Goal: Task Accomplishment & Management: Manage account settings

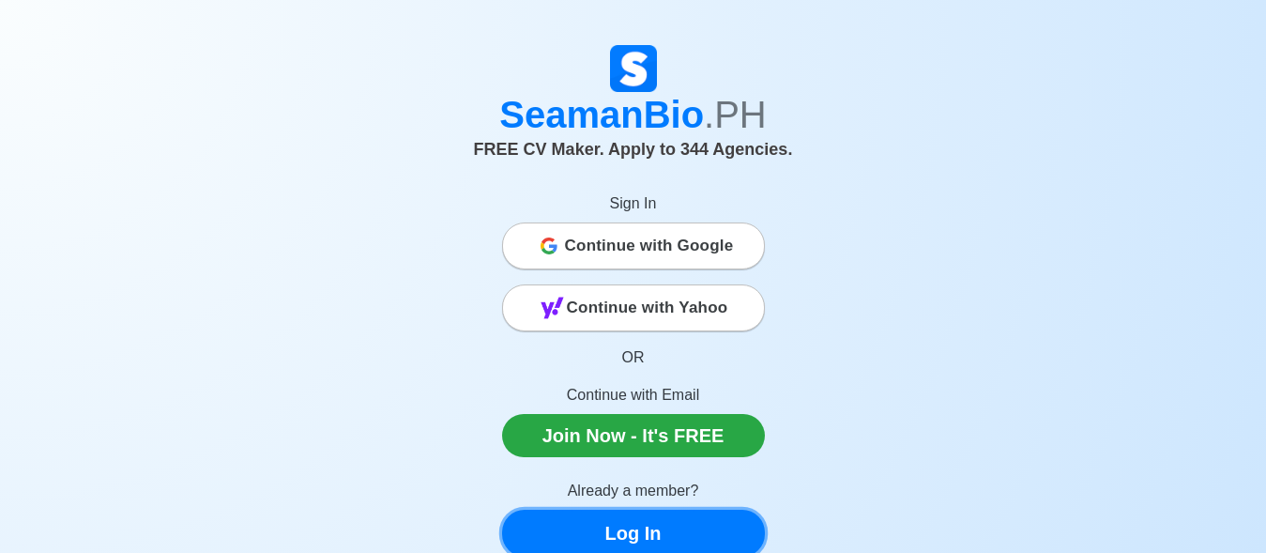
click at [659, 529] on link "Log In" at bounding box center [633, 532] width 263 height 47
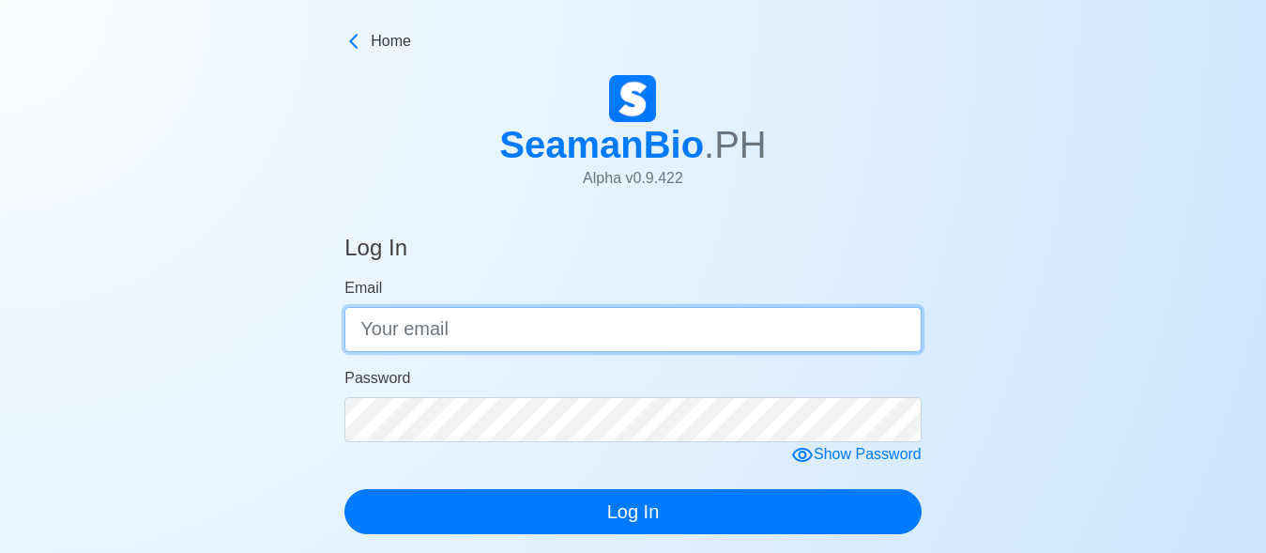
click at [539, 342] on input "Email" at bounding box center [632, 329] width 577 height 45
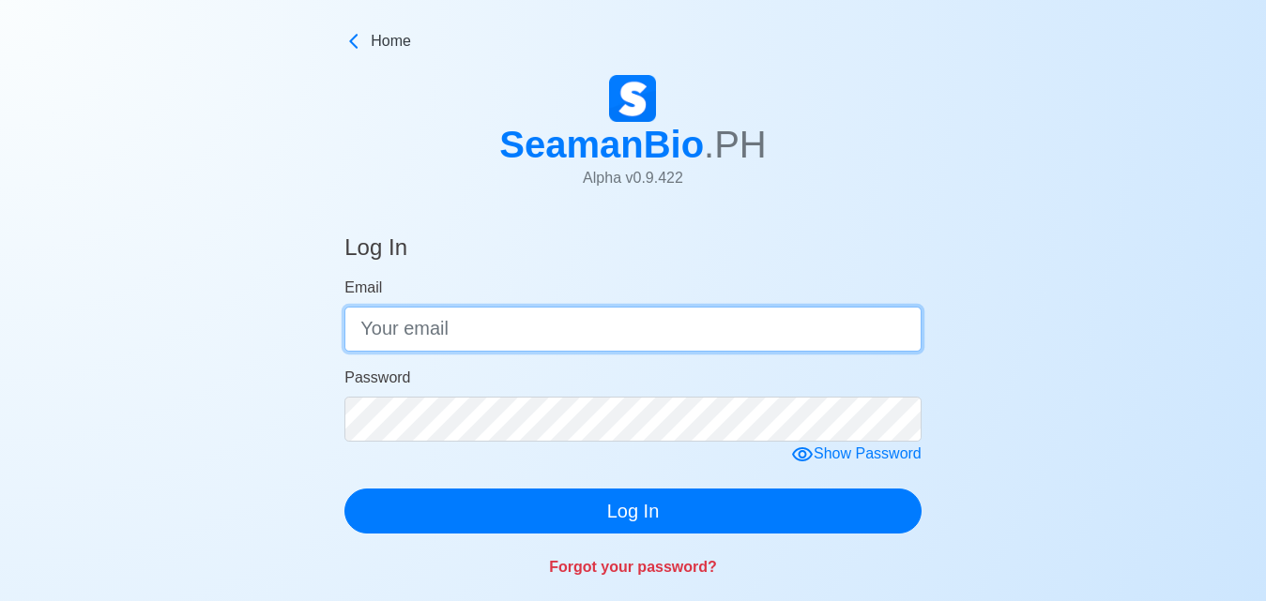
click at [464, 339] on input "Email" at bounding box center [632, 329] width 577 height 45
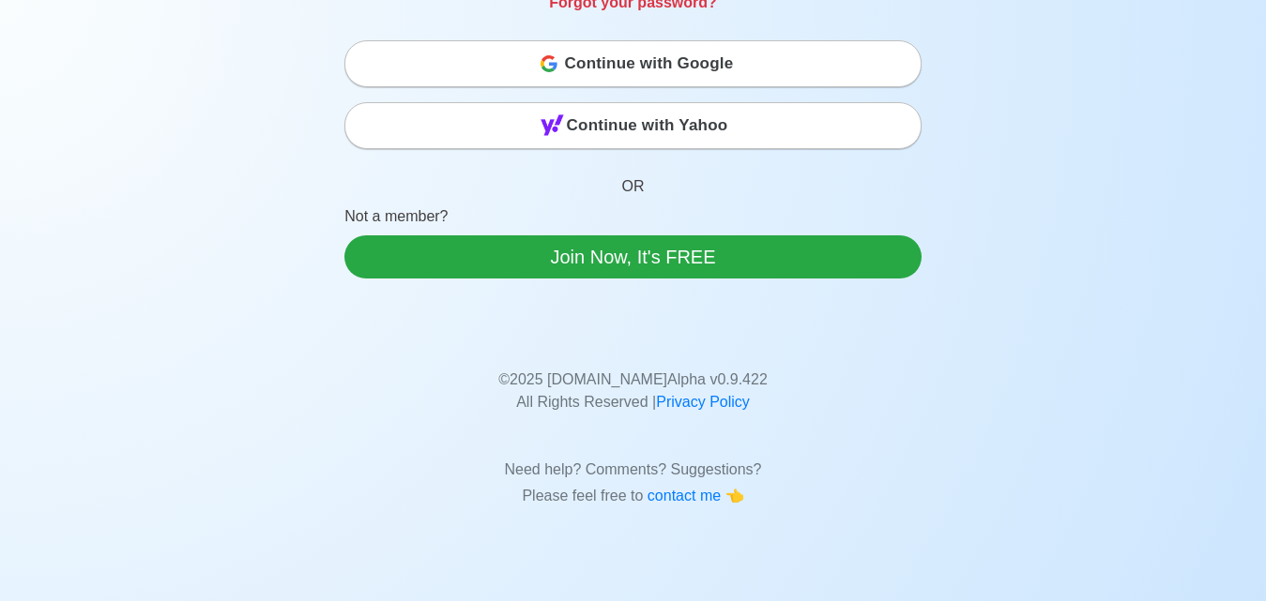
scroll to position [253, 0]
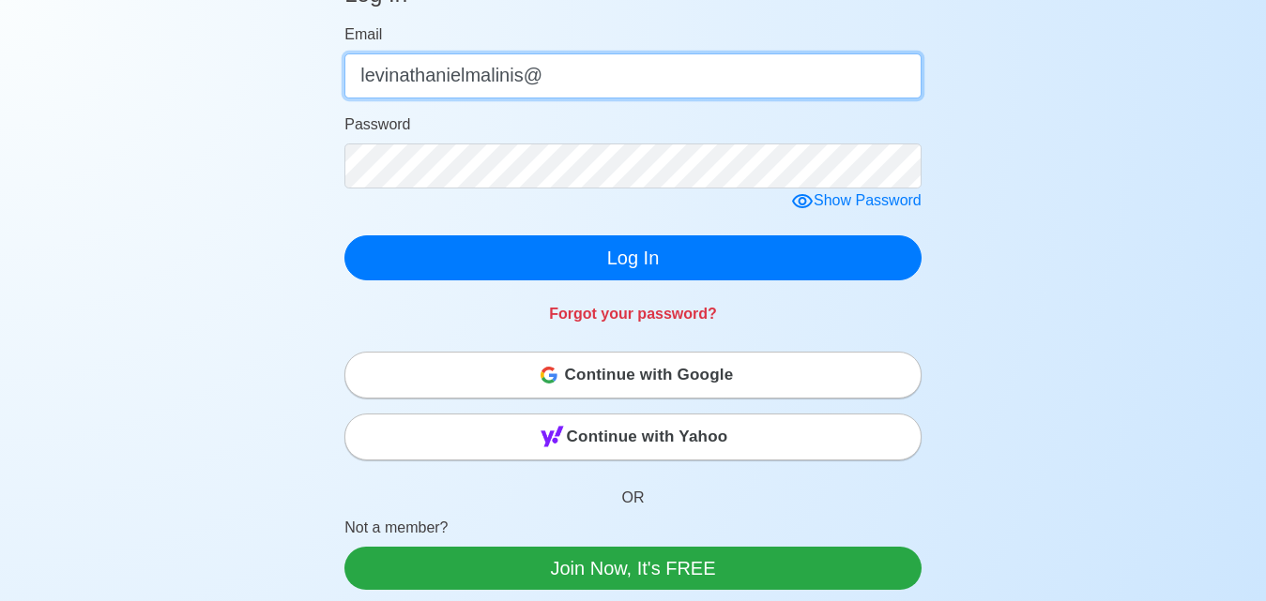
type input "levinathanielmalinis@"
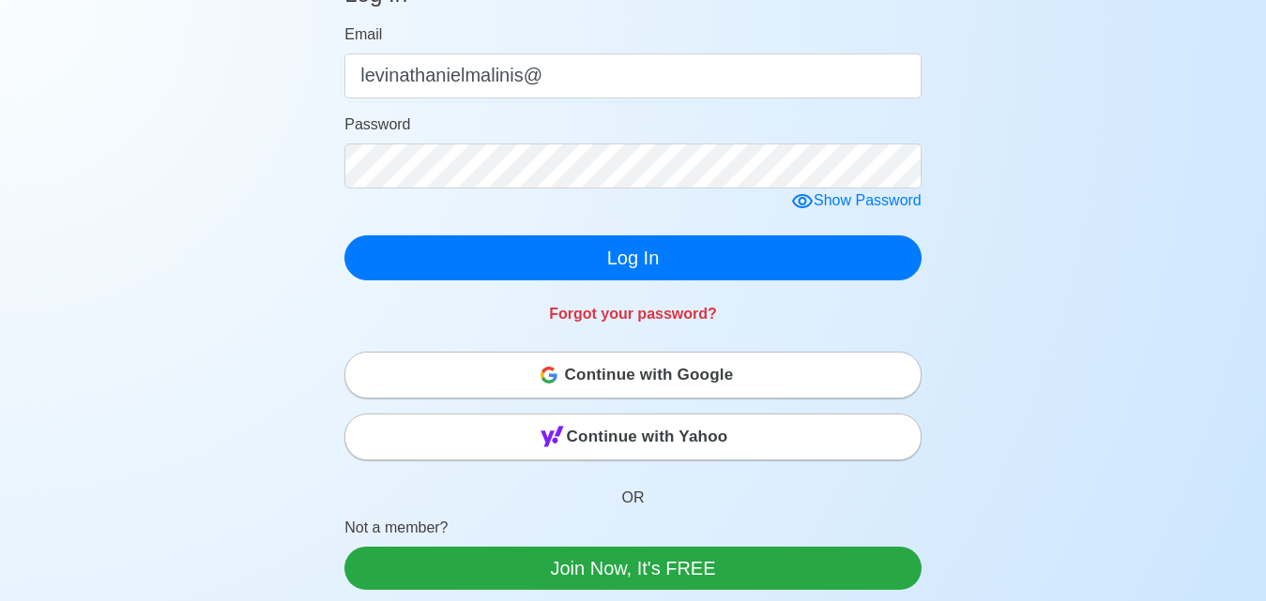
click at [578, 381] on span "Continue with Google" at bounding box center [649, 376] width 169 height 38
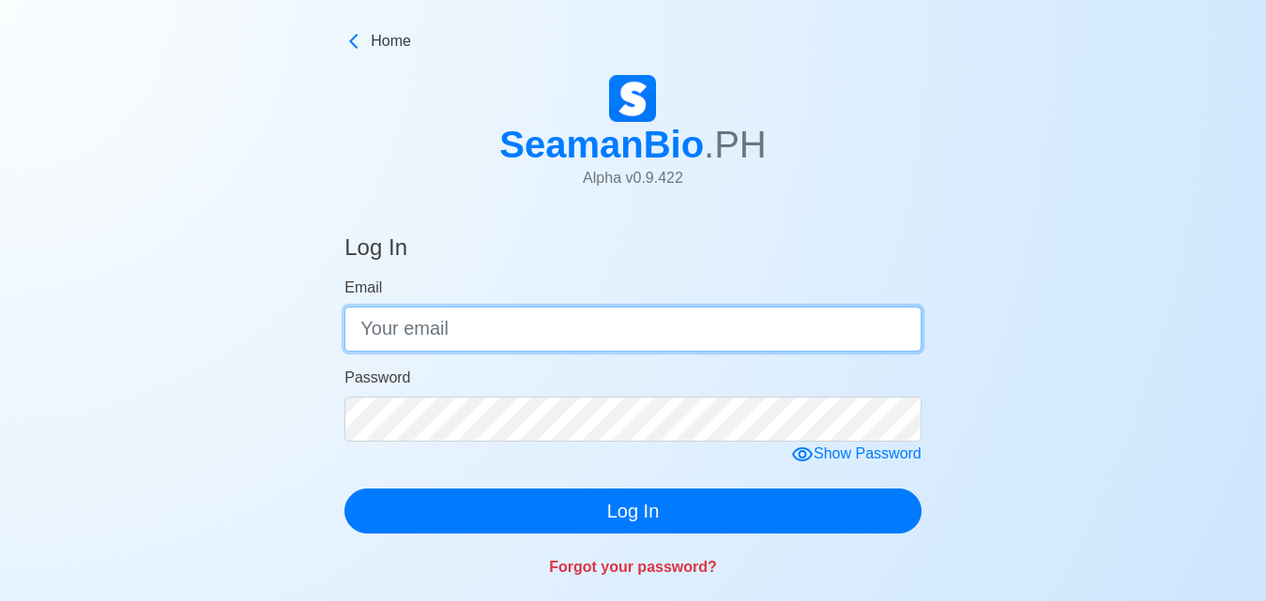
click at [551, 340] on input "Email" at bounding box center [632, 329] width 577 height 45
click at [585, 337] on input "levinathanielmalinis@" at bounding box center [632, 329] width 577 height 45
click at [645, 331] on input "[EMAIL_ADDRESS]." at bounding box center [632, 329] width 577 height 45
type input "[EMAIL_ADDRESS][DOMAIN_NAME]"
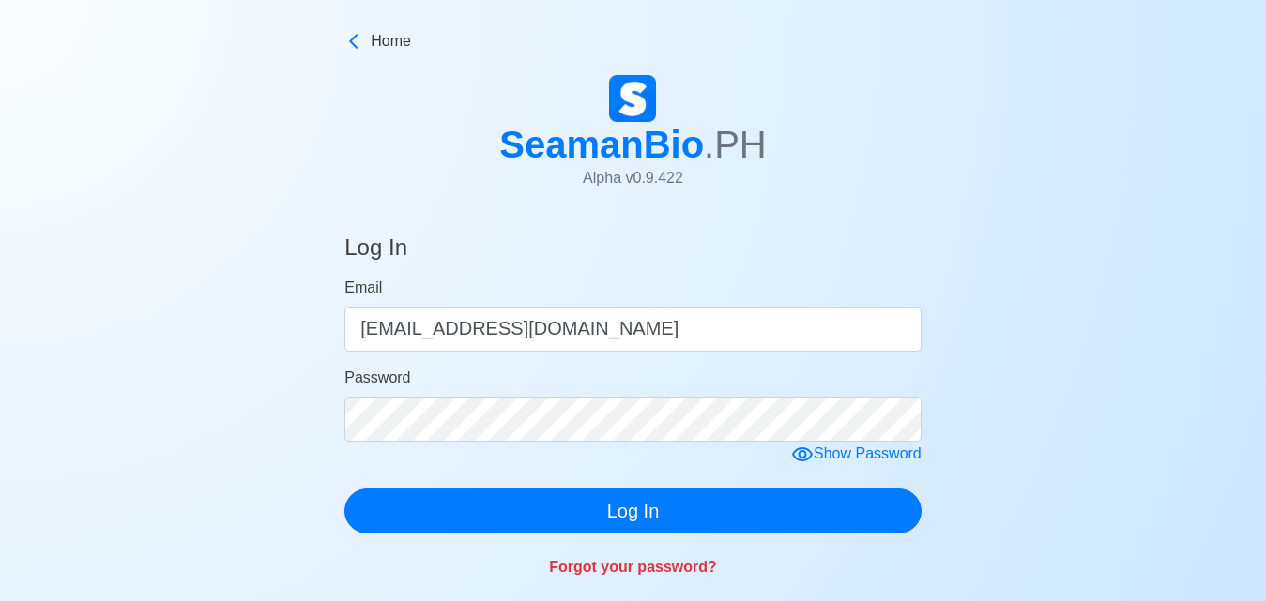
click at [805, 454] on form "Email [EMAIL_ADDRESS][DOMAIN_NAME] Password Show Password Log In" at bounding box center [632, 405] width 577 height 257
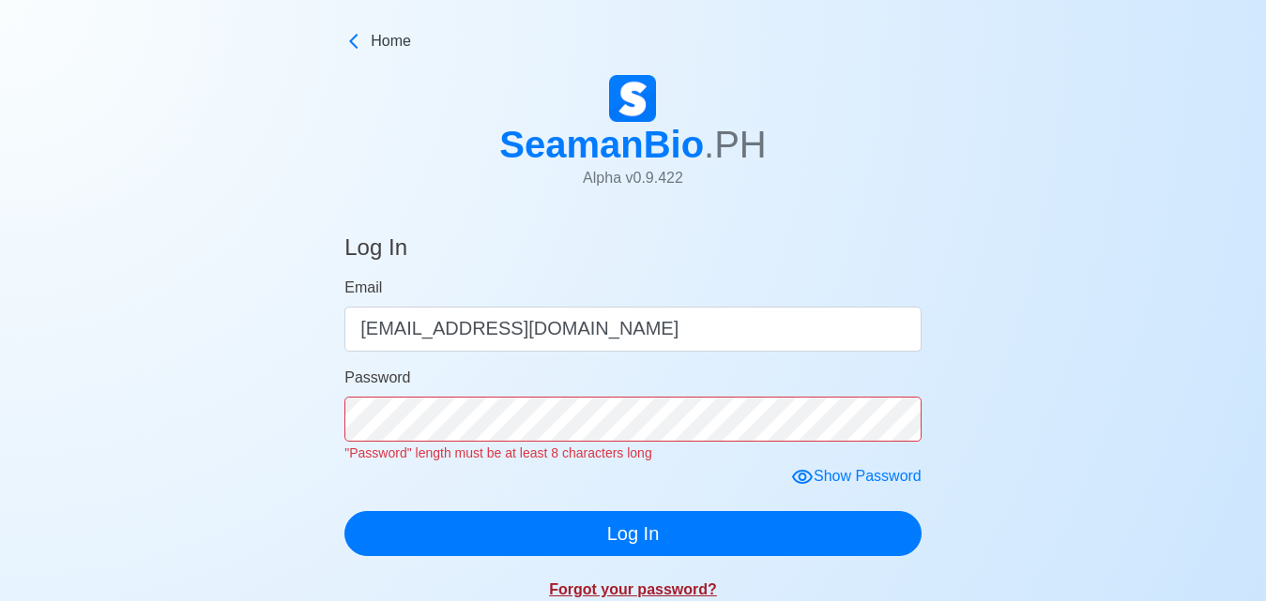
click at [647, 585] on link "Forgot your password?" at bounding box center [633, 590] width 168 height 16
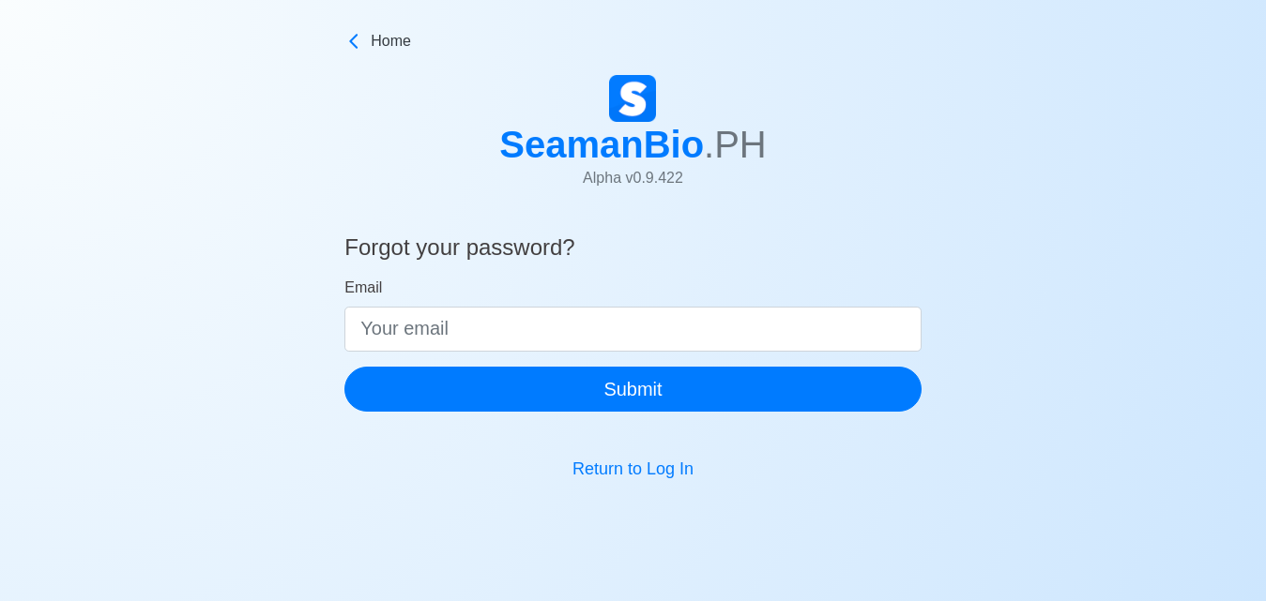
scroll to position [23, 0]
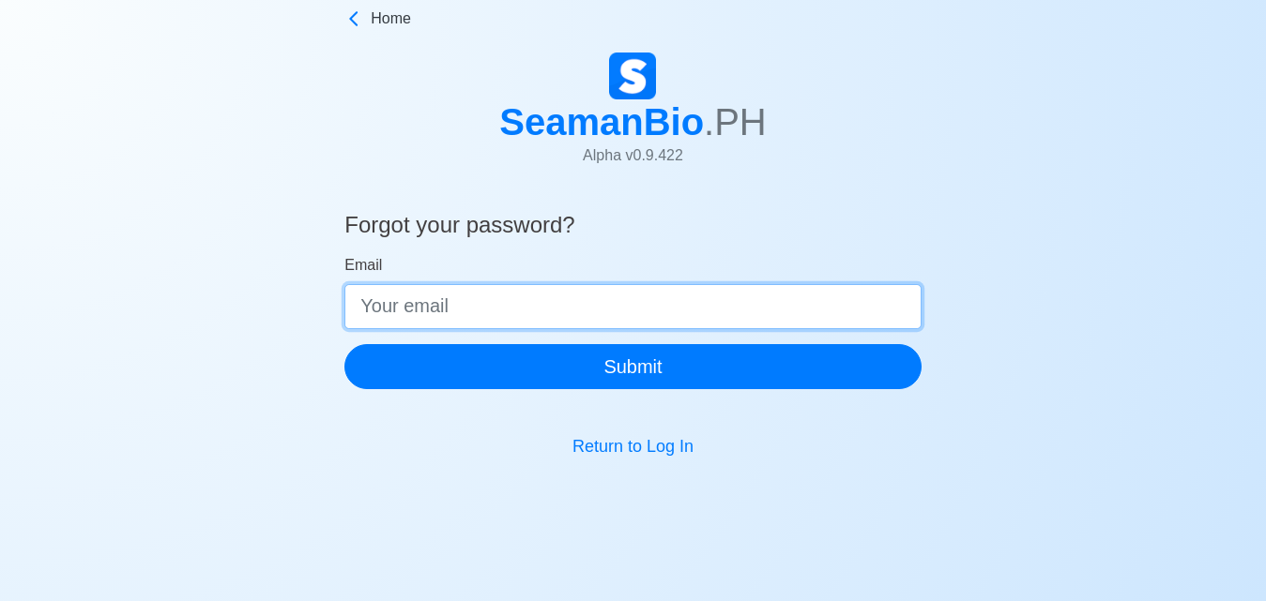
click at [495, 304] on input "Email" at bounding box center [632, 306] width 577 height 45
type input "[EMAIL_ADDRESS][DOMAIN_NAME]"
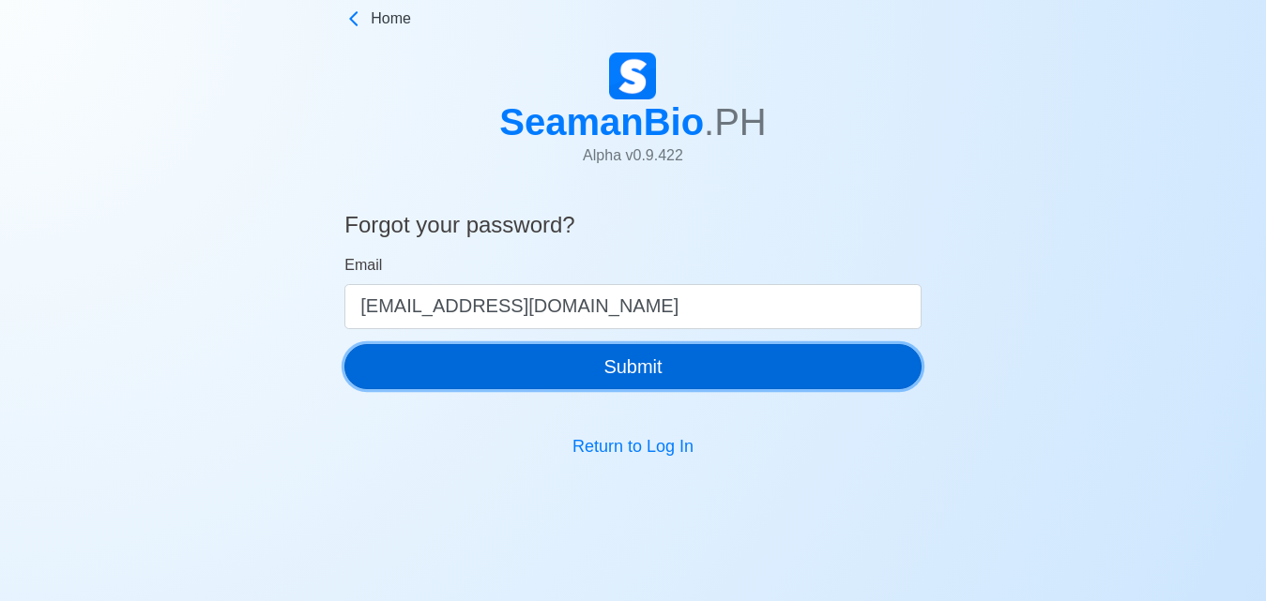
click at [529, 369] on button "Submit" at bounding box center [632, 366] width 577 height 45
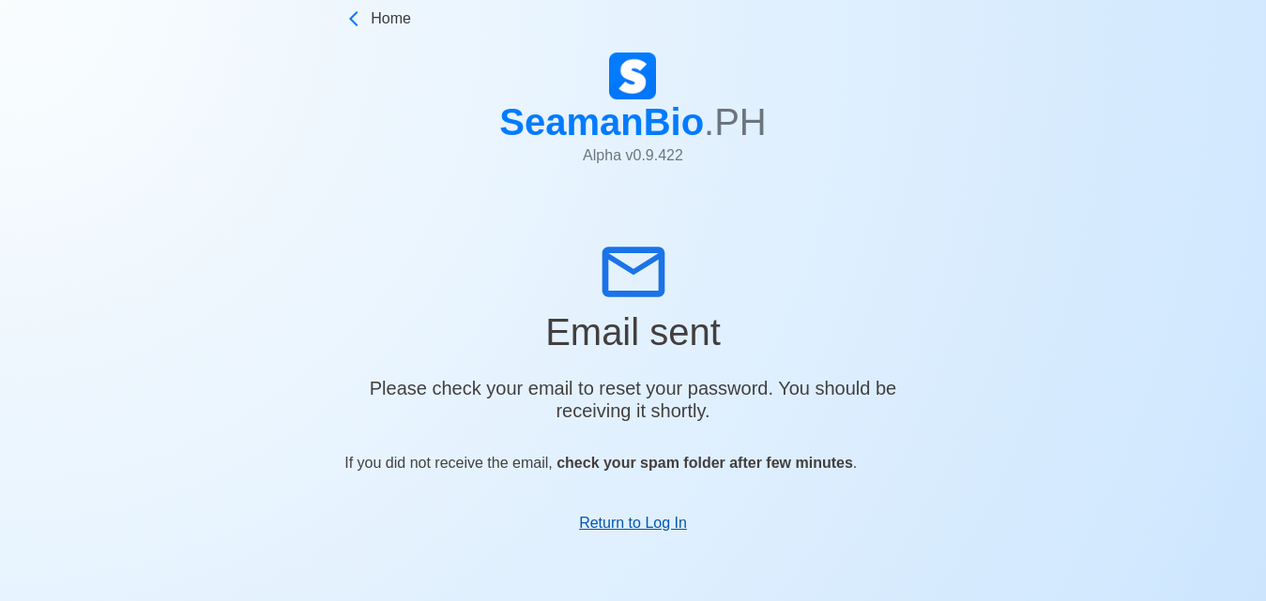
click at [645, 528] on link "Return to Log In" at bounding box center [633, 523] width 108 height 16
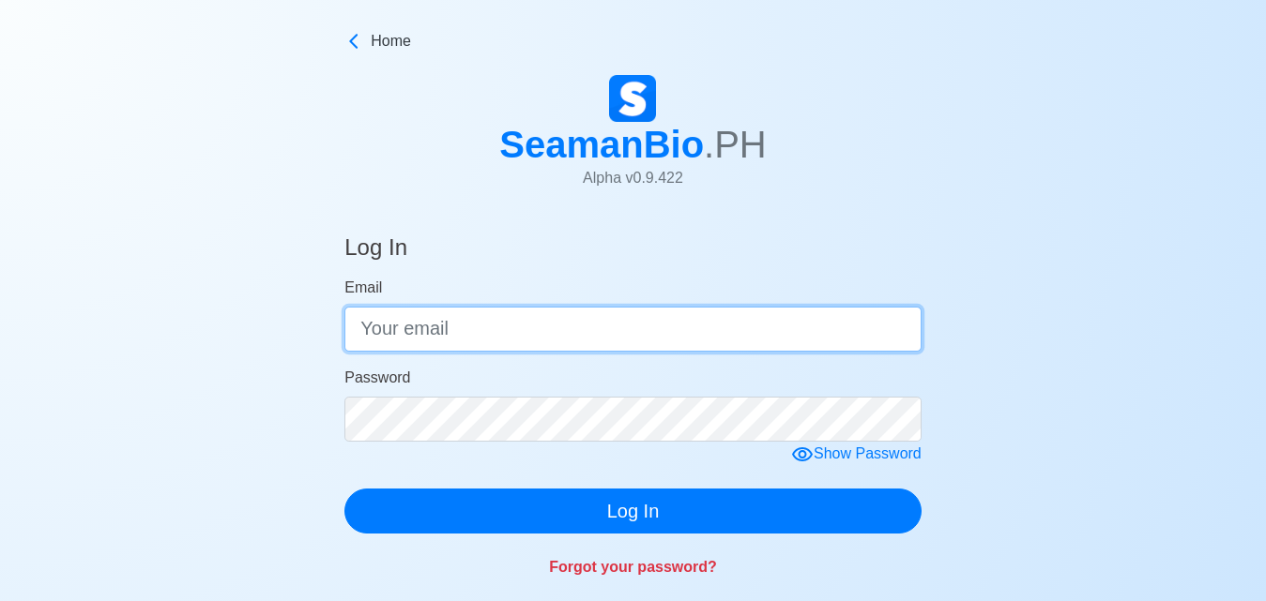
click at [647, 328] on input "Email" at bounding box center [632, 329] width 577 height 45
type input "[EMAIL_ADDRESS][DOMAIN_NAME]"
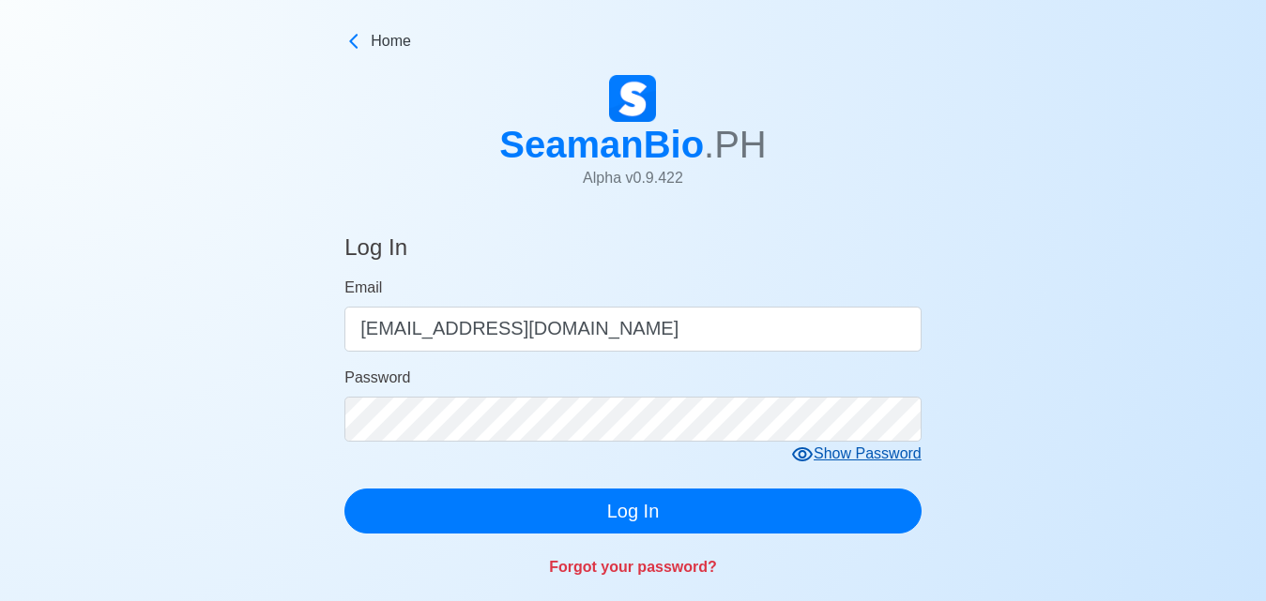
click at [878, 453] on form "Email [EMAIL_ADDRESS][DOMAIN_NAME] Password Show Password Log In" at bounding box center [632, 405] width 577 height 257
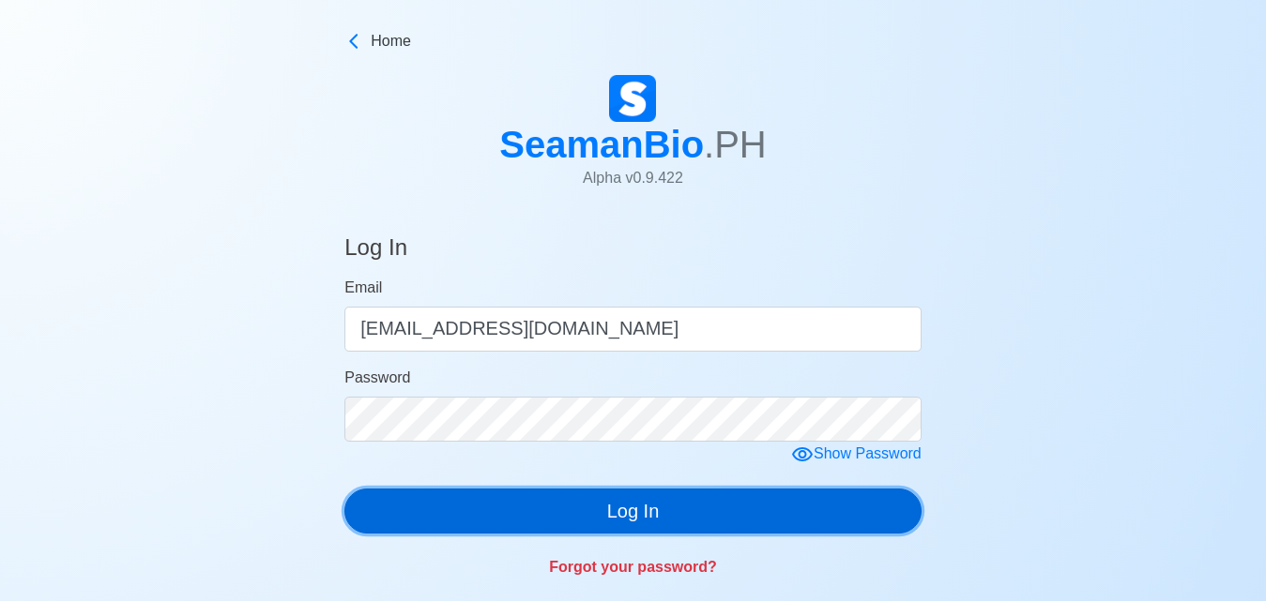
click at [852, 540] on div "Log In Email [EMAIL_ADDRESS][DOMAIN_NAME] Password Show Password Log In Forgot …" at bounding box center [632, 403] width 577 height 382
click at [661, 510] on button "Log In" at bounding box center [632, 511] width 577 height 45
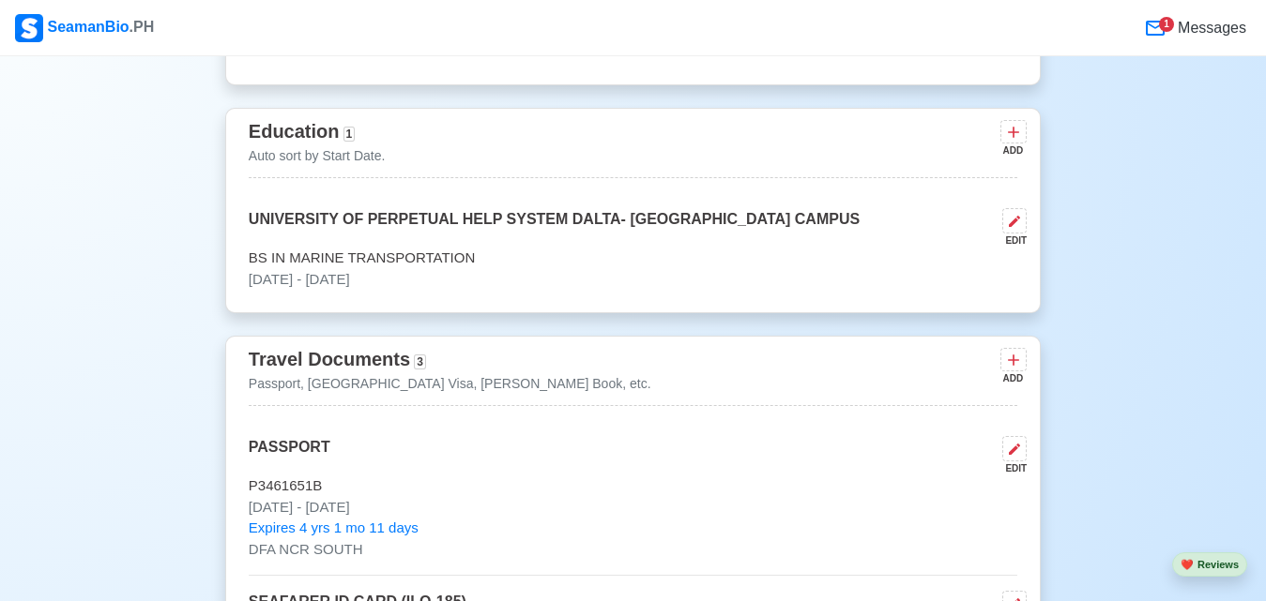
scroll to position [1564, 0]
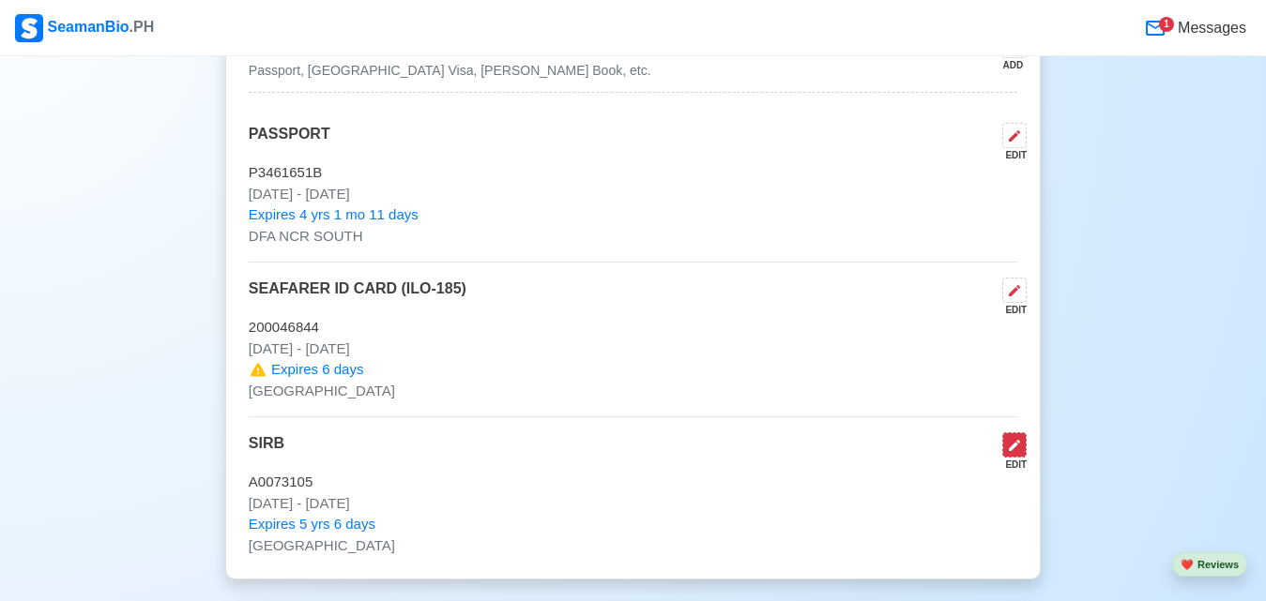
click at [1011, 451] on icon at bounding box center [1014, 445] width 11 height 11
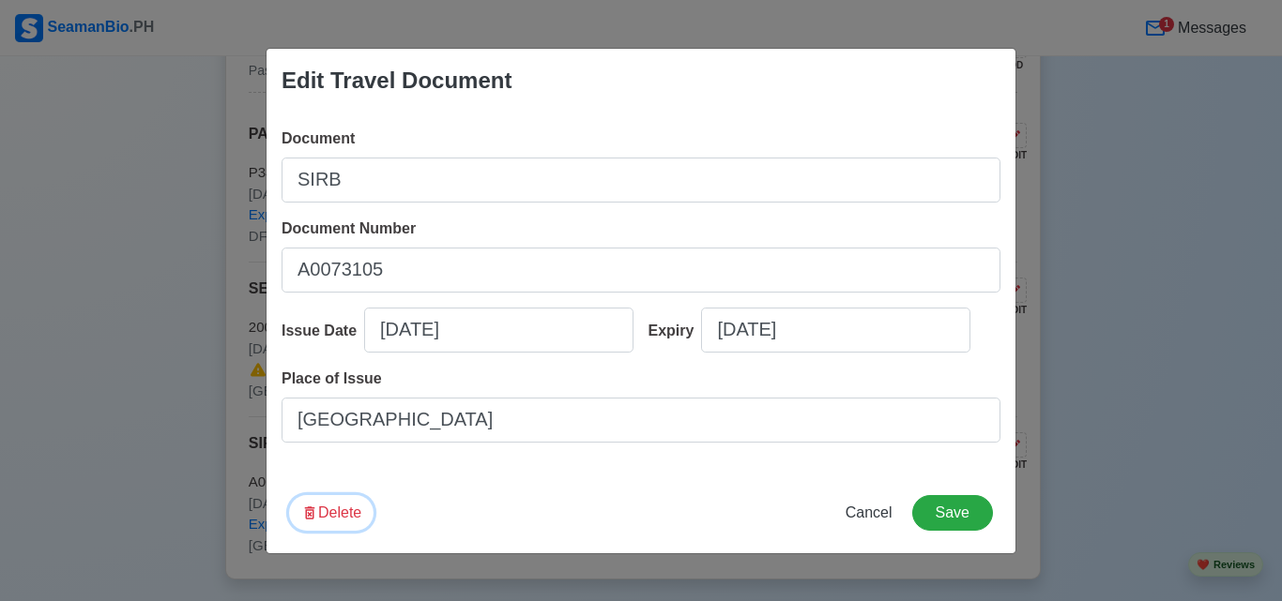
click at [345, 503] on button "Delete" at bounding box center [331, 513] width 84 height 36
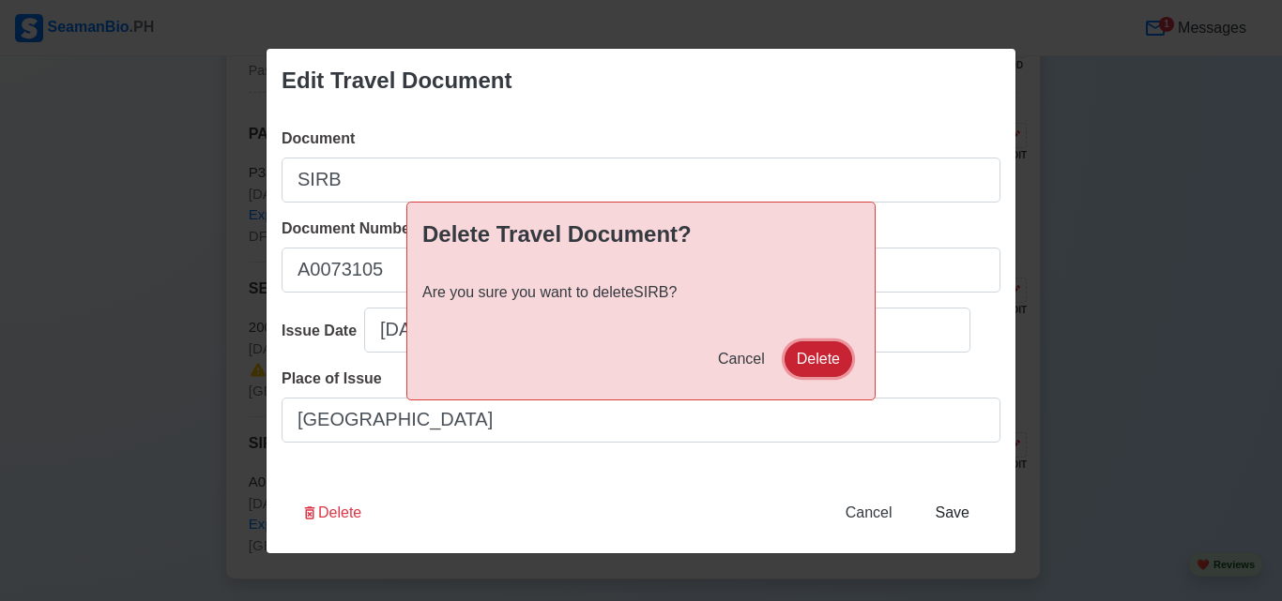
click at [844, 358] on button "Delete" at bounding box center [818, 360] width 68 height 36
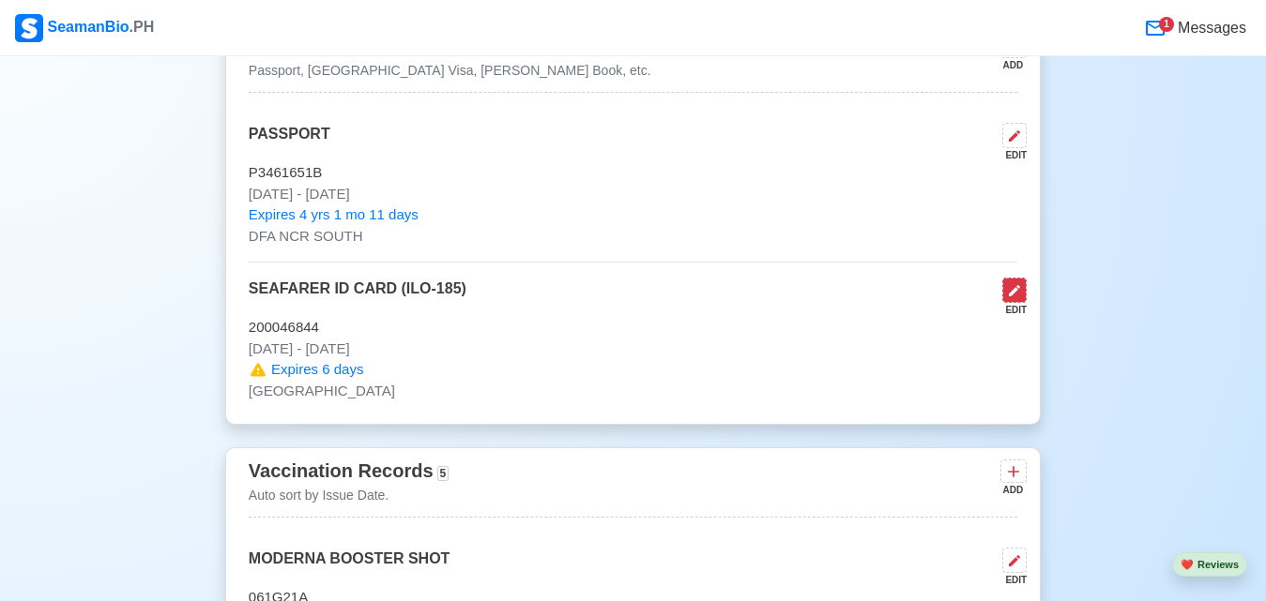
click at [1015, 296] on icon at bounding box center [1014, 290] width 11 height 11
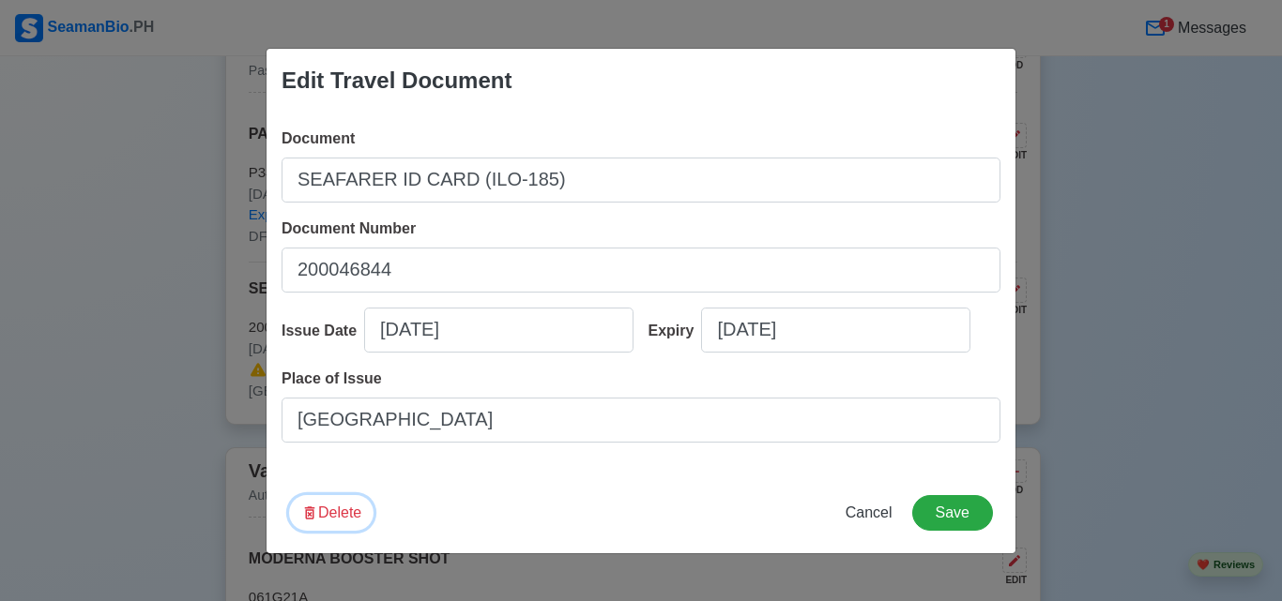
click at [349, 504] on button "Delete" at bounding box center [331, 513] width 84 height 36
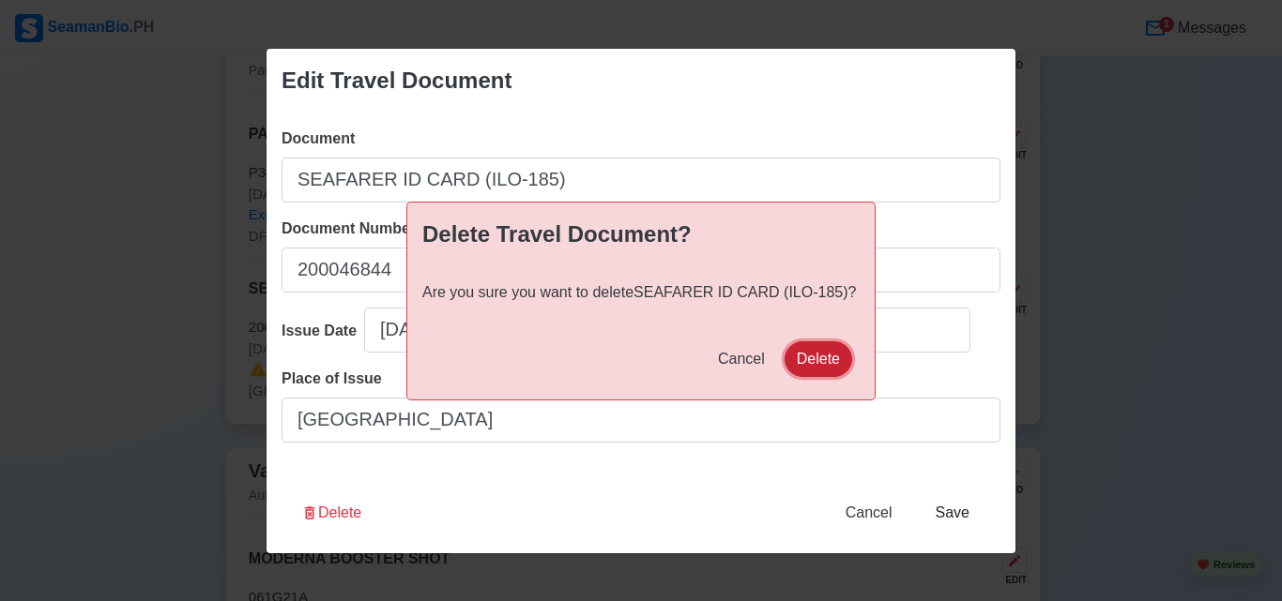
click at [821, 370] on button "Delete" at bounding box center [818, 360] width 68 height 36
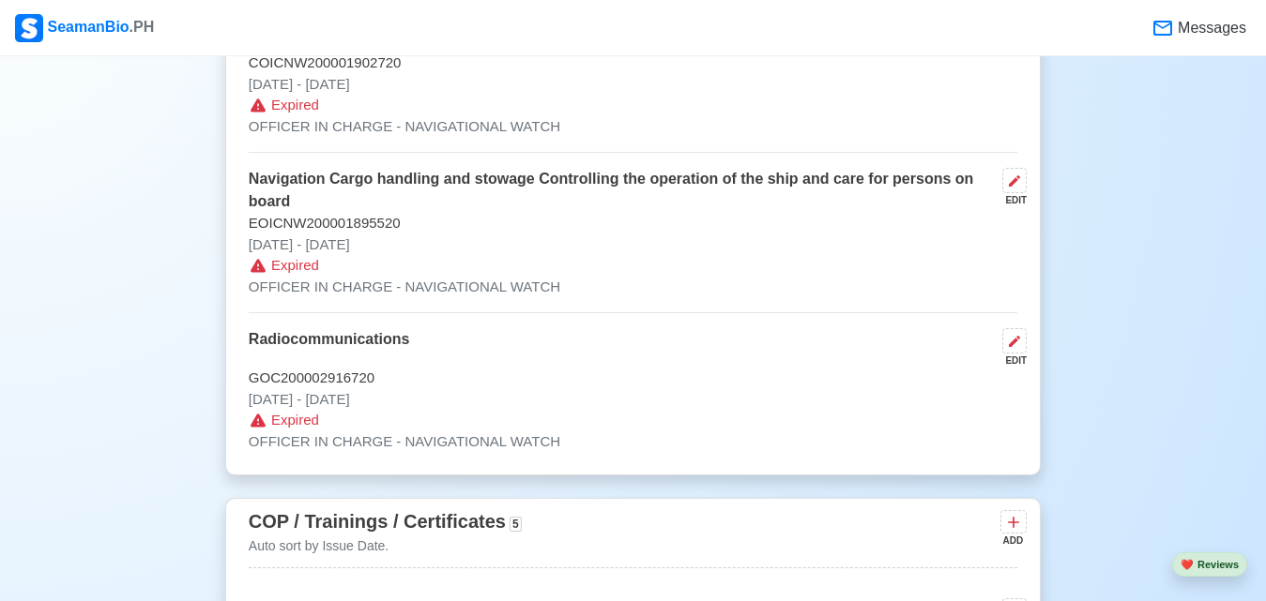
scroll to position [2687, 0]
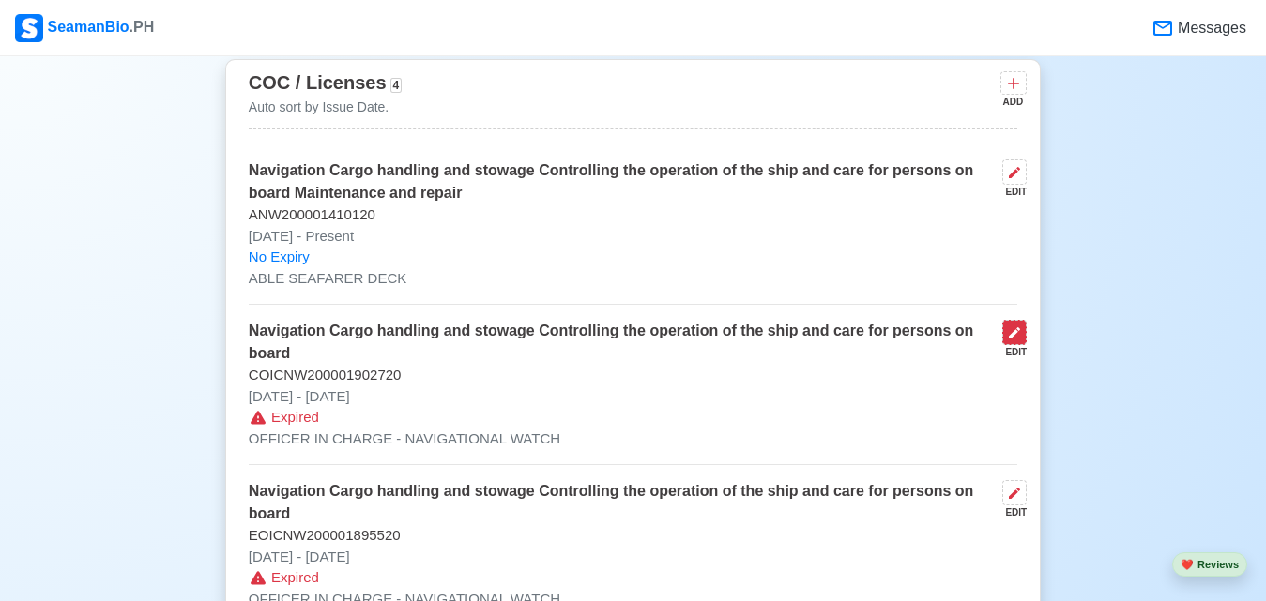
click at [1025, 342] on button at bounding box center [1014, 332] width 24 height 25
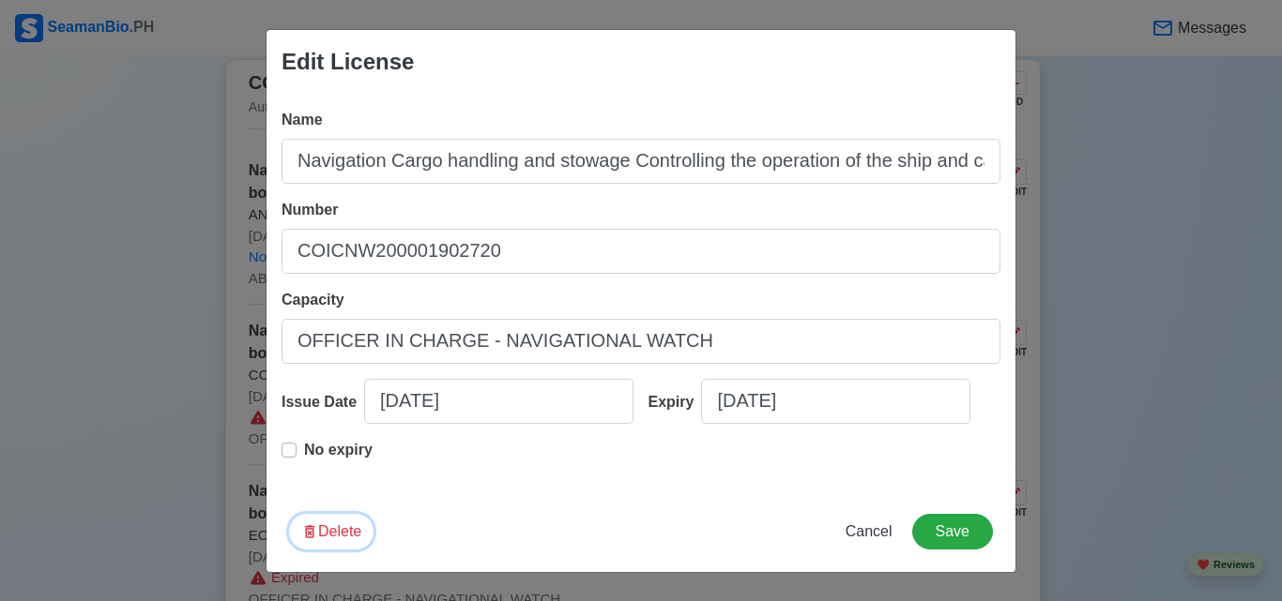
click at [345, 522] on button "Delete" at bounding box center [331, 532] width 84 height 36
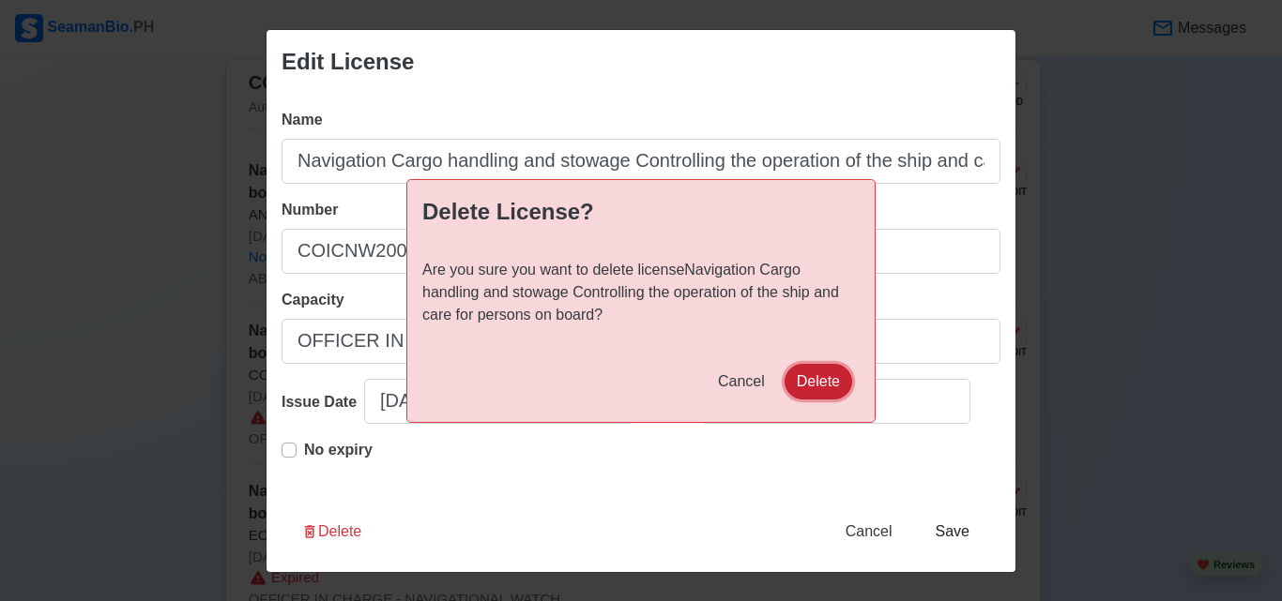
click at [837, 389] on button "Delete" at bounding box center [818, 382] width 68 height 36
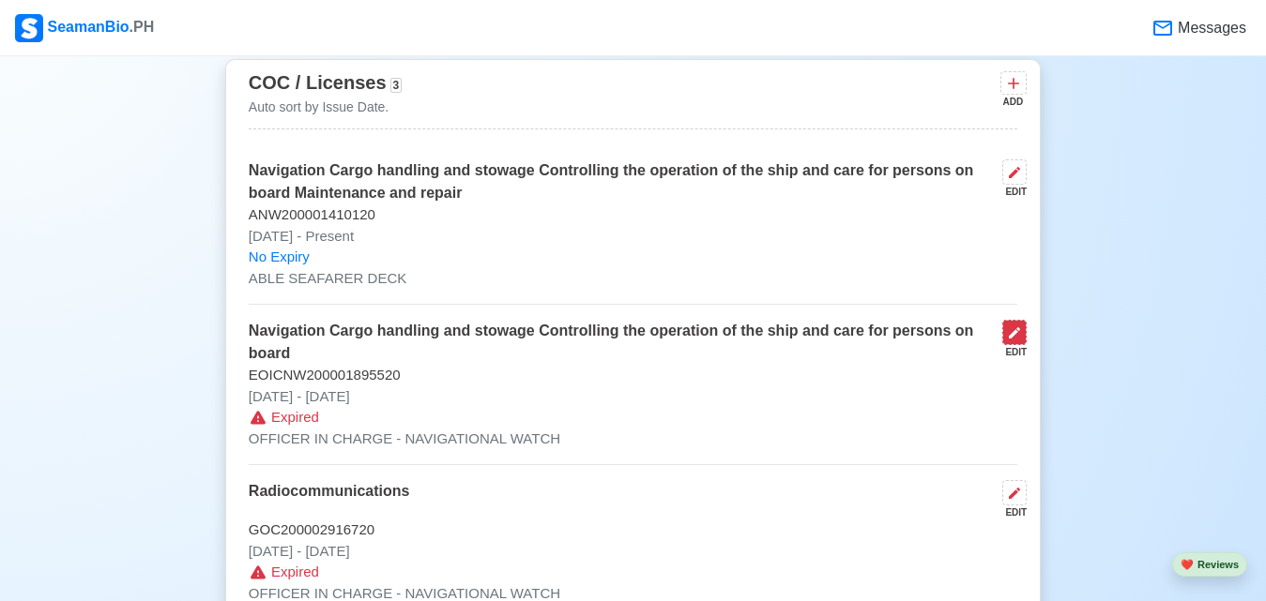
click at [1020, 341] on icon at bounding box center [1014, 333] width 15 height 15
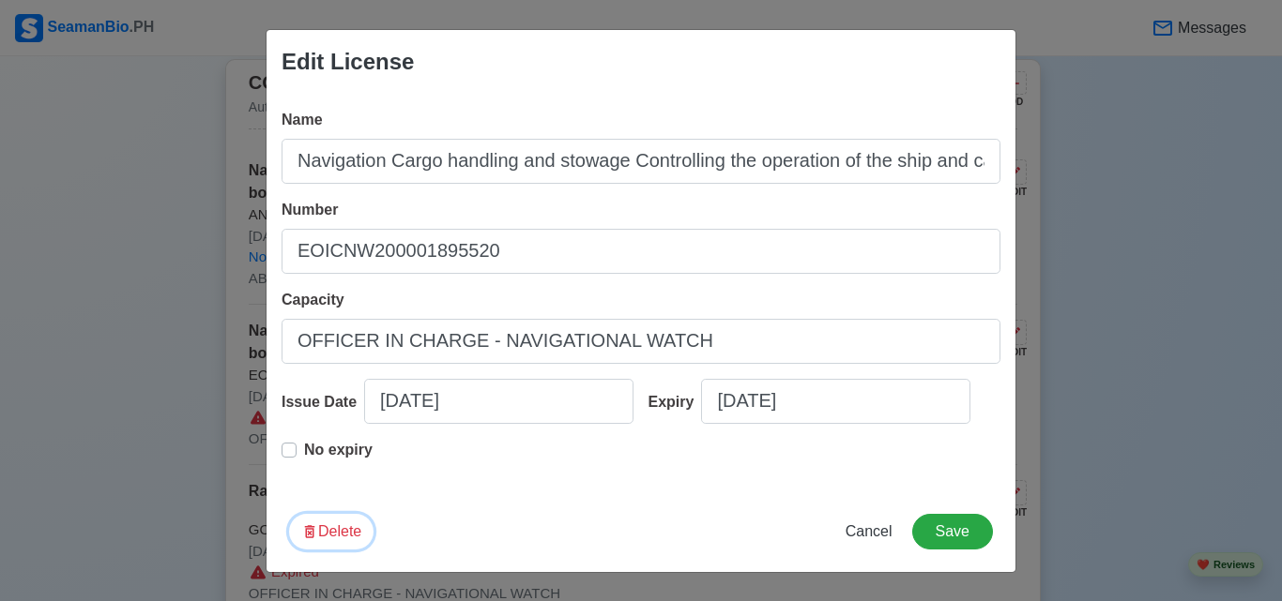
click at [356, 524] on button "Delete" at bounding box center [331, 532] width 84 height 36
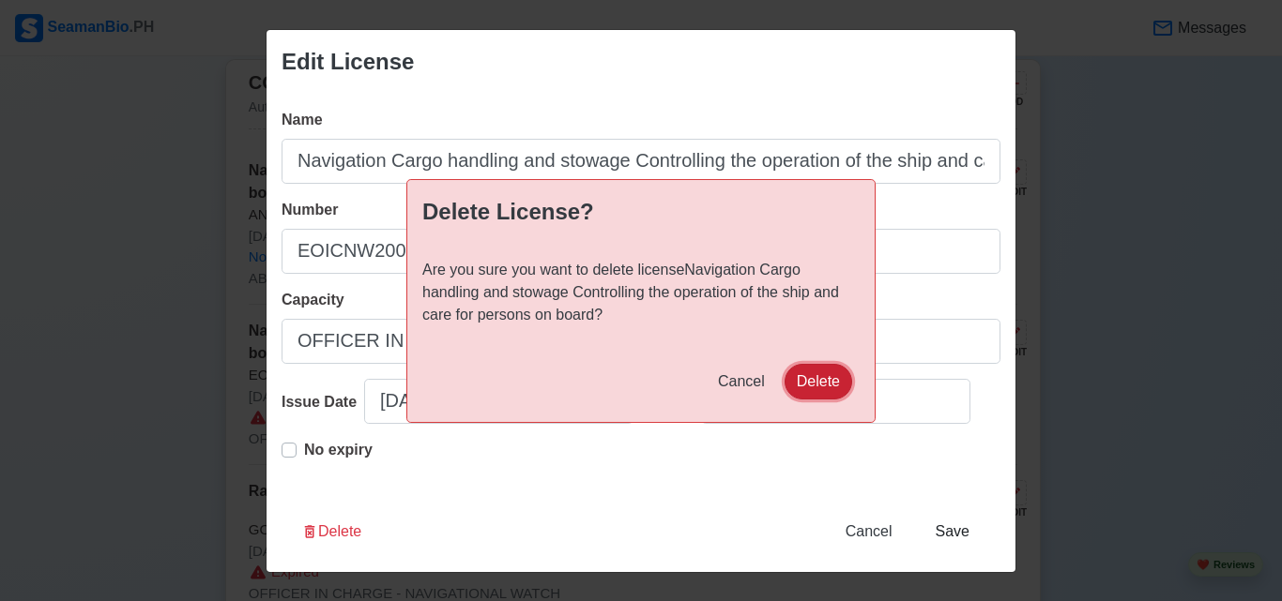
click at [825, 387] on button "Delete" at bounding box center [818, 382] width 68 height 36
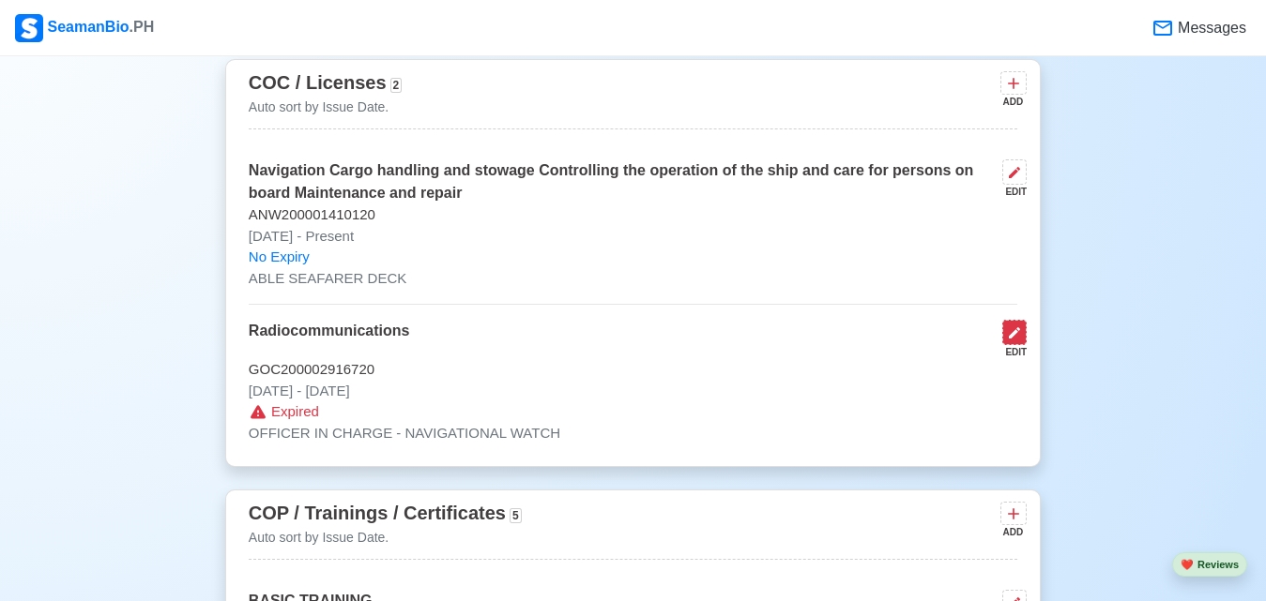
click at [1020, 341] on icon at bounding box center [1014, 333] width 15 height 15
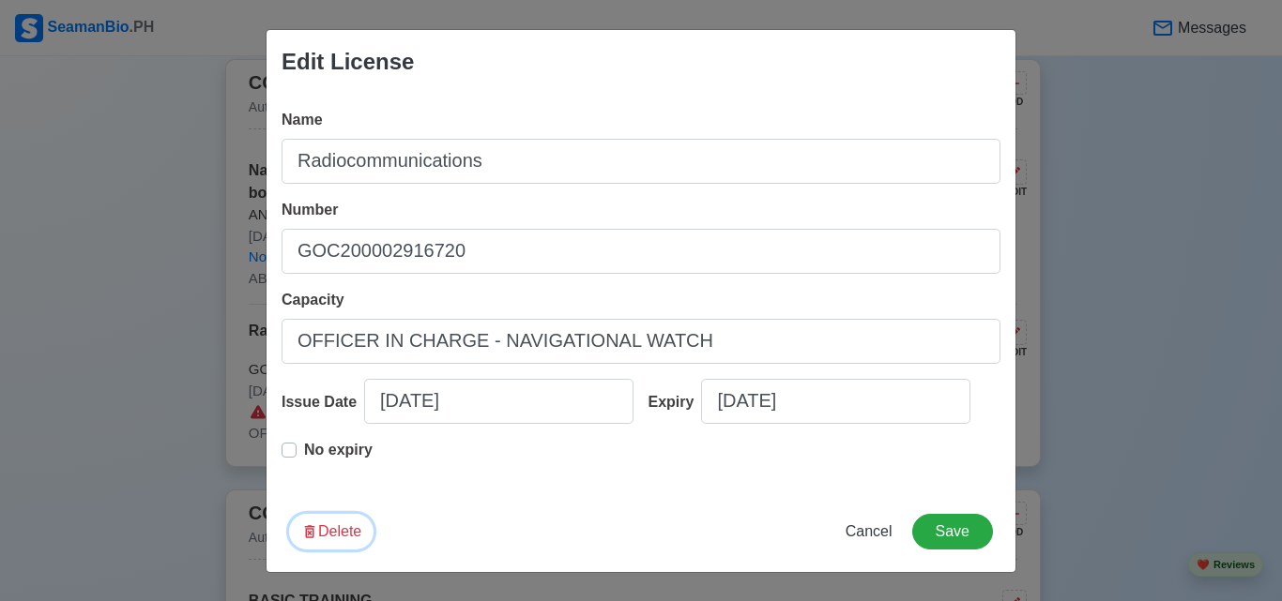
click at [311, 536] on icon "button" at bounding box center [310, 532] width 10 height 13
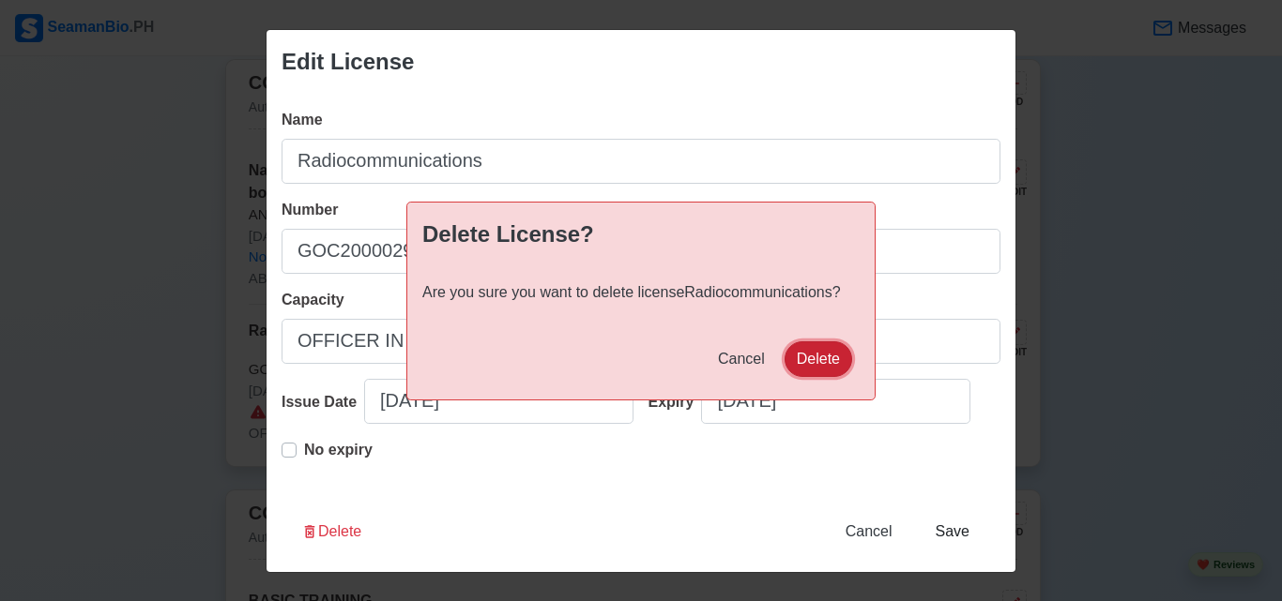
click at [798, 355] on button "Delete" at bounding box center [818, 360] width 68 height 36
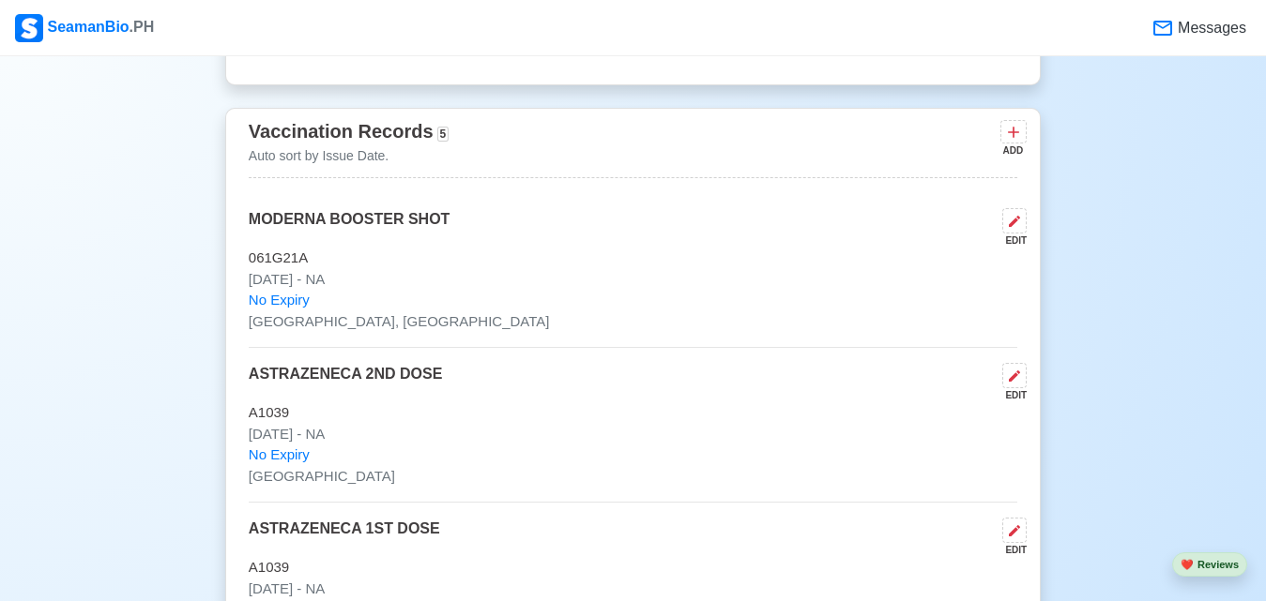
scroll to position [1435, 0]
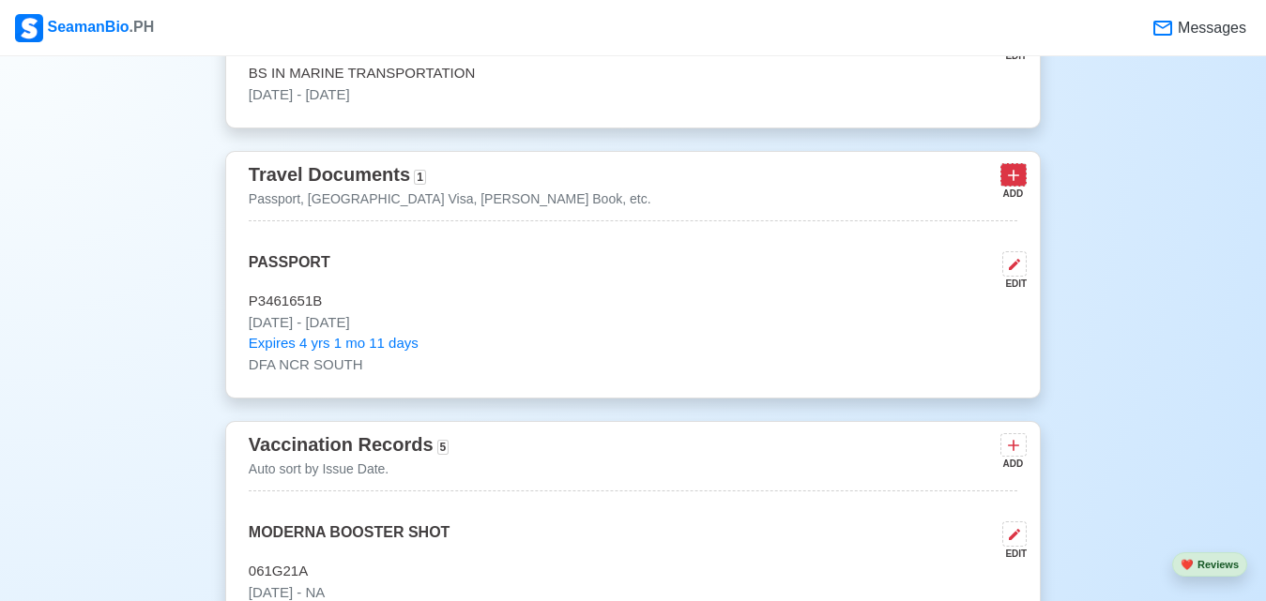
click at [1020, 184] on icon at bounding box center [1013, 175] width 19 height 19
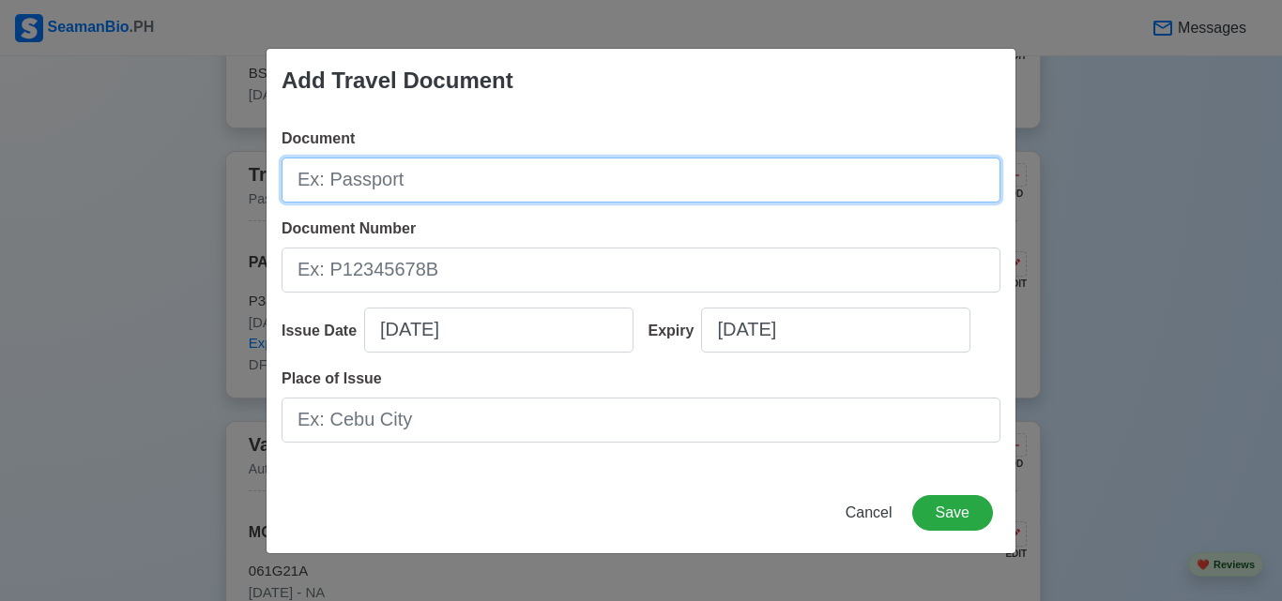
click at [667, 192] on input "Document" at bounding box center [640, 180] width 719 height 45
type input "SIRB"
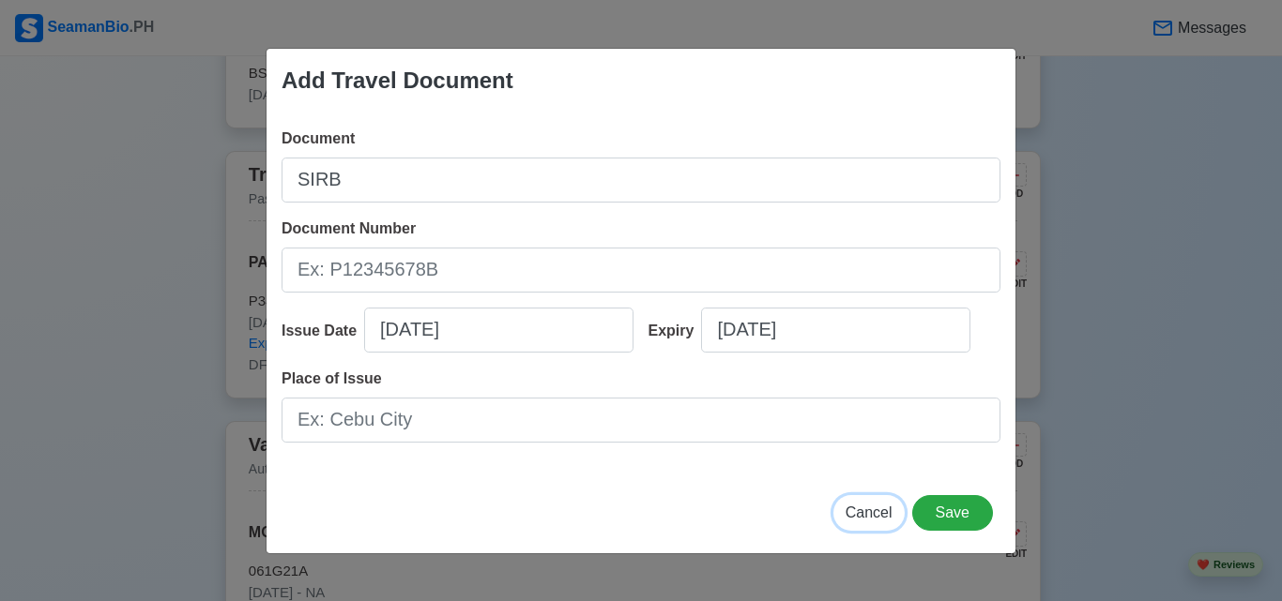
click at [846, 509] on button "Cancel" at bounding box center [868, 513] width 71 height 36
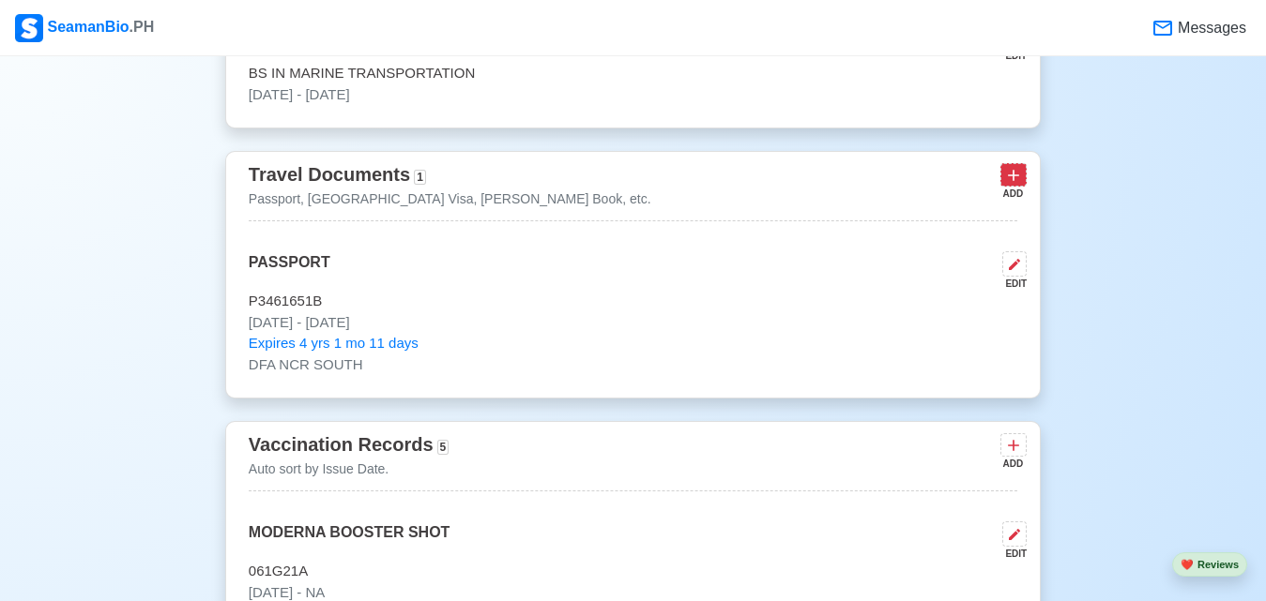
click at [1023, 183] on icon at bounding box center [1013, 175] width 19 height 19
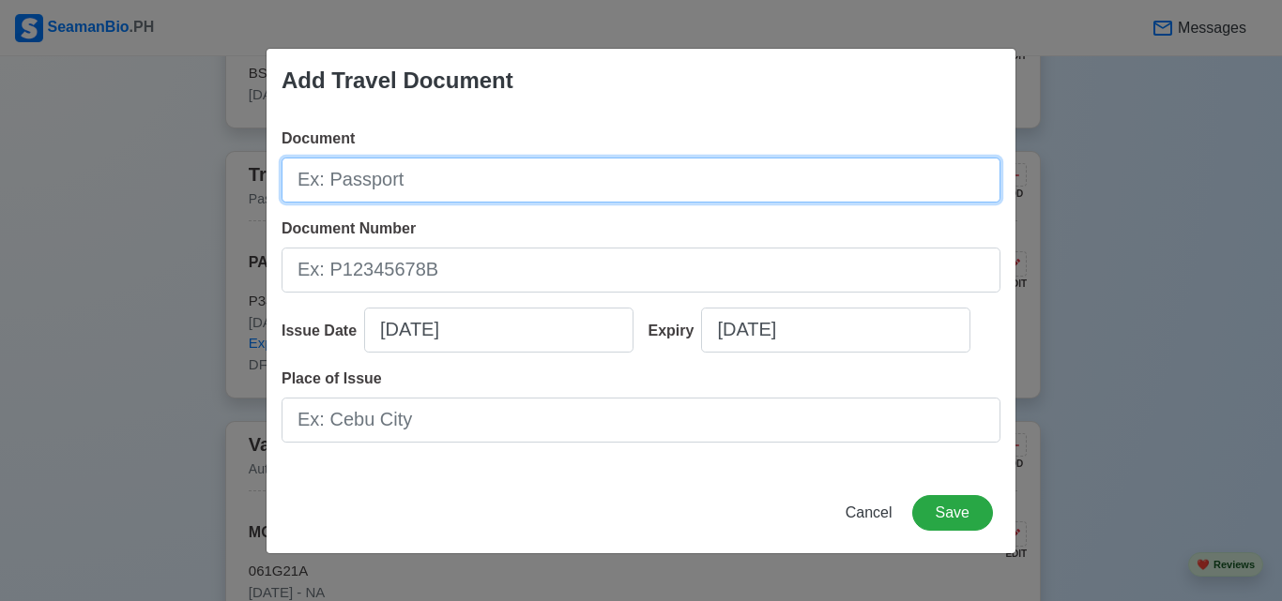
click at [658, 178] on input "Document" at bounding box center [640, 180] width 719 height 45
type input "SIRB"
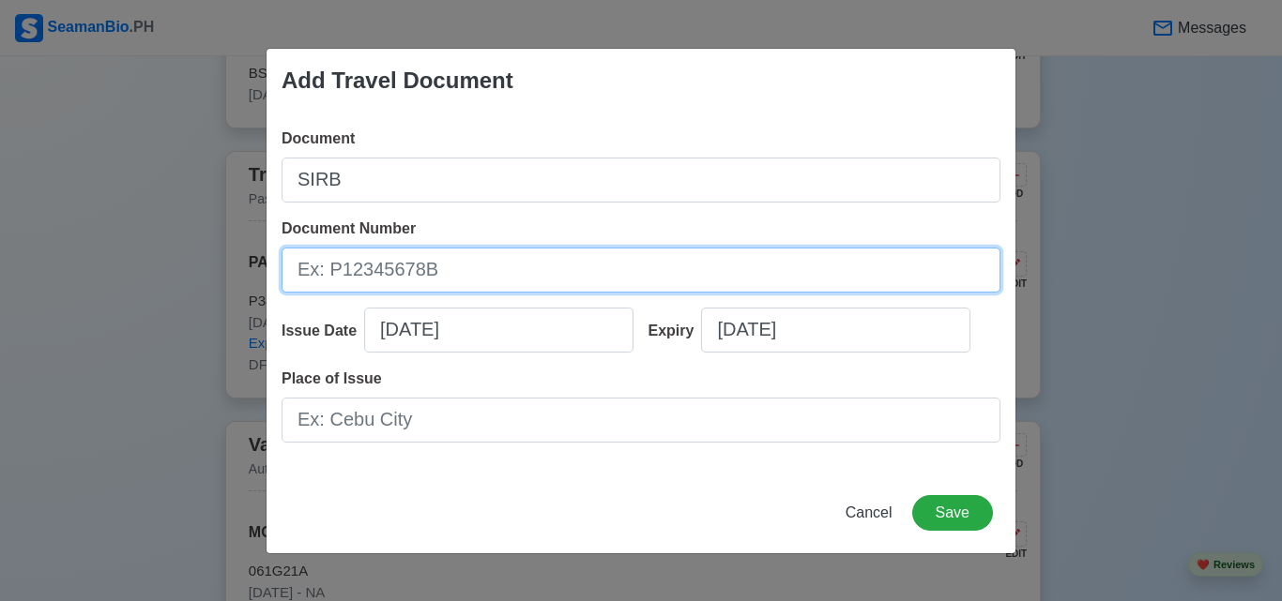
click at [463, 279] on input "Document Number" at bounding box center [640, 270] width 719 height 45
type input "a"
type input "A0073105"
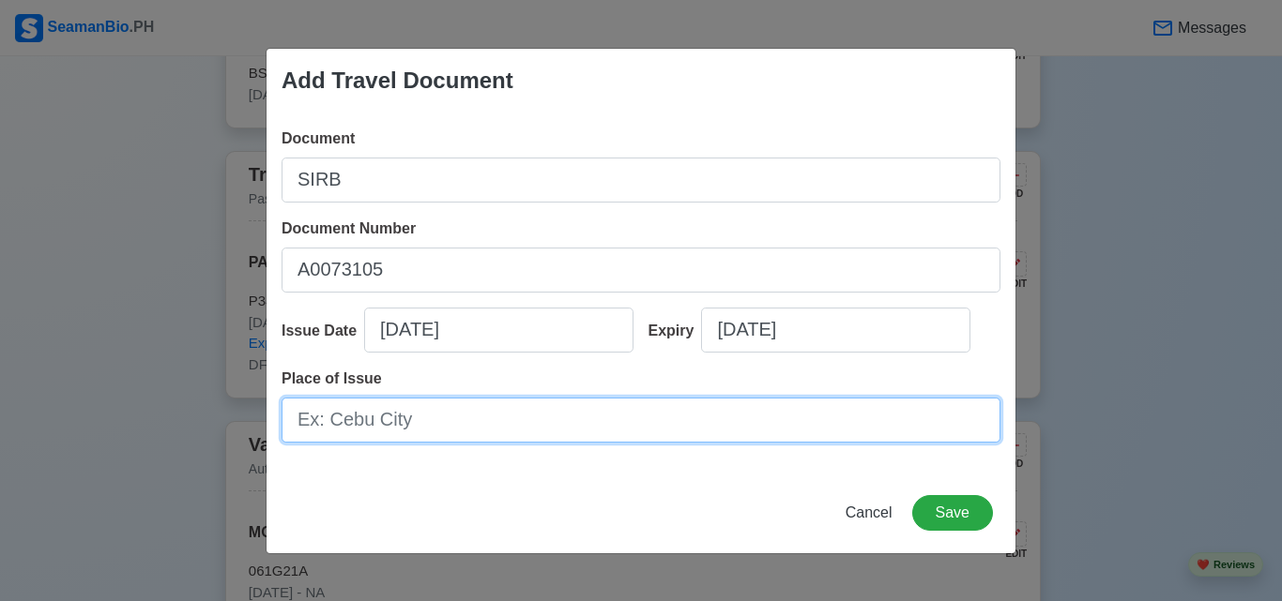
click at [442, 428] on input "Place of Issue" at bounding box center [640, 420] width 719 height 45
type input "m"
type input "[GEOGRAPHIC_DATA]"
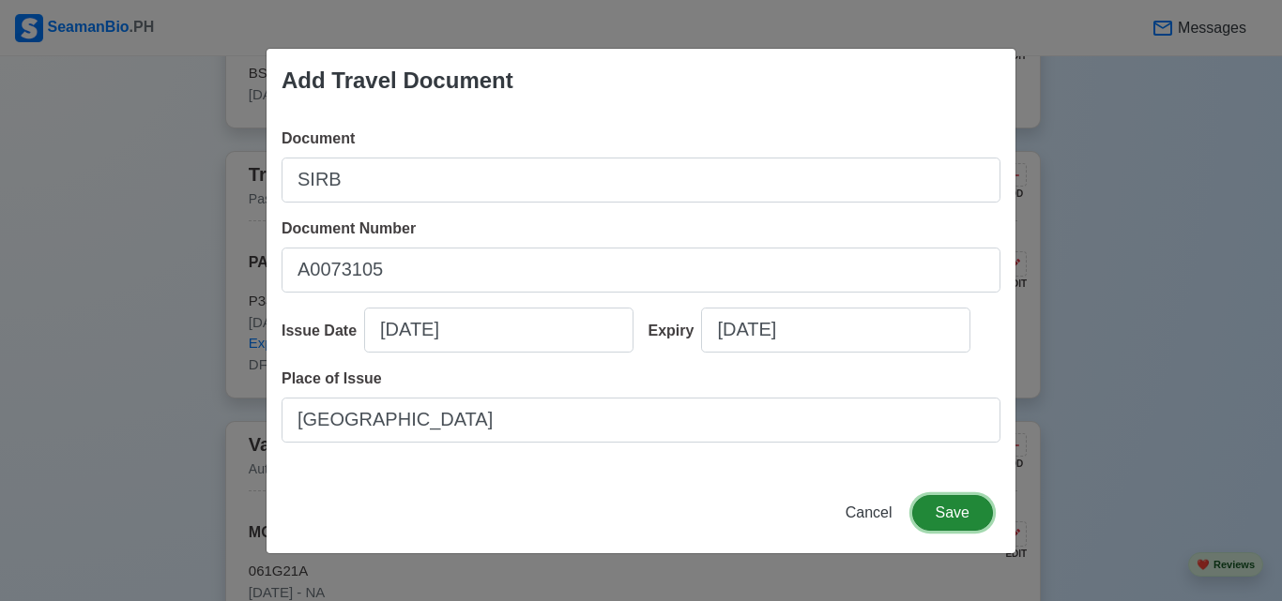
click at [922, 509] on button "Save" at bounding box center [952, 513] width 81 height 36
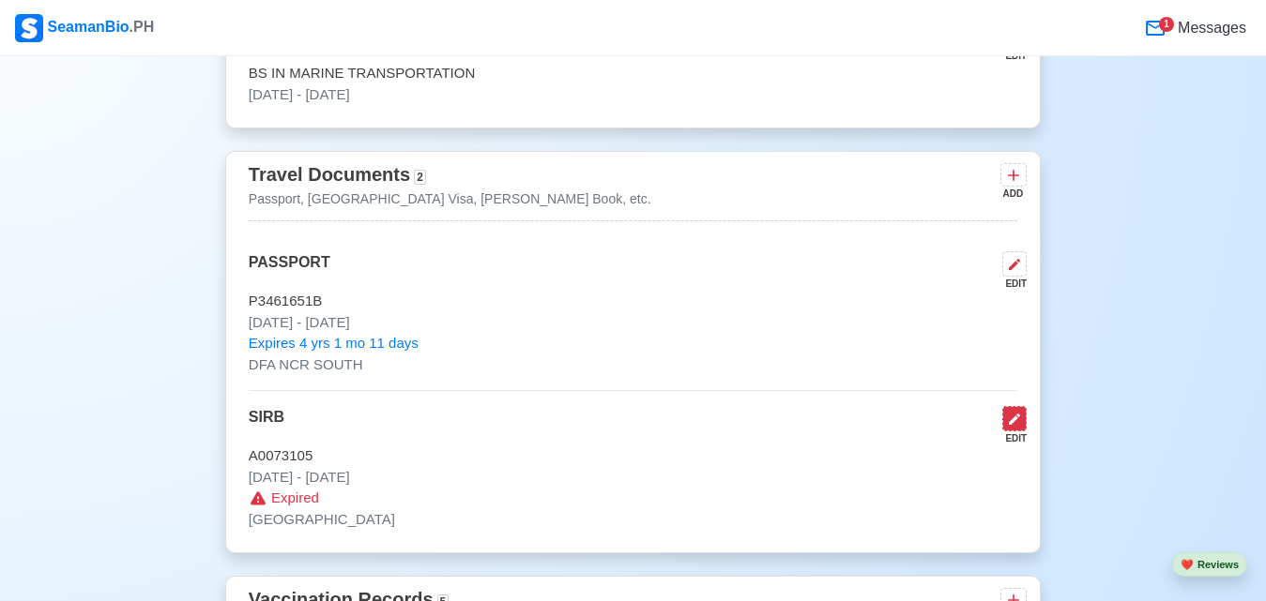
click at [1006, 424] on button at bounding box center [1014, 418] width 24 height 25
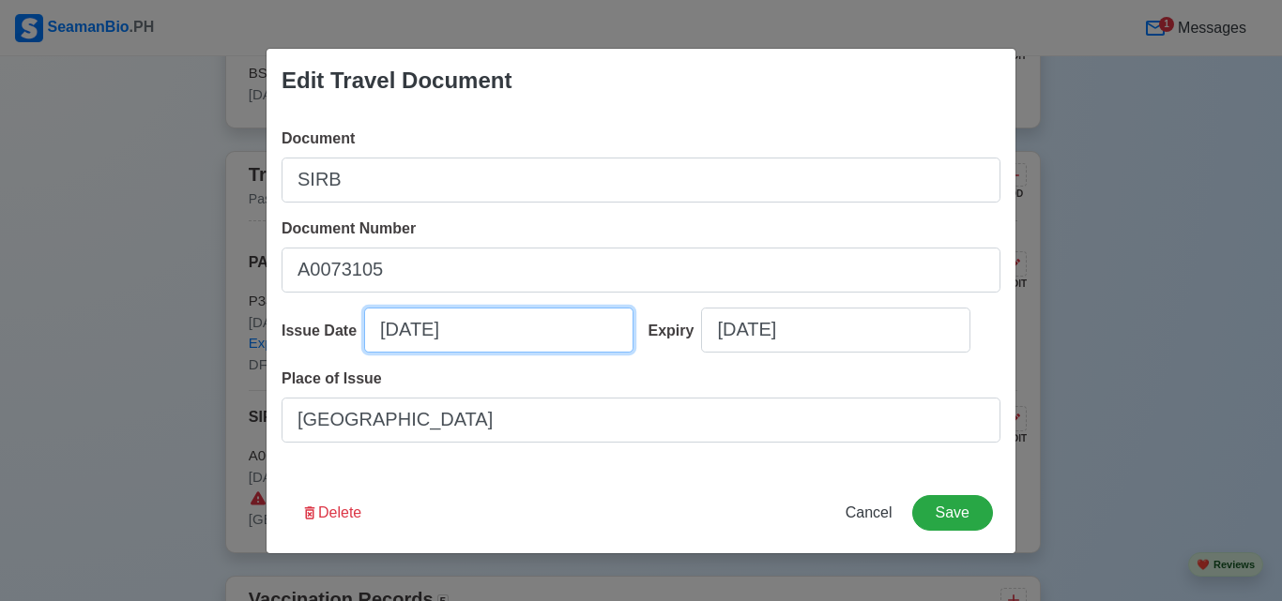
click at [475, 327] on input "[DATE]" at bounding box center [498, 330] width 269 height 45
select select "****"
select select "******"
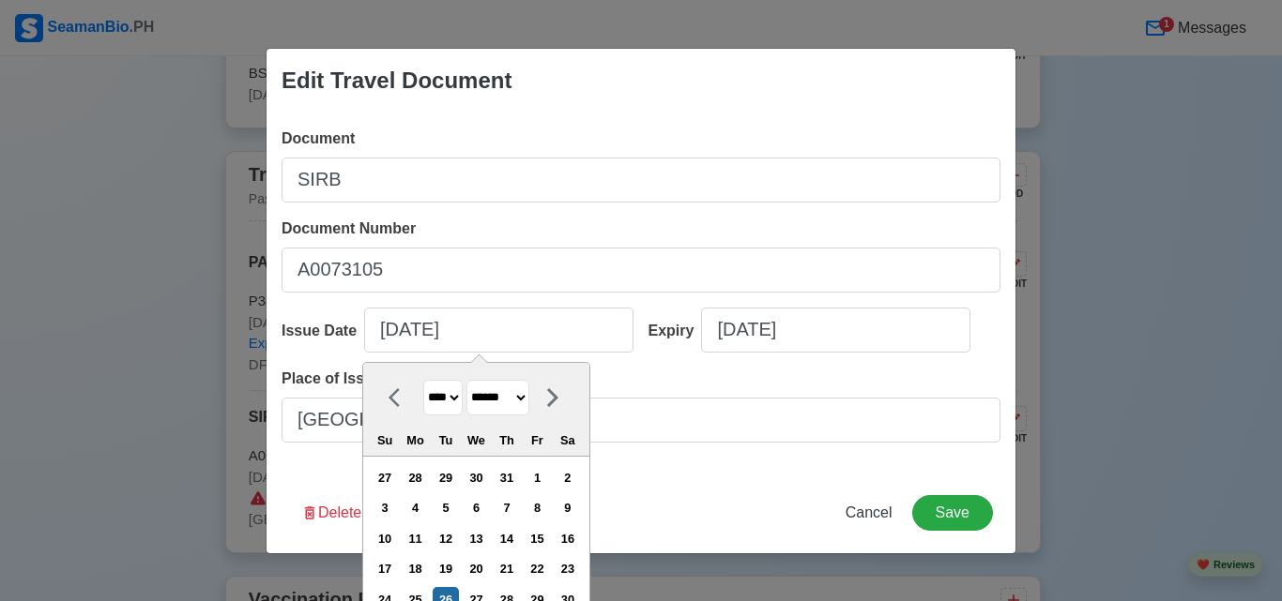
click at [456, 404] on select "**** **** **** **** **** **** **** **** **** **** **** **** **** **** **** ****…" at bounding box center [442, 398] width 39 height 37
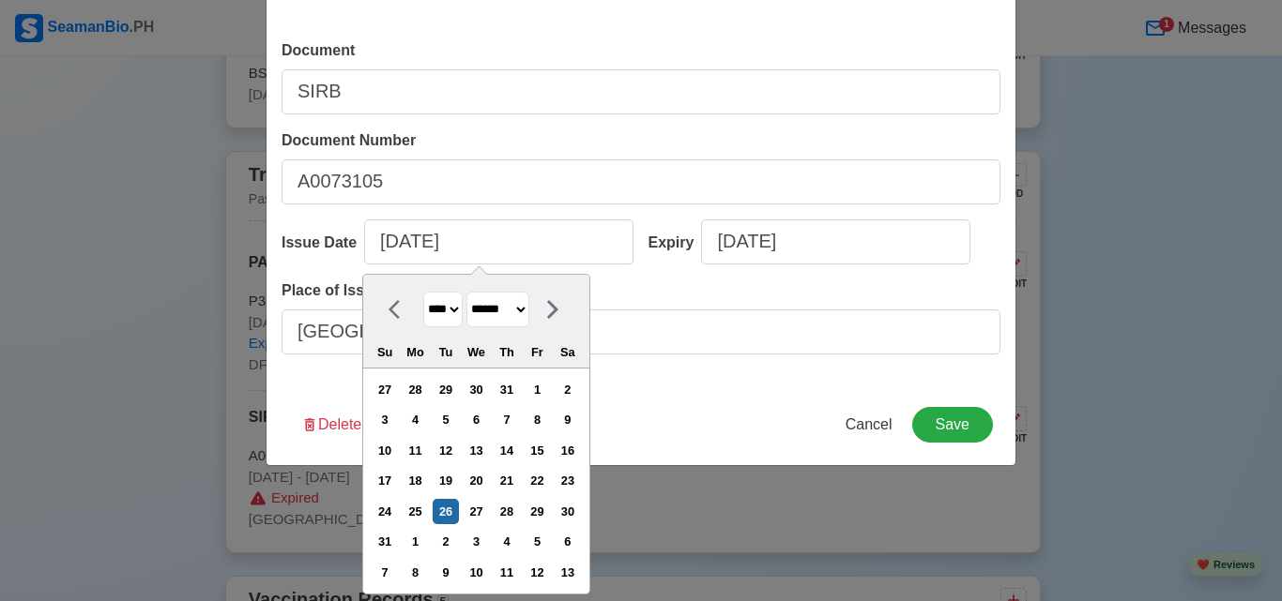
click at [448, 309] on select "**** **** **** **** **** **** **** **** **** **** **** **** **** **** **** ****…" at bounding box center [442, 310] width 39 height 37
select select "****"
click at [423, 292] on select "**** **** **** **** **** **** **** **** **** **** **** **** **** **** **** ****…" at bounding box center [442, 310] width 39 height 37
click at [523, 302] on select "******* ******** ***** ***** *** **** **** ****** ********* ******* ******** **…" at bounding box center [497, 310] width 63 height 37
select select "*********"
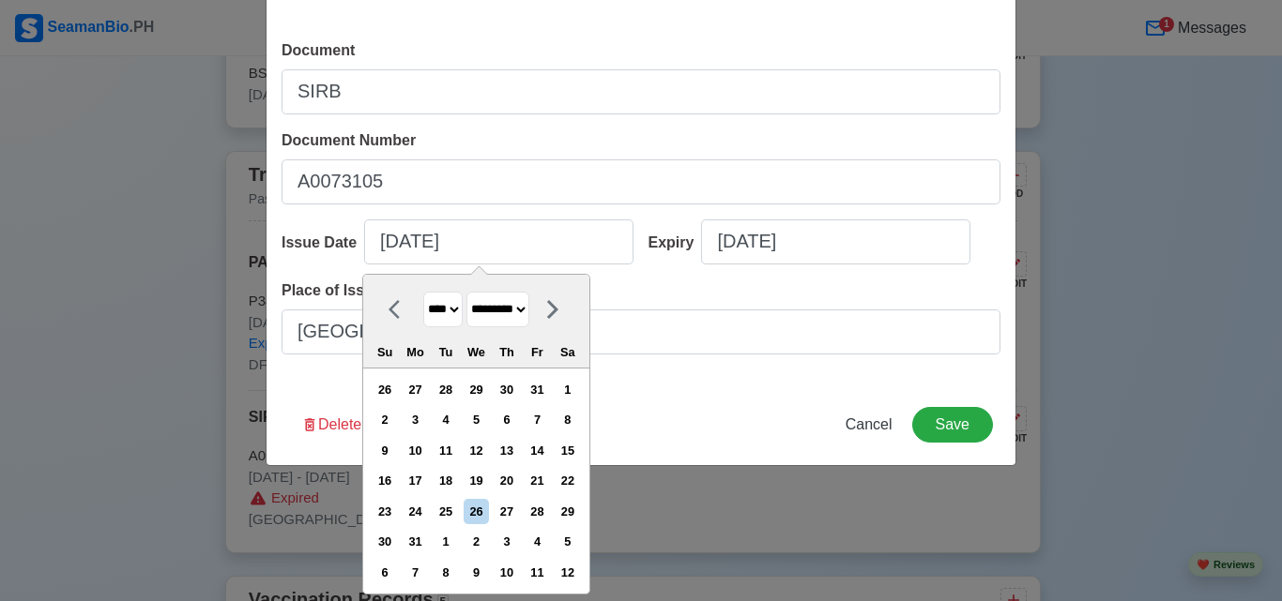
click at [467, 292] on select "******* ******** ***** ***** *** **** **** ****** ********* ******* ******** **…" at bounding box center [497, 310] width 63 height 37
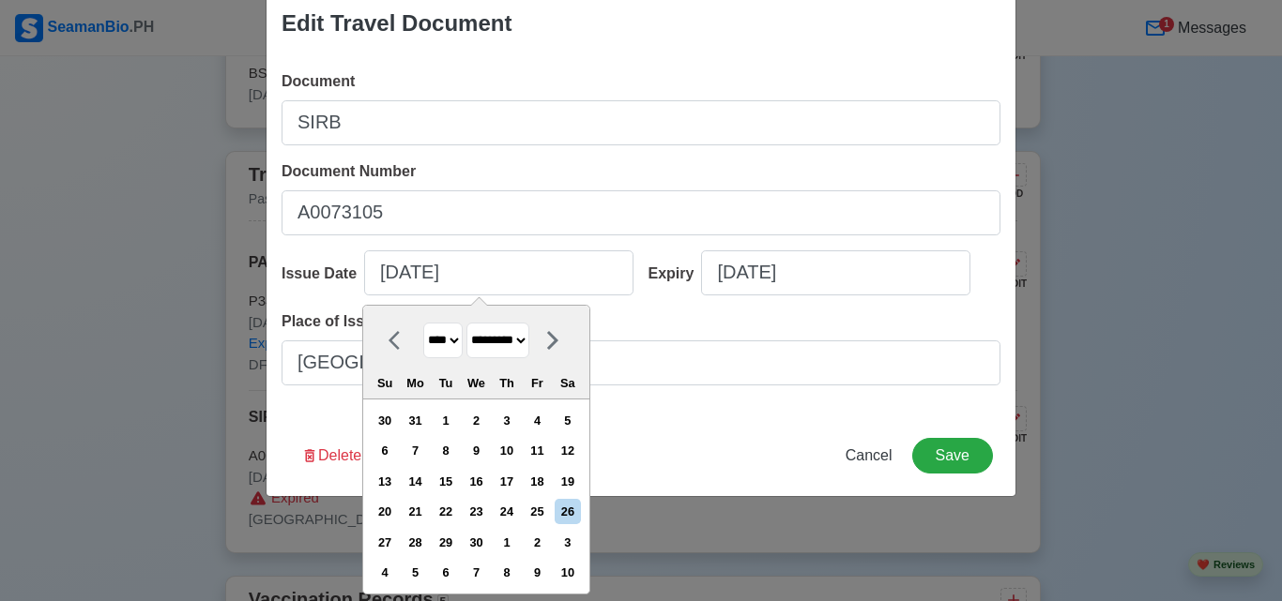
scroll to position [58, 0]
click at [456, 427] on div "1" at bounding box center [445, 420] width 25 height 25
type input "[DATE]"
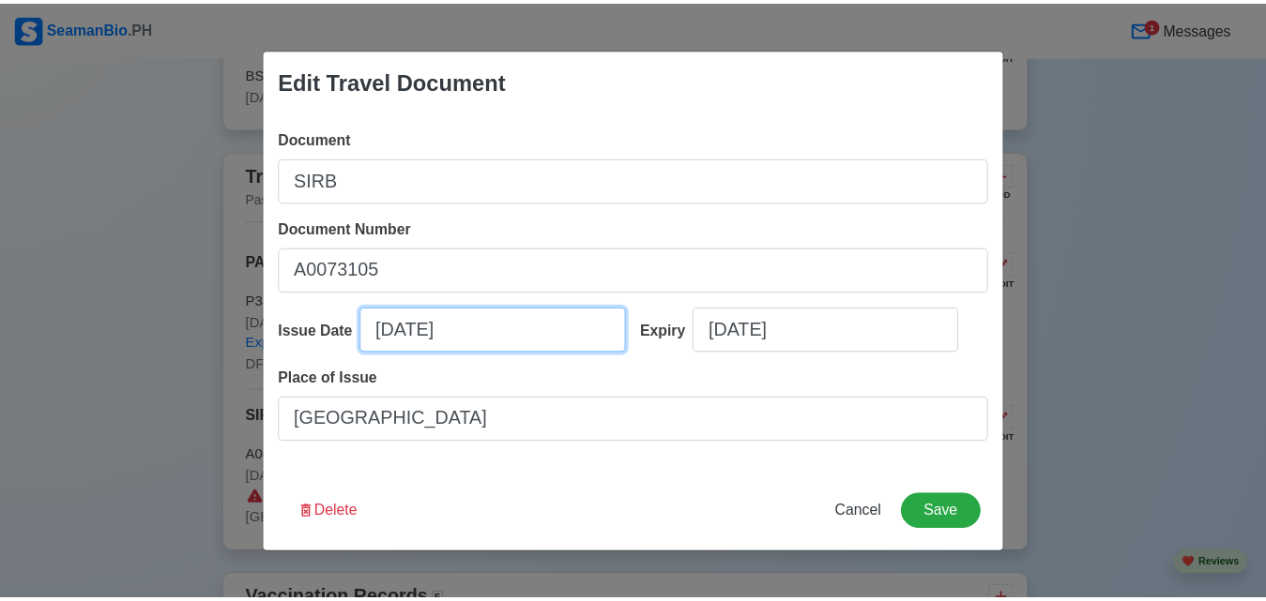
scroll to position [0, 0]
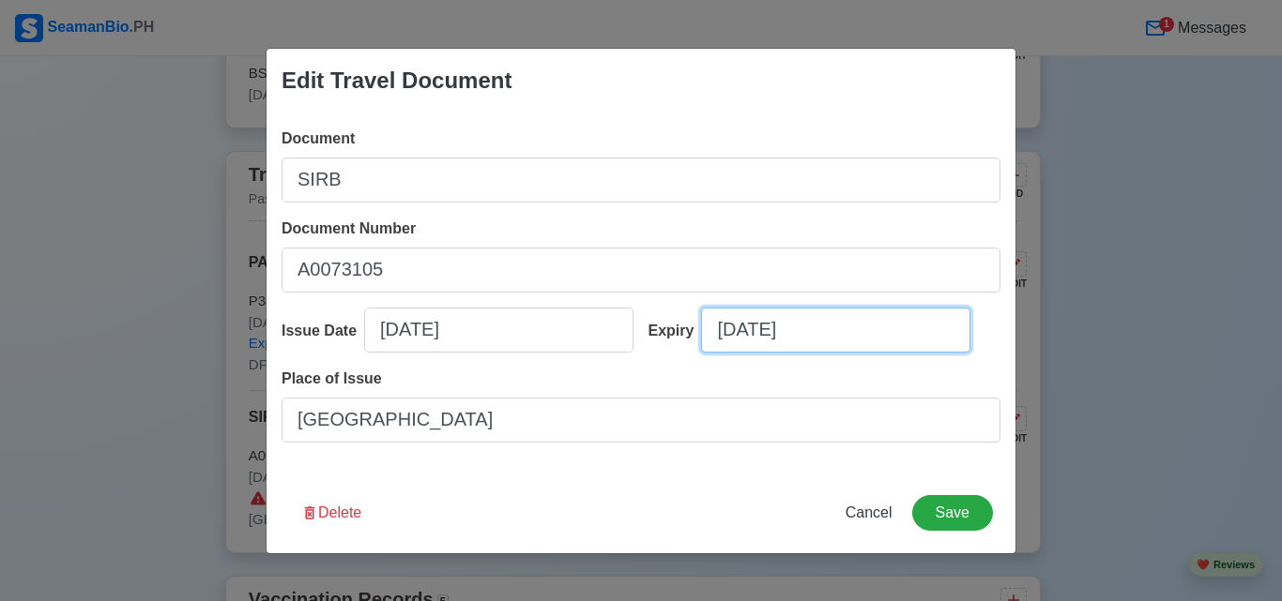
click at [905, 331] on input "[DATE]" at bounding box center [835, 330] width 269 height 45
select select "****"
select select "******"
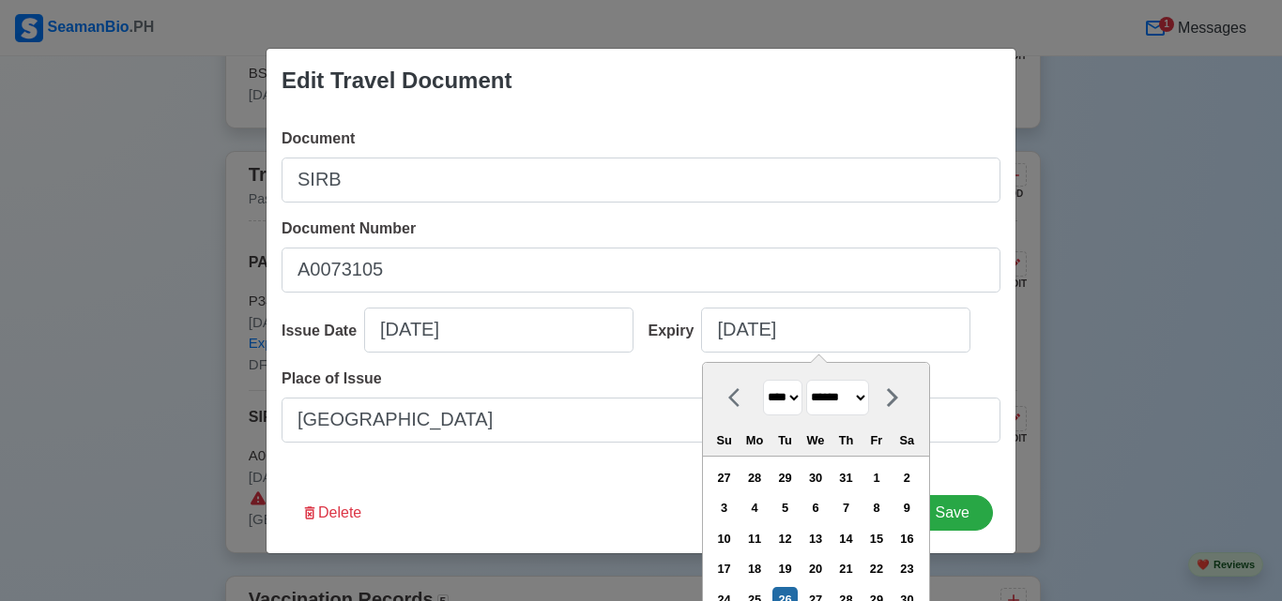
click at [792, 399] on select "**** **** **** **** **** **** **** **** **** **** **** **** **** **** **** ****…" at bounding box center [782, 398] width 39 height 37
select select "****"
click at [763, 380] on select "**** **** **** **** **** **** **** **** **** **** **** **** **** **** **** ****…" at bounding box center [782, 398] width 39 height 37
click at [854, 395] on select "******* ******** ***** ***** *** **** **** ****** ********* ******* ******** **…" at bounding box center [837, 398] width 63 height 37
select select "*********"
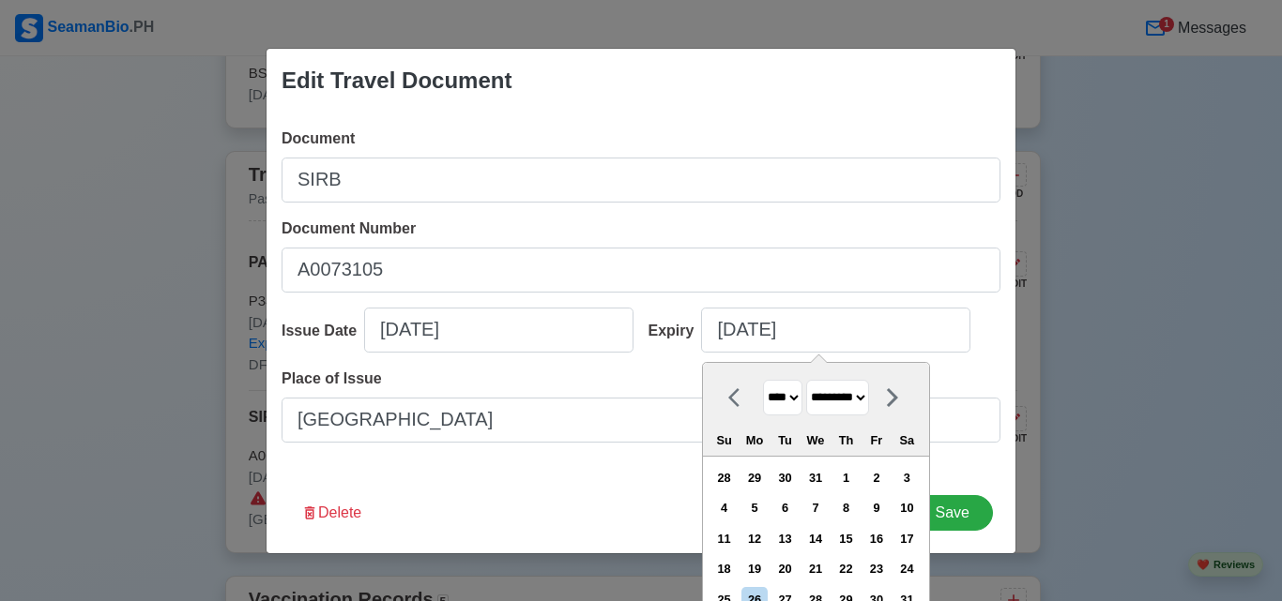
click at [807, 380] on select "******* ******** ***** ***** *** **** **** ****** ********* ******* ******** **…" at bounding box center [837, 398] width 63 height 37
click at [728, 469] on div "1" at bounding box center [723, 477] width 25 height 25
type input "[DATE]"
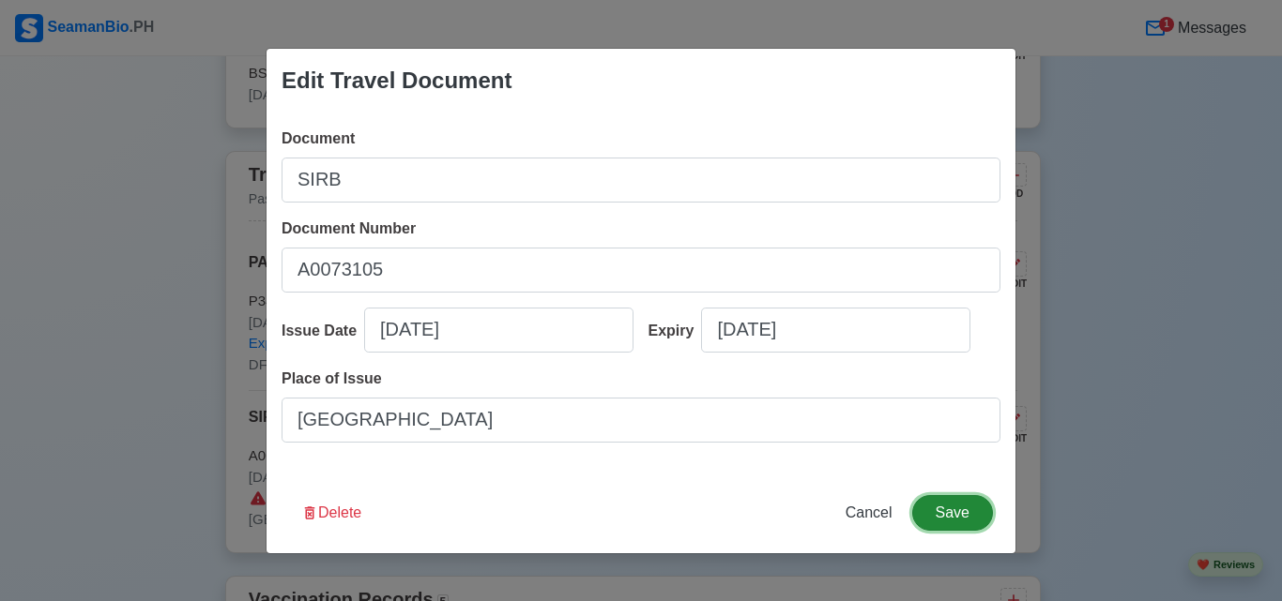
click at [962, 507] on button "Save" at bounding box center [952, 513] width 81 height 36
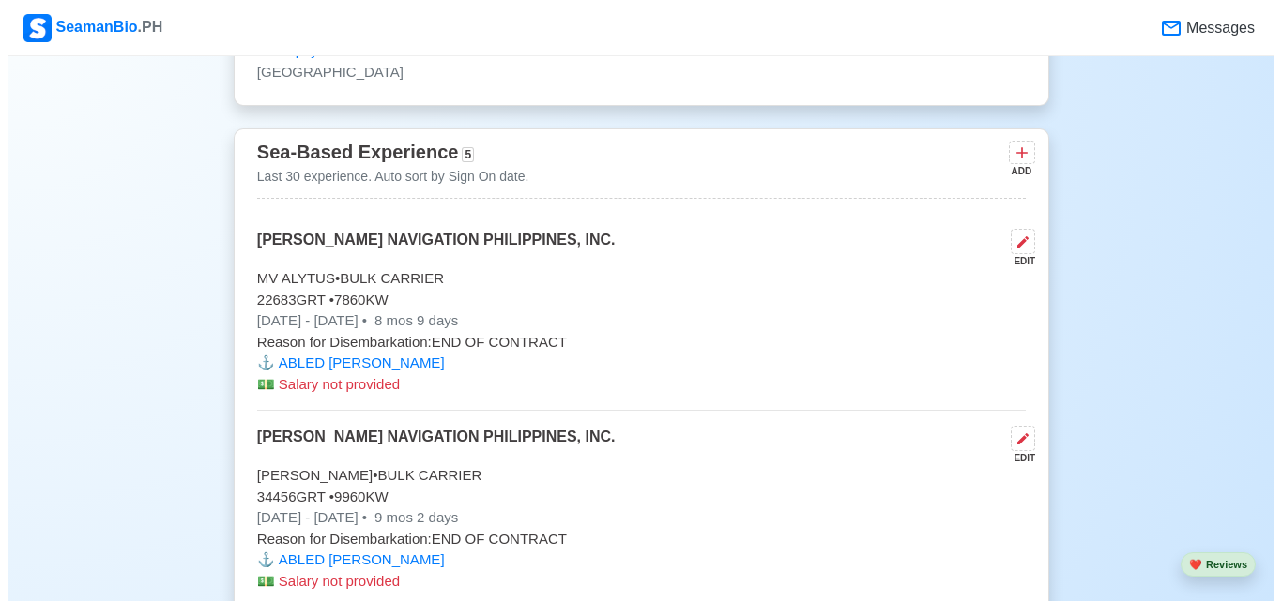
scroll to position [3625, 0]
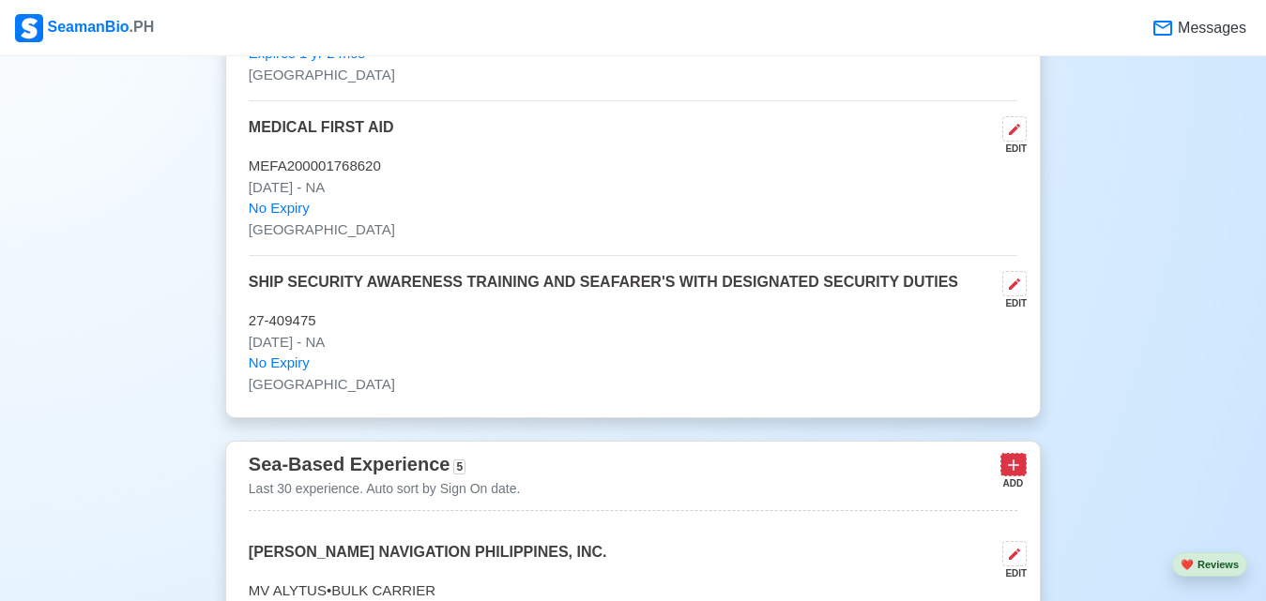
click at [1004, 474] on icon at bounding box center [1013, 465] width 19 height 19
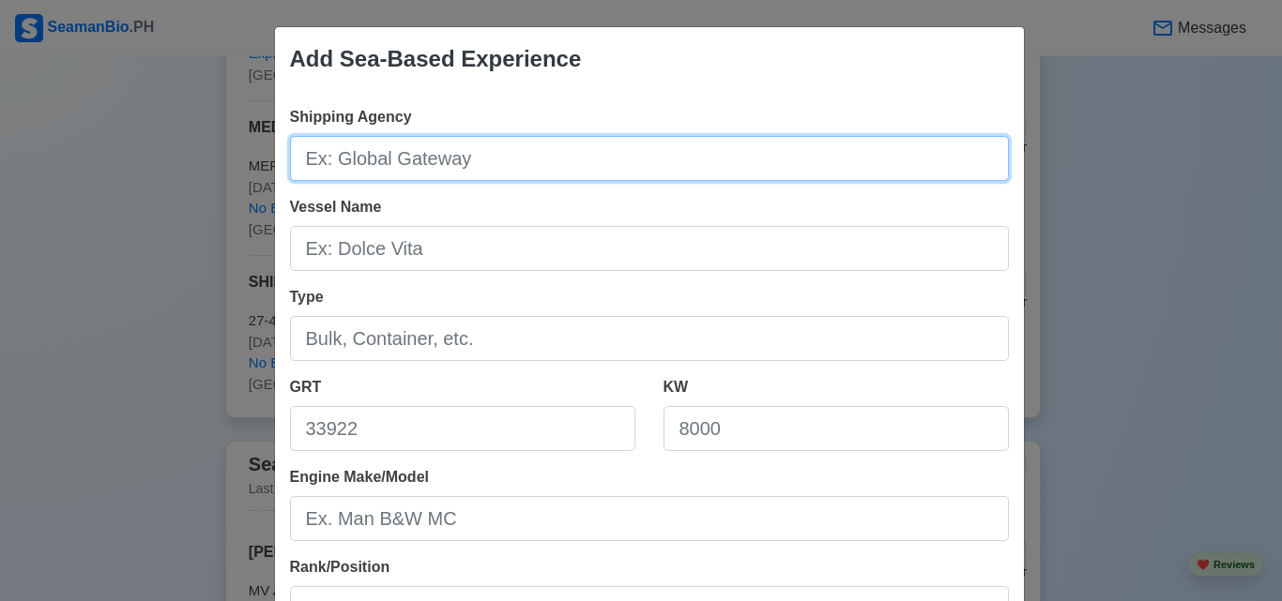
click at [631, 139] on input "Shipping Agency" at bounding box center [649, 158] width 719 height 45
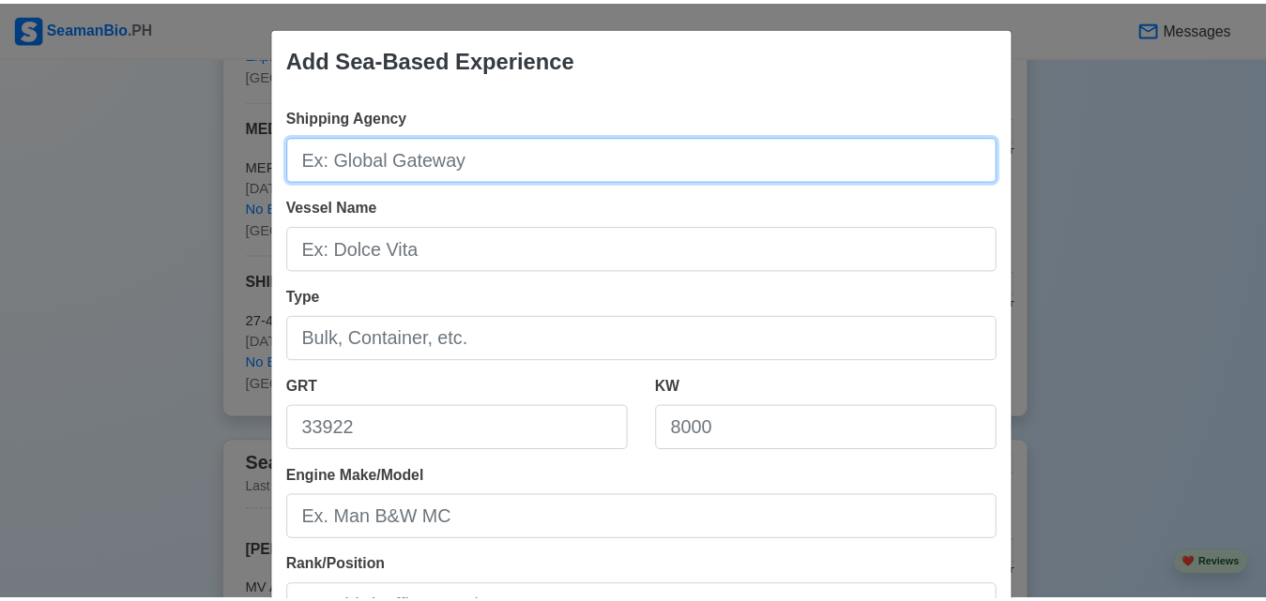
scroll to position [468, 0]
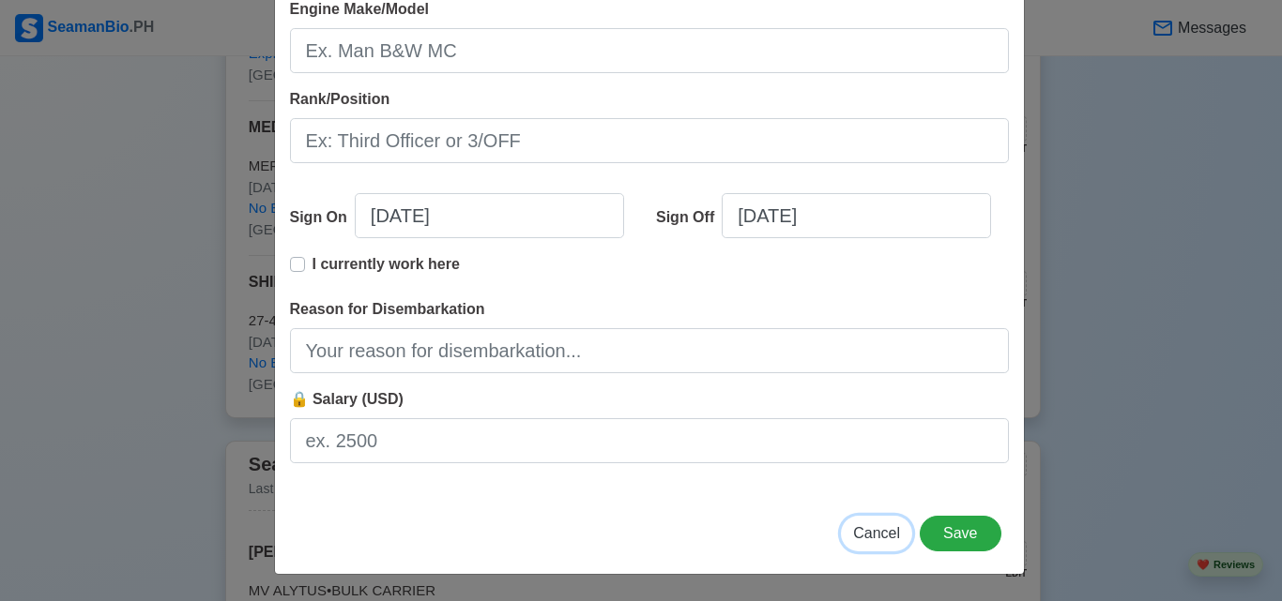
click at [886, 539] on span "Cancel" at bounding box center [876, 533] width 47 height 16
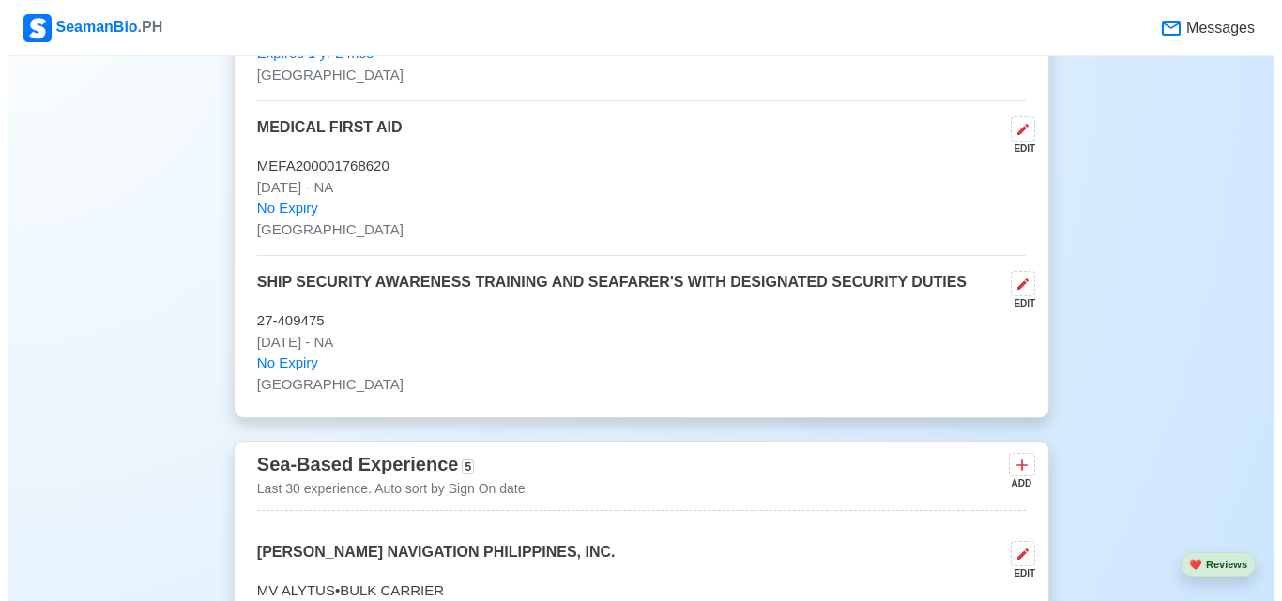
scroll to position [3938, 0]
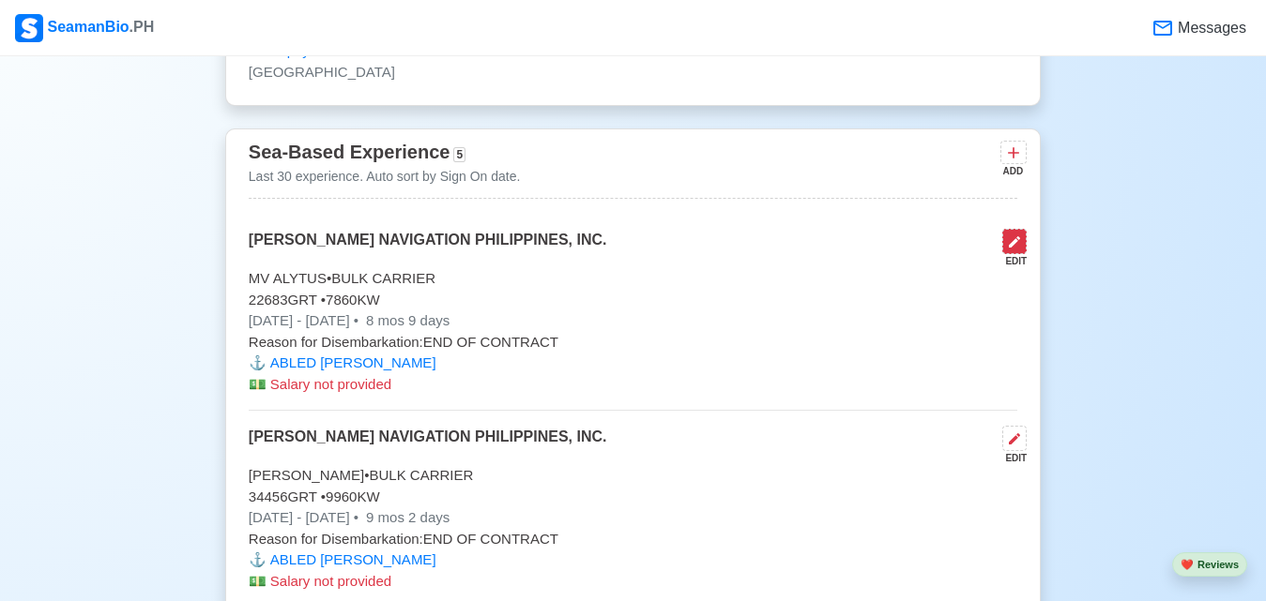
click at [1020, 237] on button at bounding box center [1014, 241] width 24 height 25
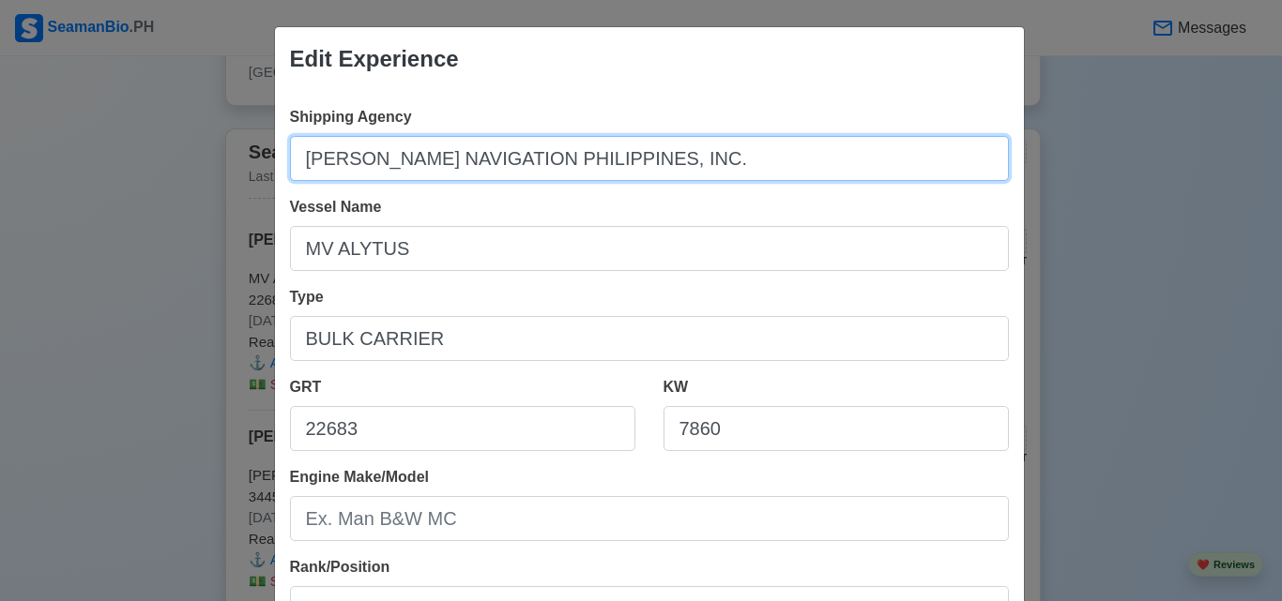
drag, startPoint x: 676, startPoint y: 160, endPoint x: 214, endPoint y: 131, distance: 462.5
click at [214, 131] on div "Edit Experience Shipping Agency [PERSON_NAME] NAVIGATION [GEOGRAPHIC_DATA], INC…" at bounding box center [641, 300] width 1282 height 601
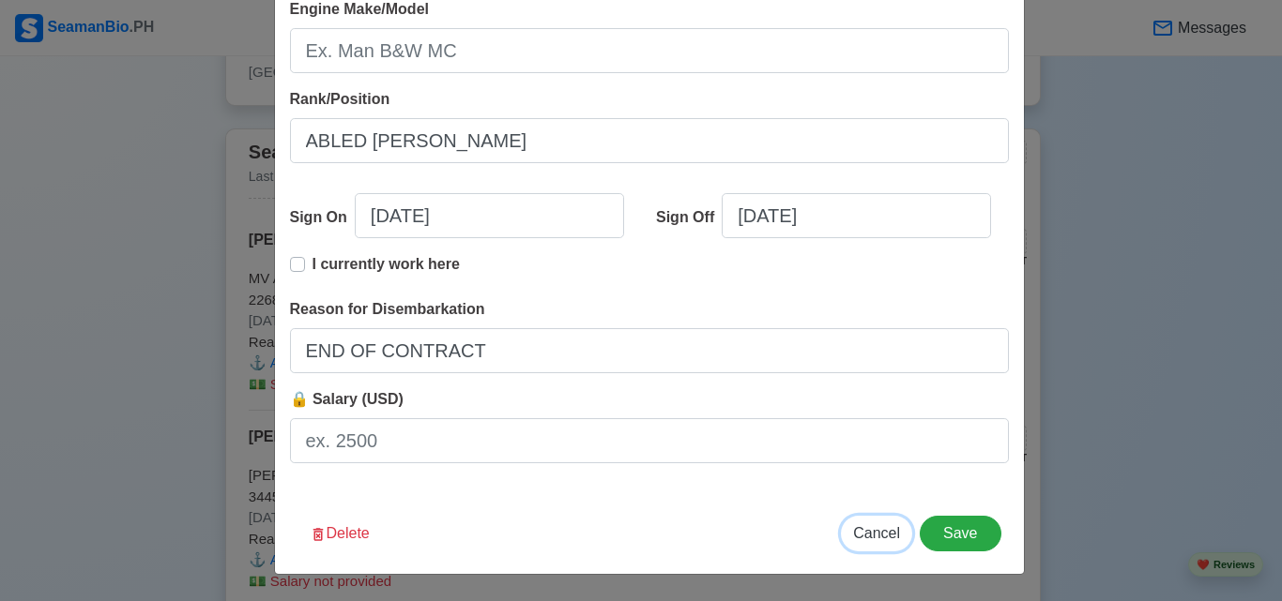
click at [871, 538] on span "Cancel" at bounding box center [876, 533] width 47 height 16
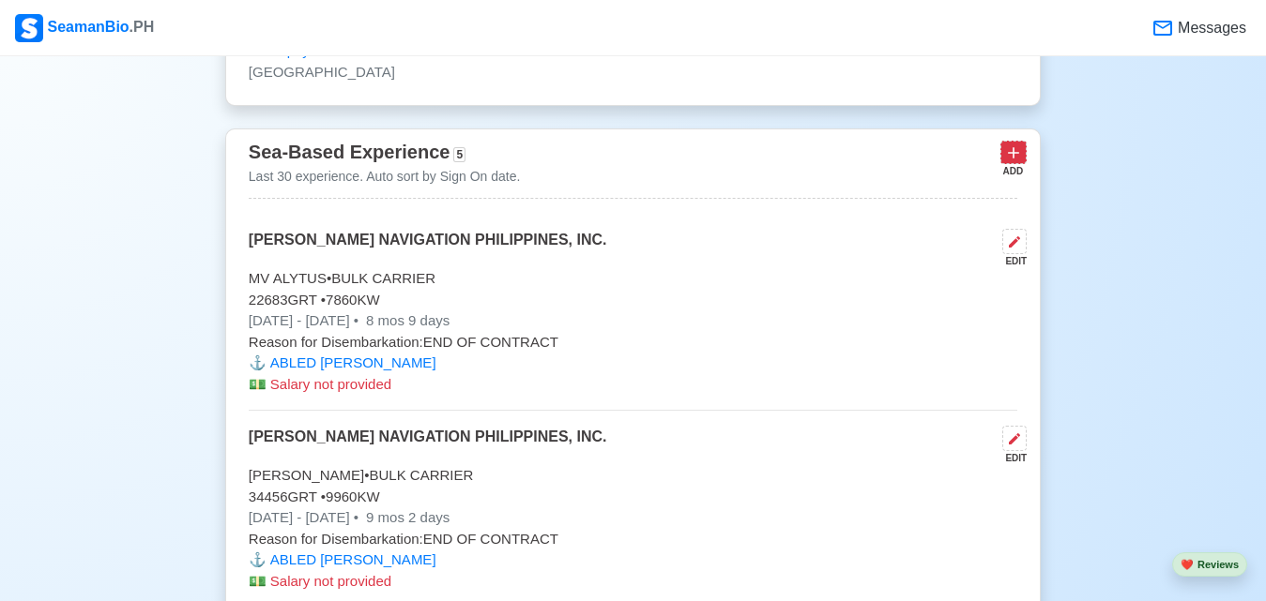
click at [1009, 162] on icon at bounding box center [1013, 153] width 19 height 19
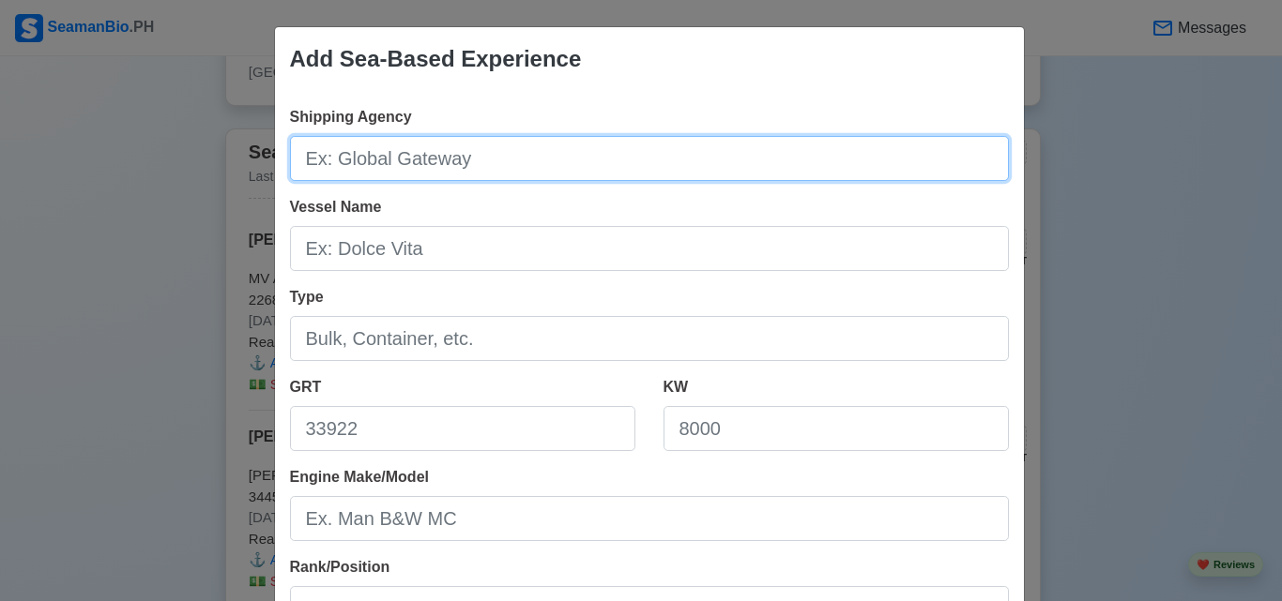
click at [571, 173] on input "Shipping Agency" at bounding box center [649, 158] width 719 height 45
paste input "[PERSON_NAME] NAVIGATION PHILIPPINES, INC."
type input "[PERSON_NAME] NAVIGATION PHILIPPINES, INC."
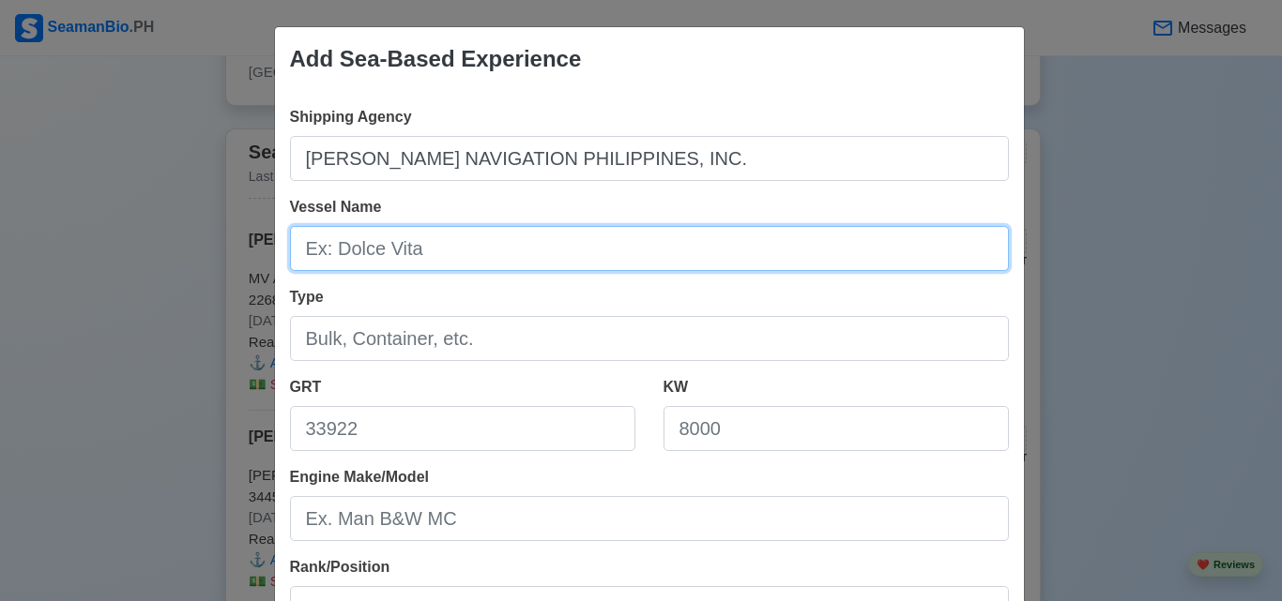
click at [546, 256] on input "Vessel Name" at bounding box center [649, 248] width 719 height 45
click at [546, 254] on input "Vessel Name" at bounding box center [649, 248] width 719 height 45
type input "m"
type input "MV NISSAKI"
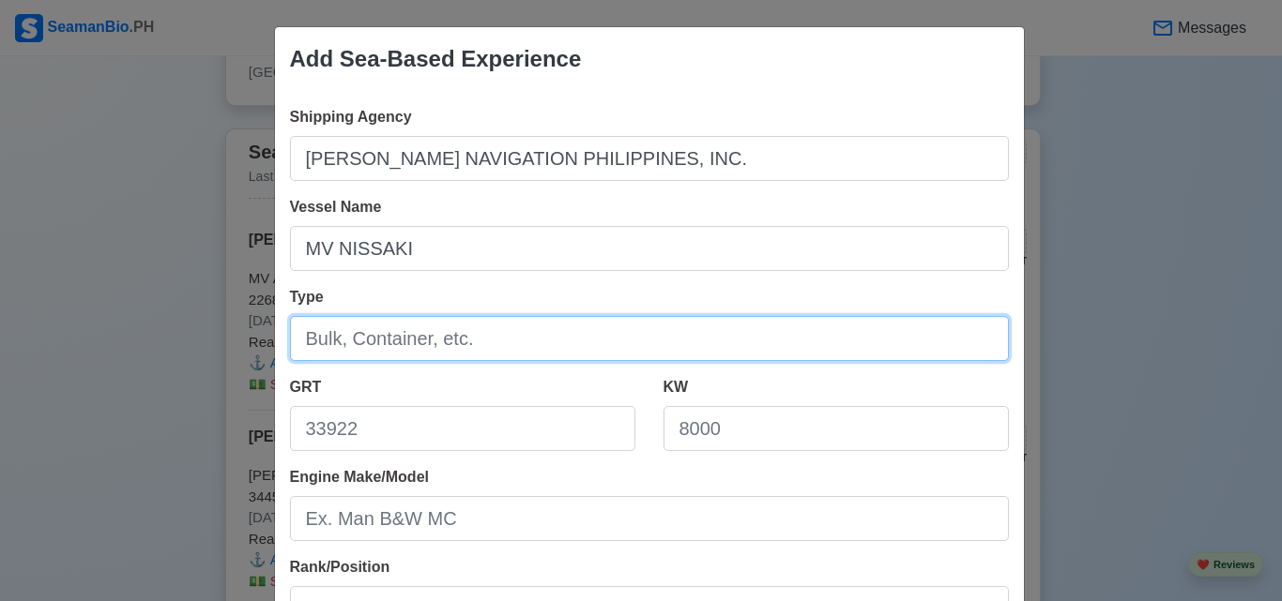
click at [514, 346] on input "Type" at bounding box center [649, 338] width 719 height 45
type input "BULK CARRIER"
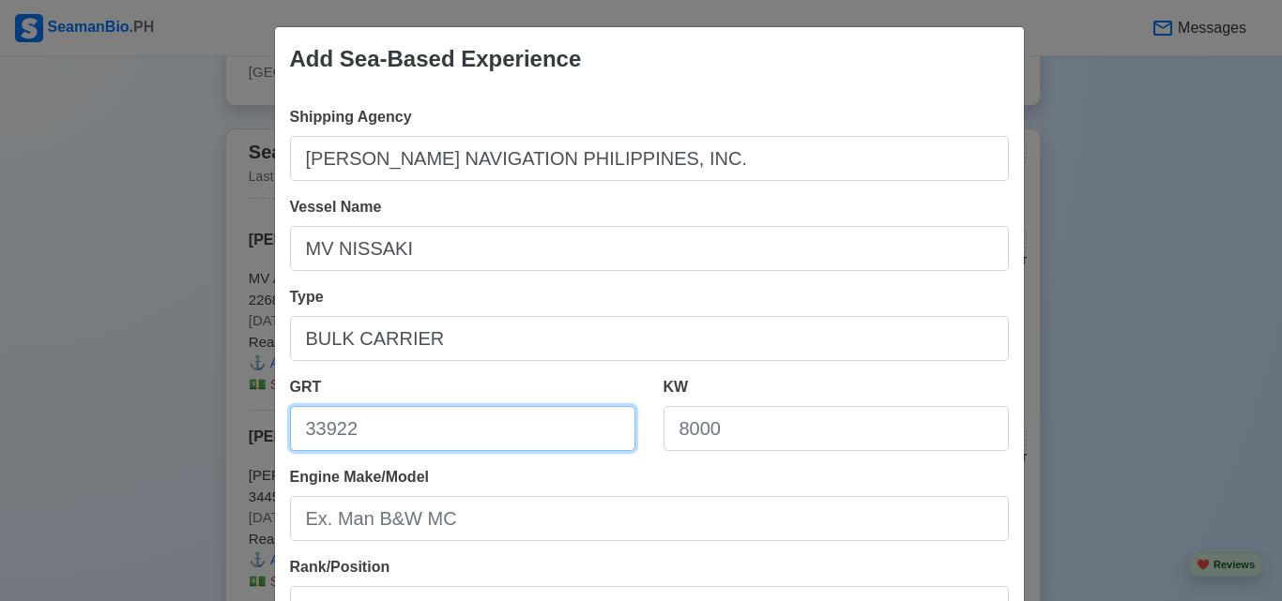
click at [486, 421] on input "GRT" at bounding box center [462, 428] width 345 height 45
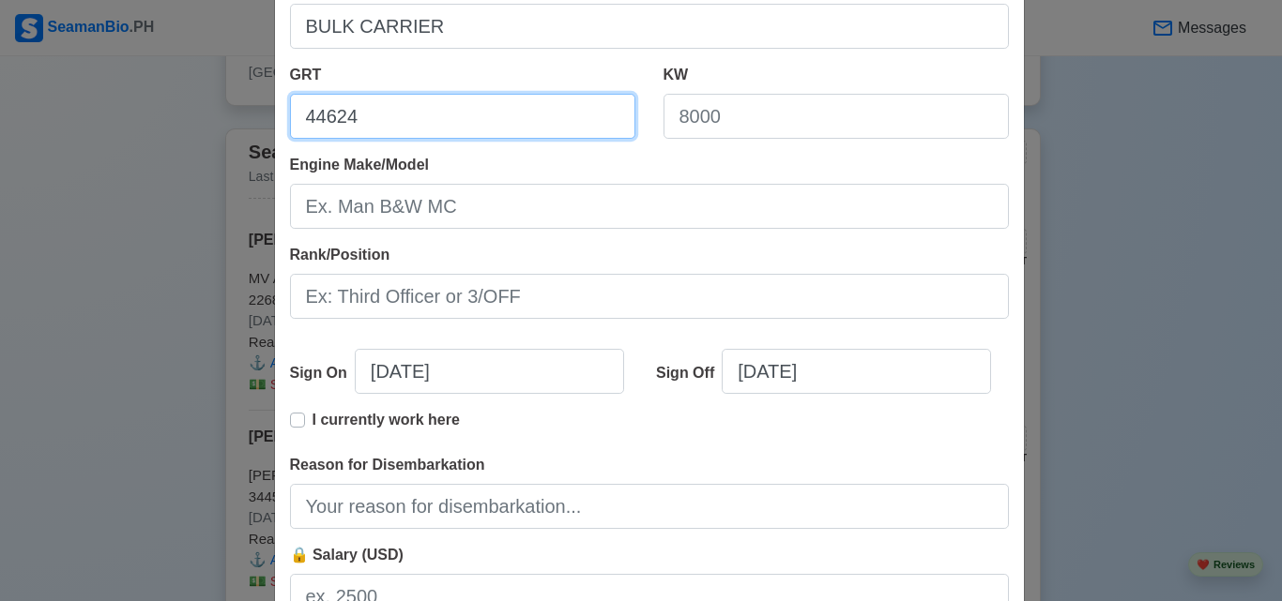
type input "44624"
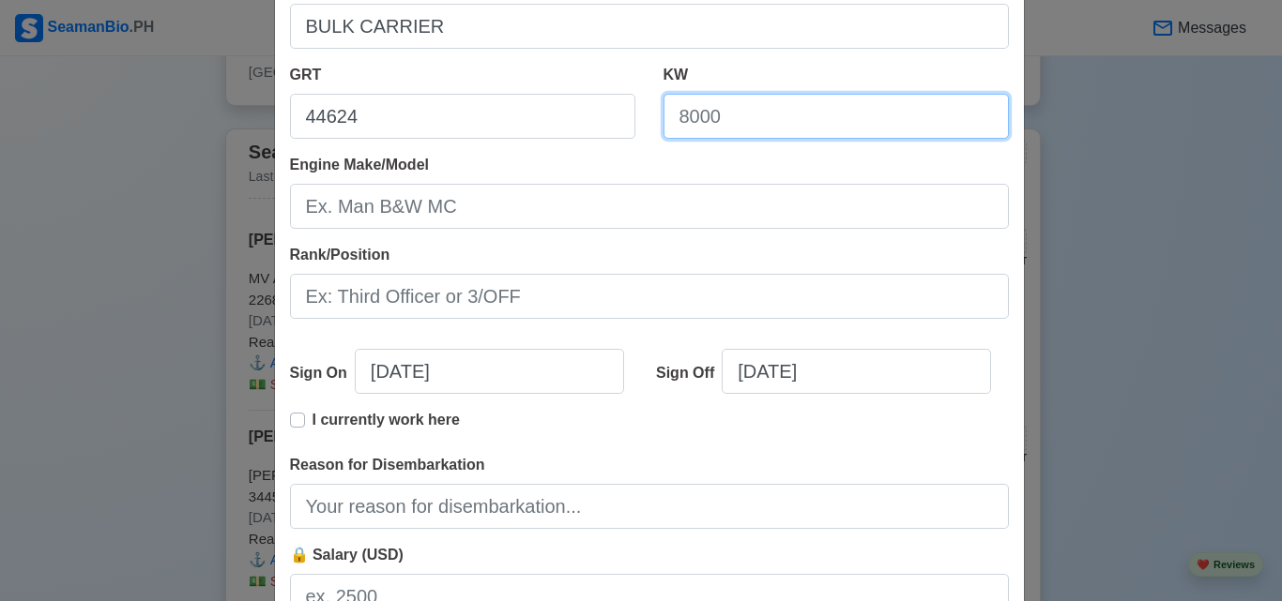
click at [727, 119] on input "KW" at bounding box center [835, 116] width 345 height 45
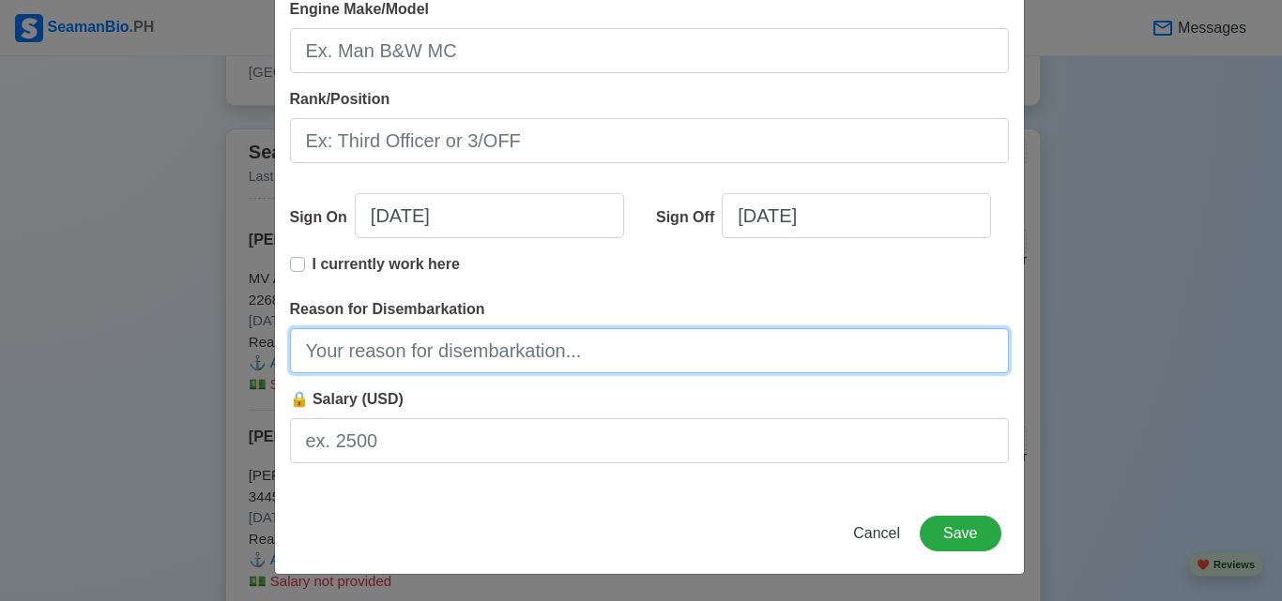
click at [542, 349] on input "Reason for Disembarkation" at bounding box center [649, 350] width 719 height 45
type input "END OF CONTRACT"
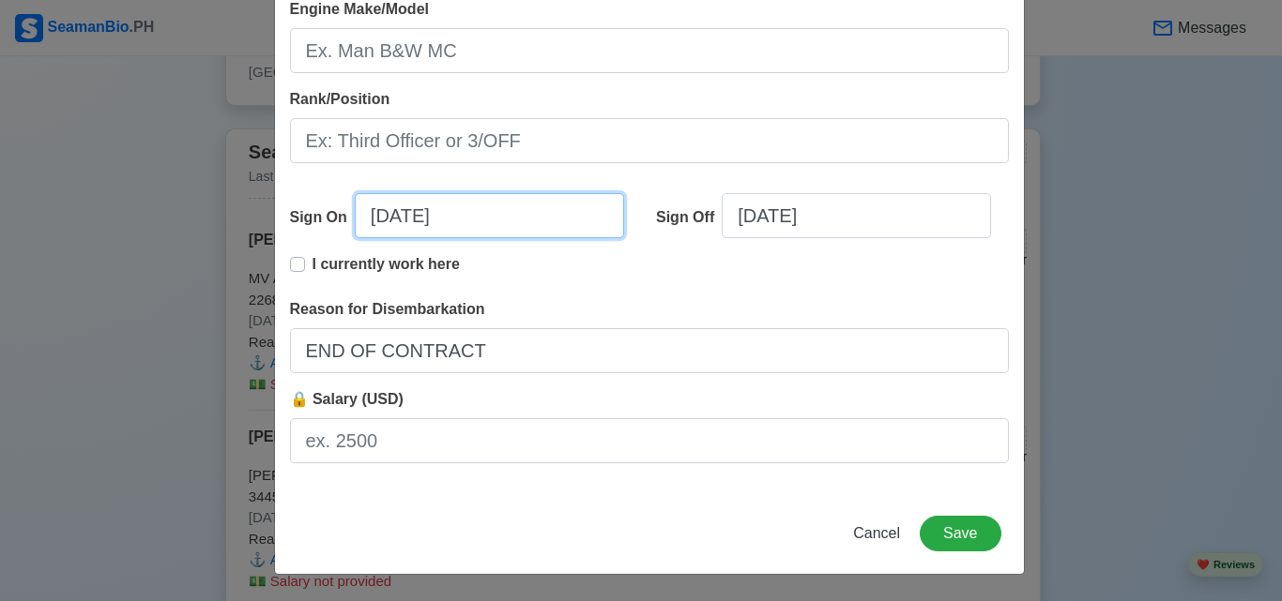
click at [516, 215] on input "[DATE]" at bounding box center [489, 215] width 269 height 45
select select "****"
select select "******"
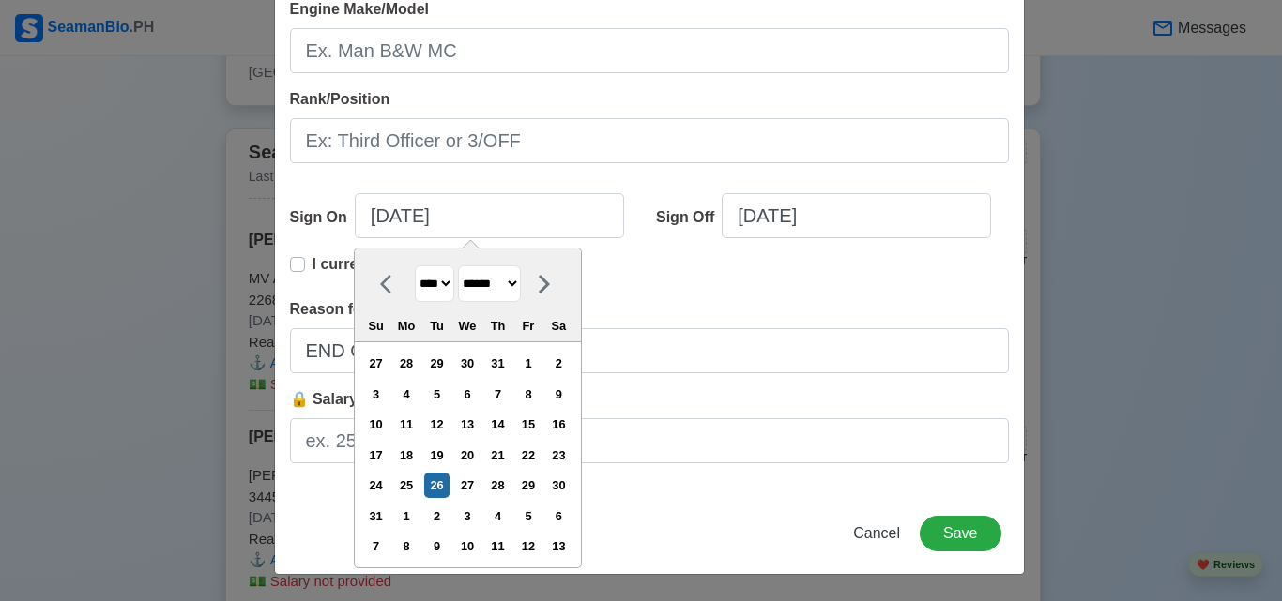
click at [451, 287] on select "**** **** **** **** **** **** **** **** **** **** **** **** **** **** **** ****…" at bounding box center [434, 284] width 39 height 37
click at [415, 266] on select "**** **** **** **** **** **** **** **** **** **** **** **** **** **** **** ****…" at bounding box center [434, 284] width 39 height 37
click at [443, 285] on select "**** **** **** **** **** **** **** **** **** **** **** **** **** **** **** ****…" at bounding box center [434, 284] width 39 height 37
select select "****"
click at [415, 266] on select "**** **** **** **** **** **** **** **** **** **** **** **** **** **** **** ****…" at bounding box center [434, 284] width 39 height 37
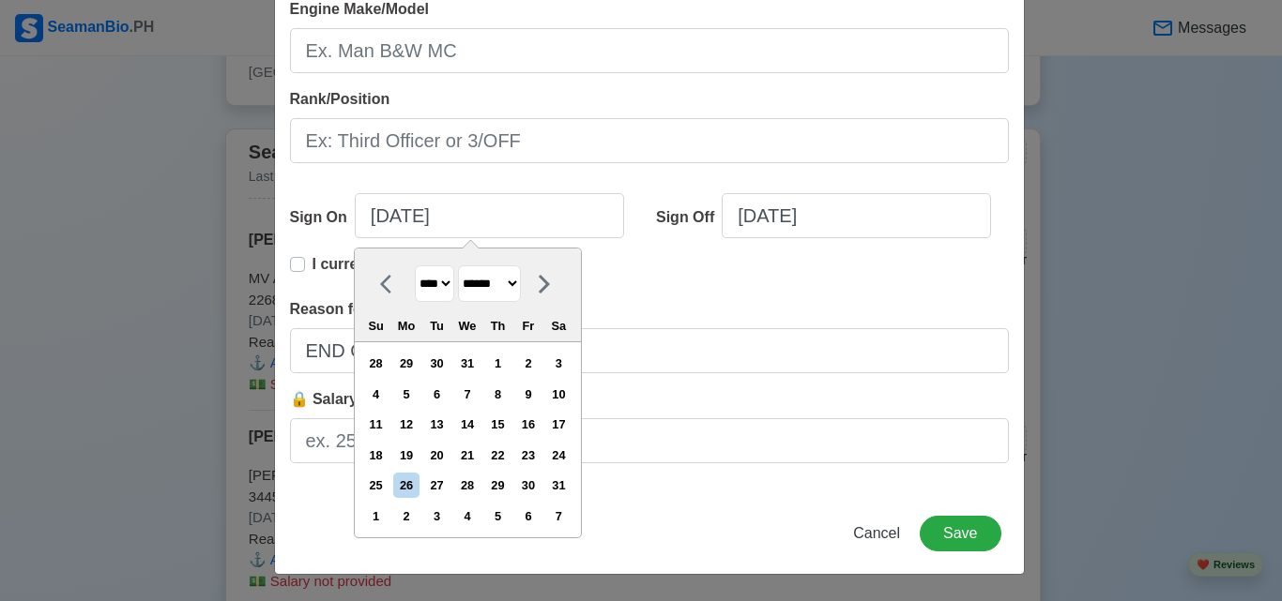
click at [503, 284] on select "******* ******** ***** ***** *** **** **** ****** ********* ******* ******** **…" at bounding box center [489, 284] width 63 height 37
select select "********"
click at [459, 266] on select "******* ******** ***** ***** *** **** **** ****** ********* ******* ******** **…" at bounding box center [489, 284] width 63 height 37
click at [571, 387] on div "9" at bounding box center [558, 394] width 25 height 25
type input "[DATE]"
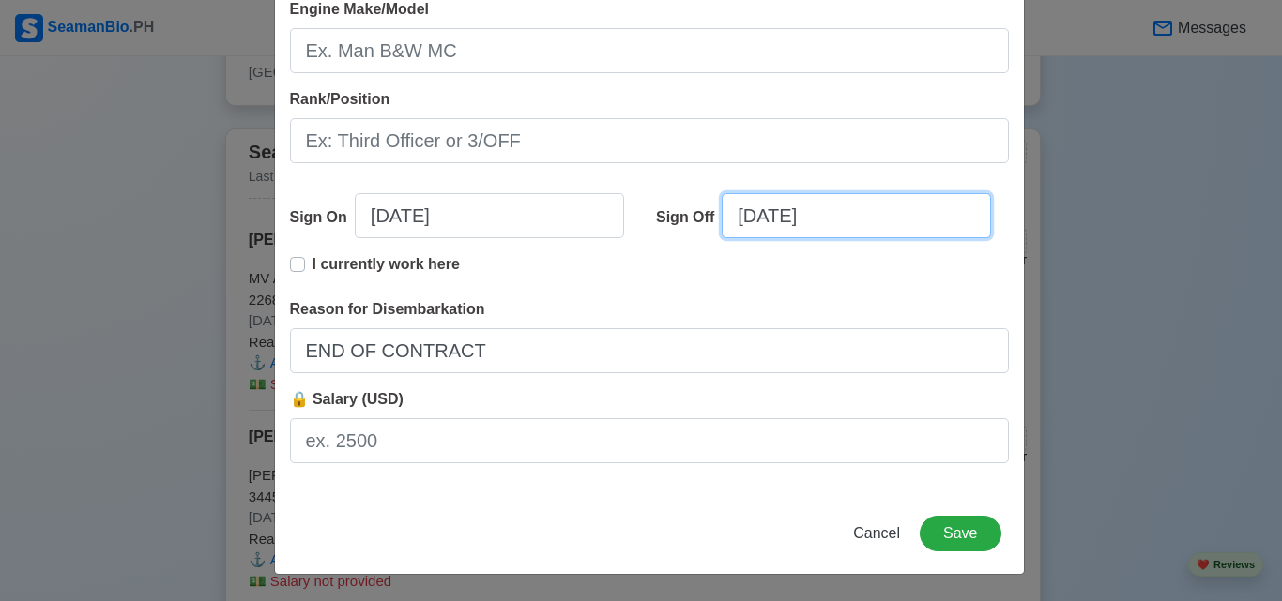
click at [776, 214] on input "[DATE]" at bounding box center [855, 215] width 269 height 45
select select "****"
select select "******"
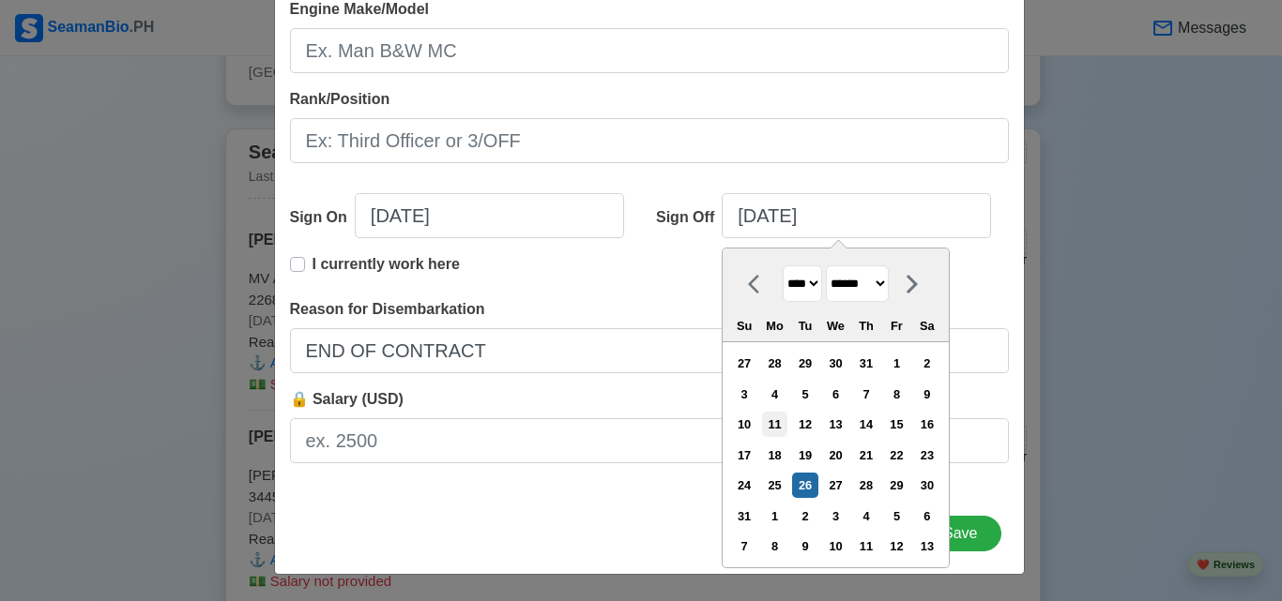
click at [787, 419] on div "11" at bounding box center [774, 424] width 25 height 25
type input "[DATE]"
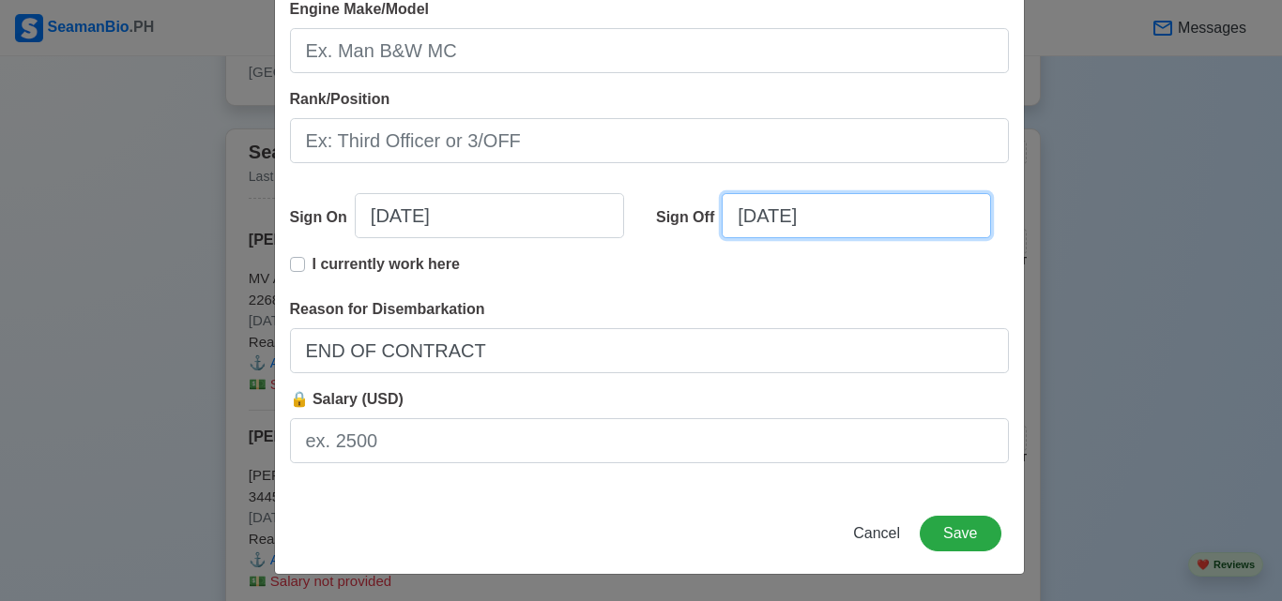
scroll to position [156, 0]
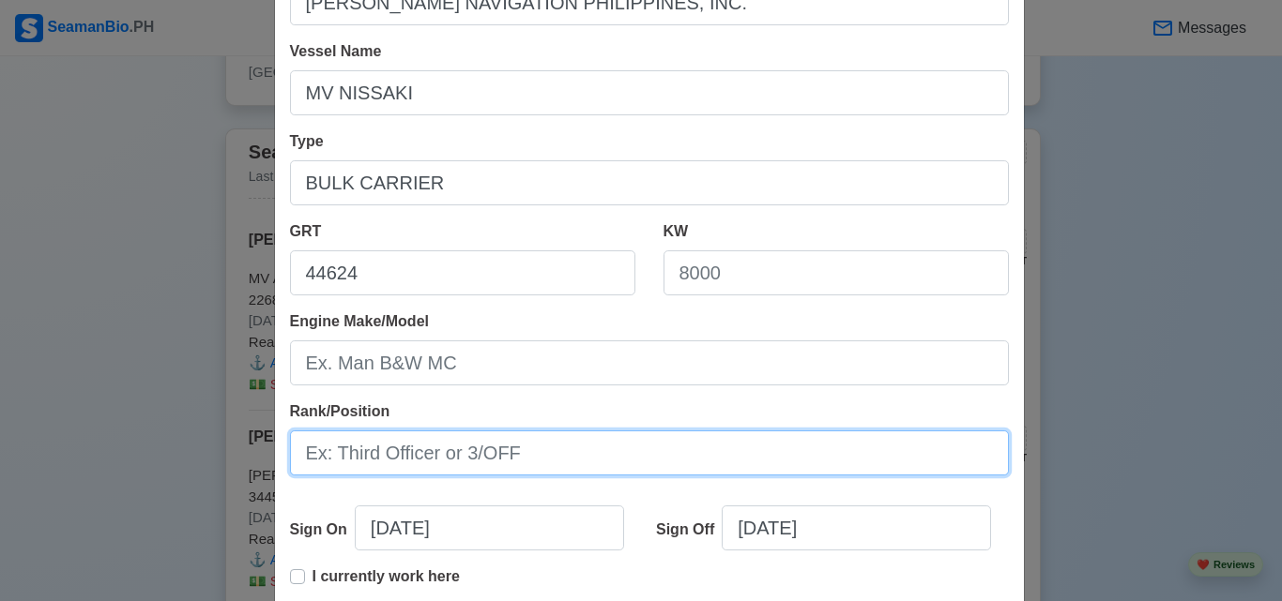
click at [574, 460] on input "Rank/Position" at bounding box center [649, 453] width 719 height 45
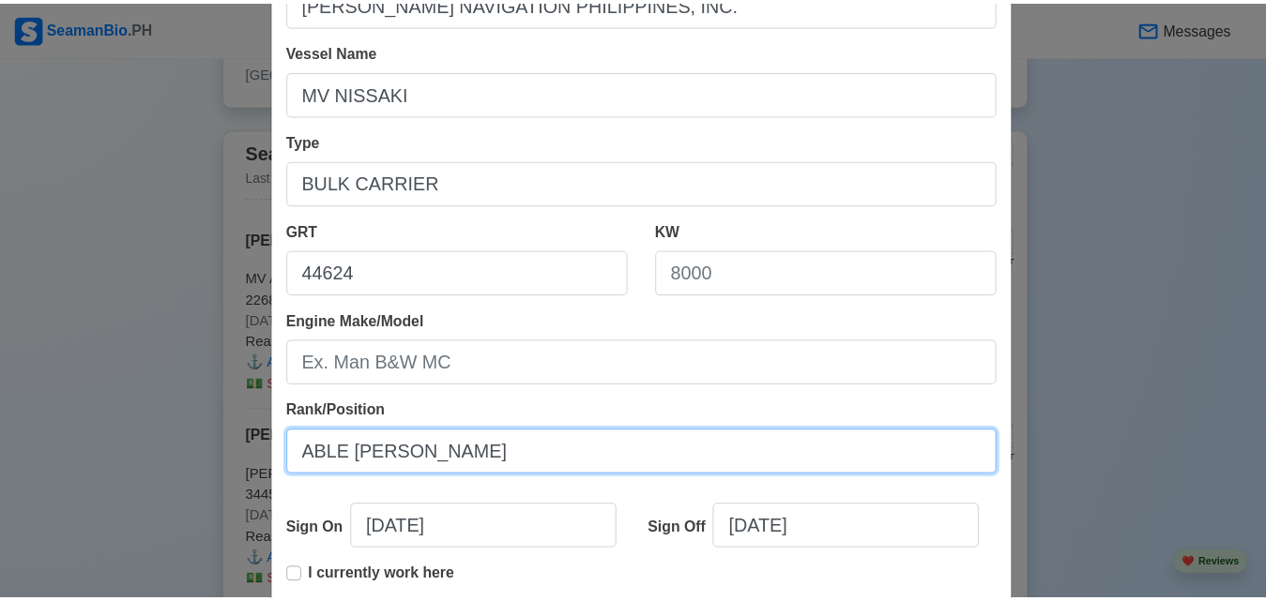
scroll to position [468, 0]
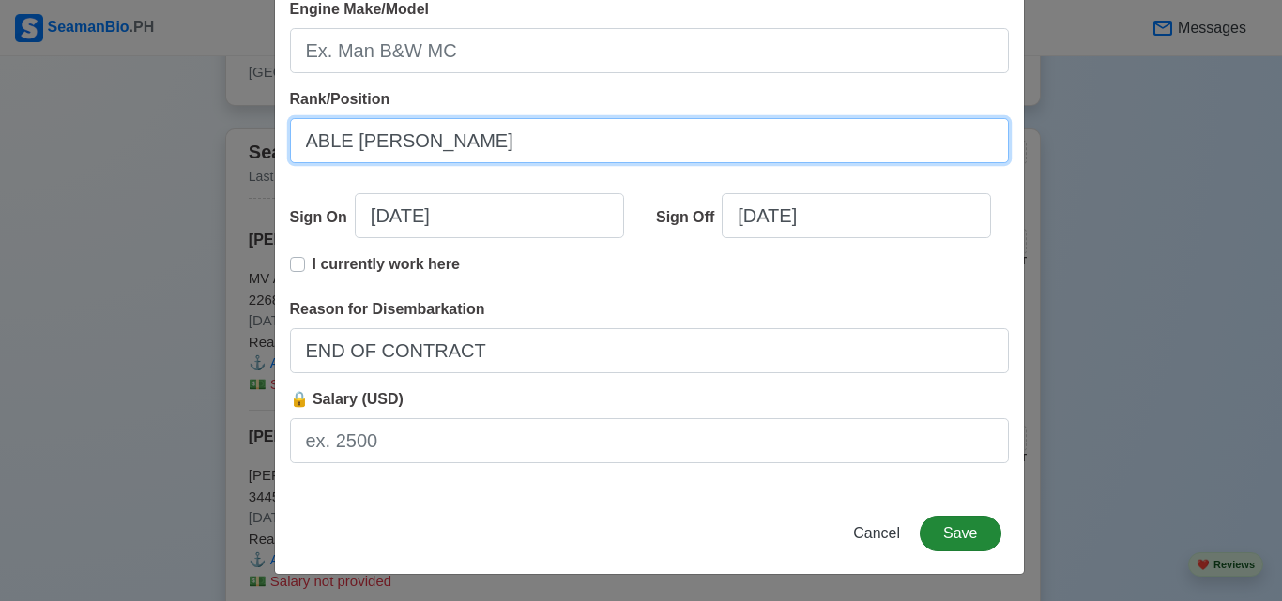
type input "ABLE [PERSON_NAME]"
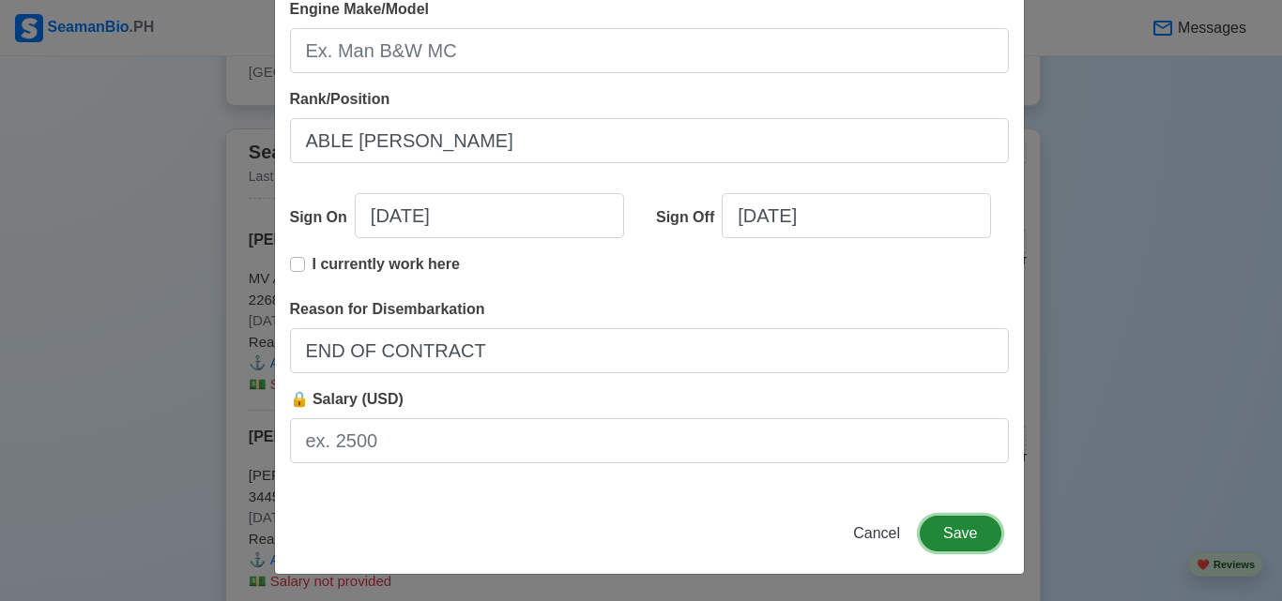
click at [964, 529] on button "Save" at bounding box center [959, 534] width 81 height 36
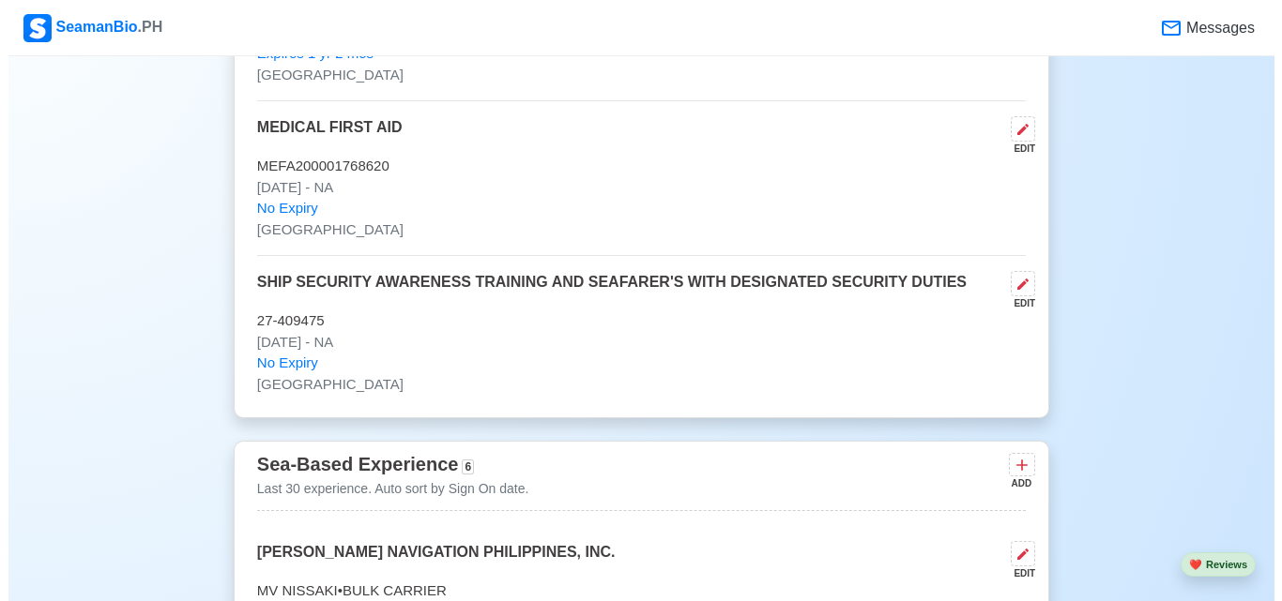
scroll to position [3938, 0]
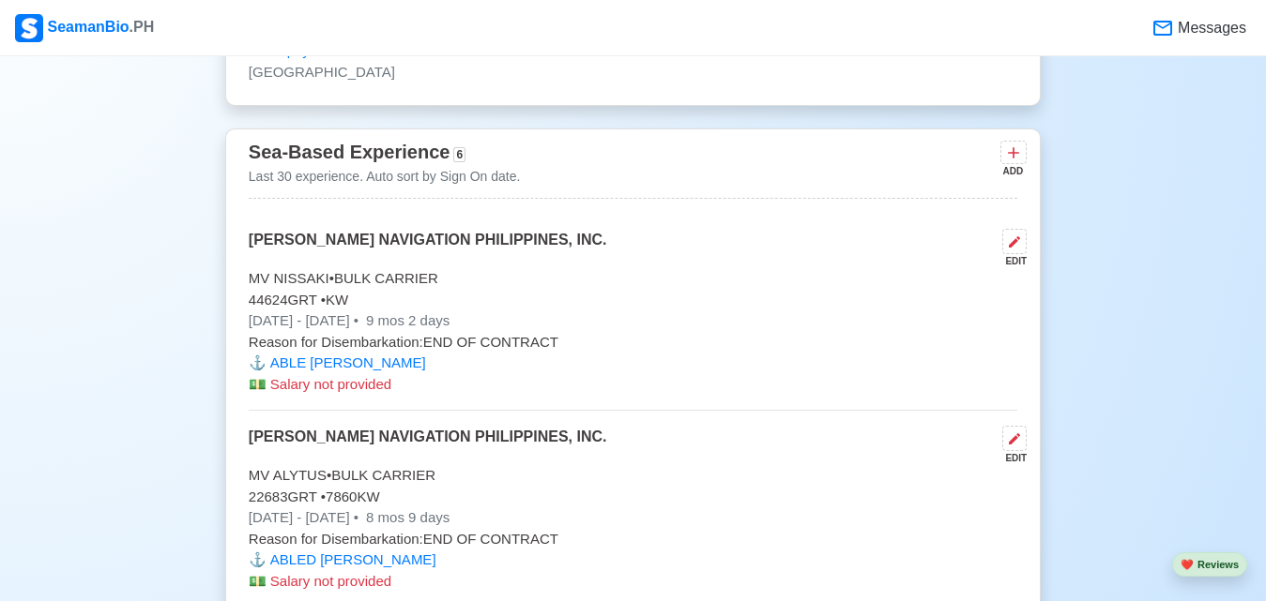
click at [1011, 265] on div "EDIT" at bounding box center [1011, 261] width 32 height 14
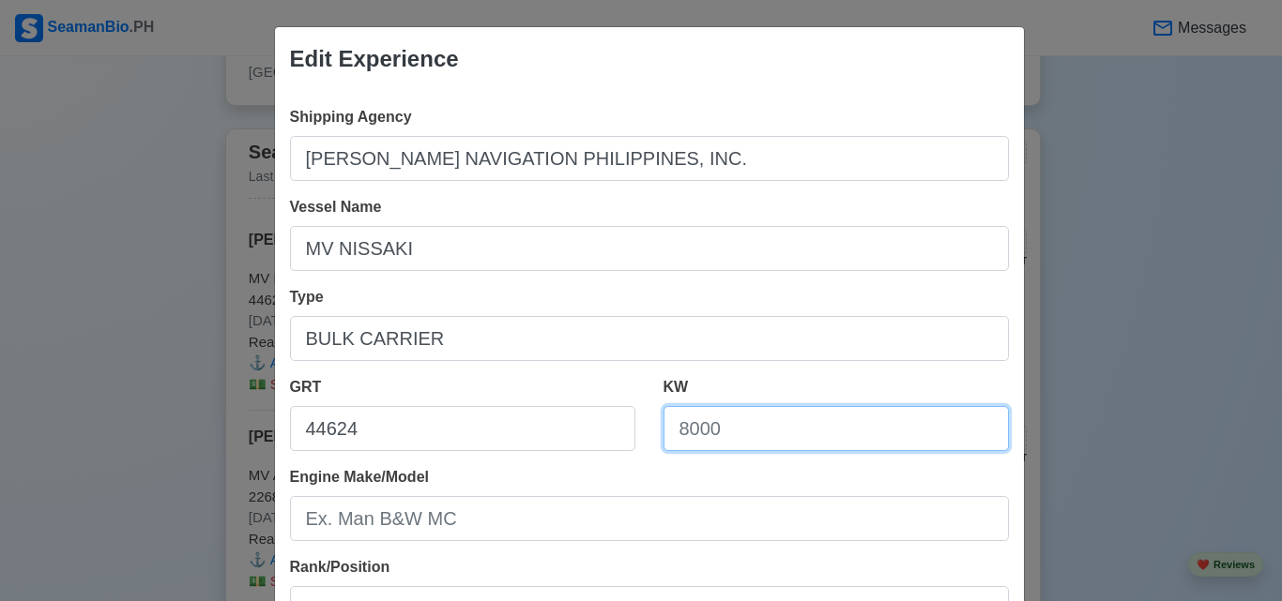
click at [706, 431] on input "KW" at bounding box center [835, 428] width 345 height 45
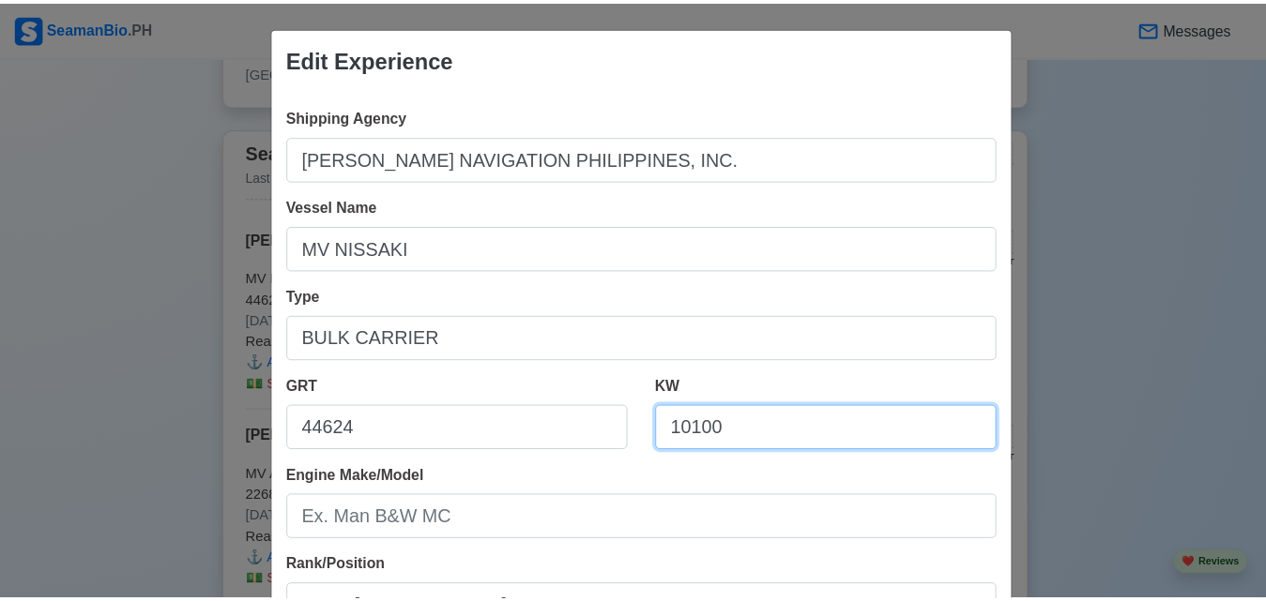
scroll to position [468, 0]
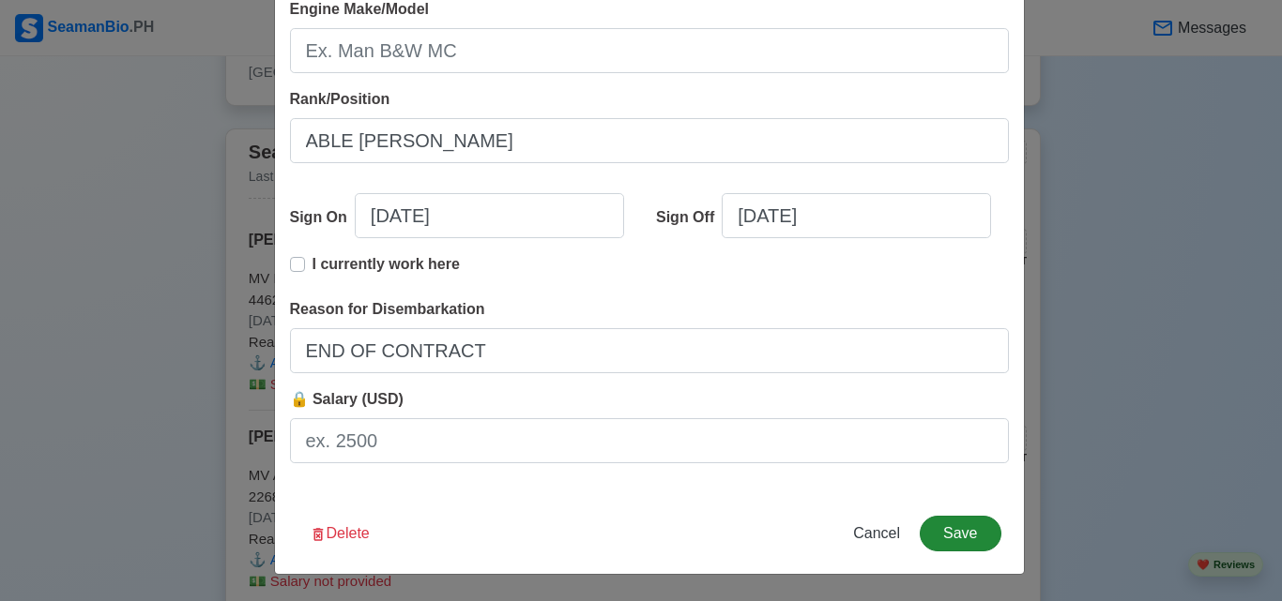
type input "10100"
click at [943, 535] on button "Save" at bounding box center [959, 534] width 81 height 36
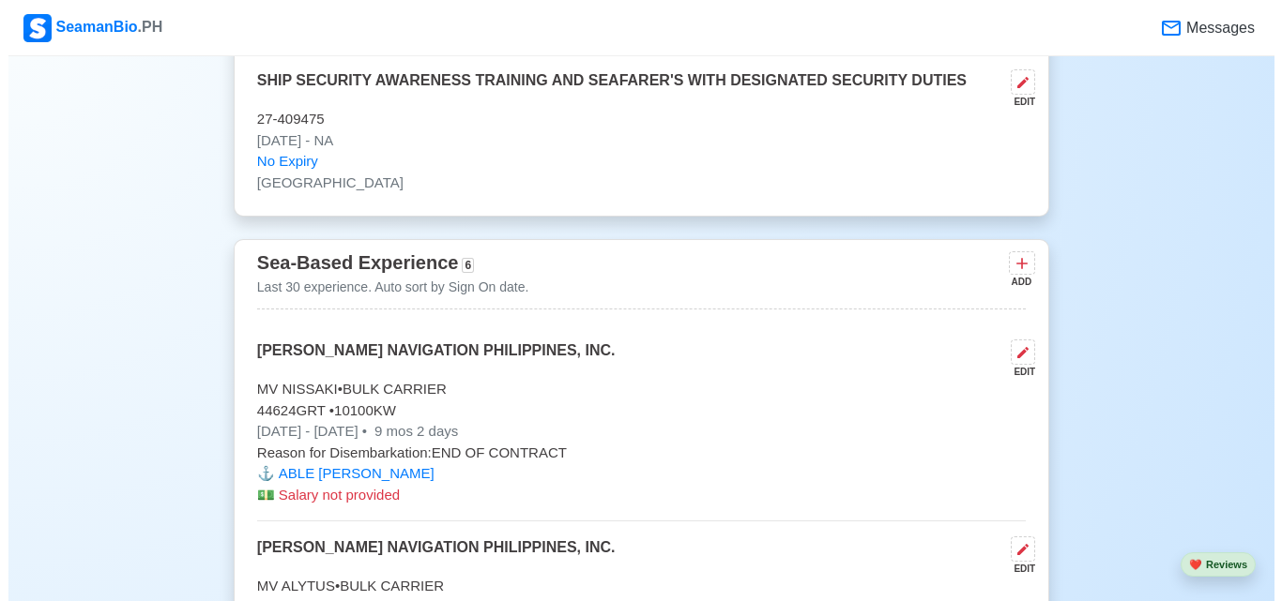
scroll to position [4453, 0]
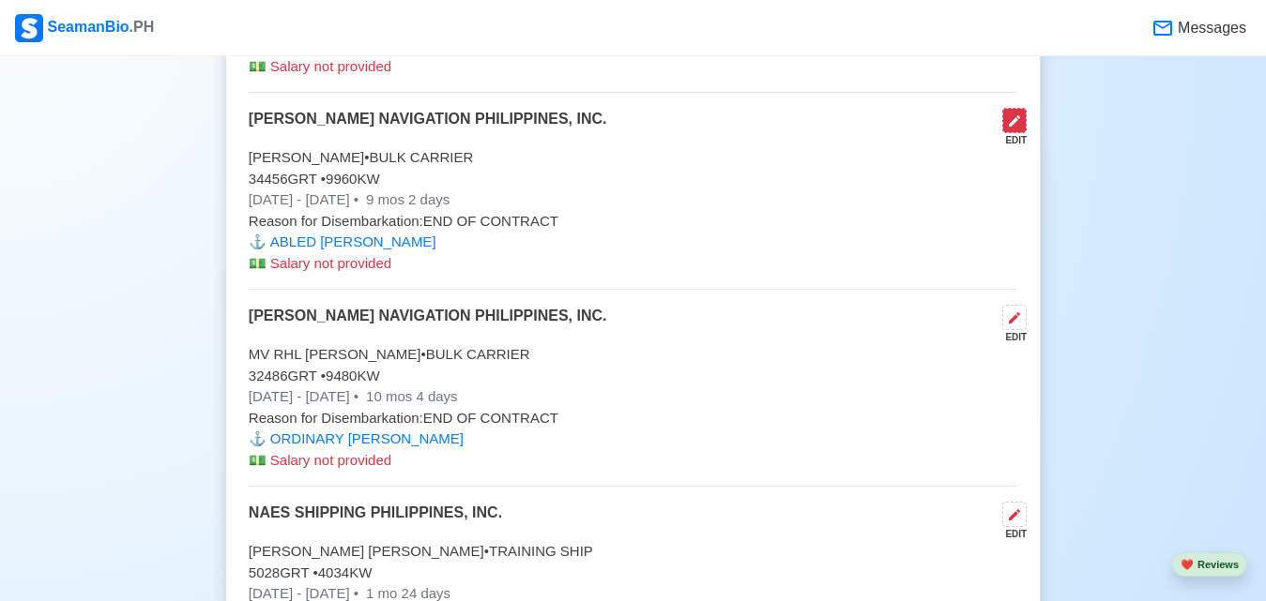
click at [1013, 127] on icon at bounding box center [1014, 120] width 11 height 11
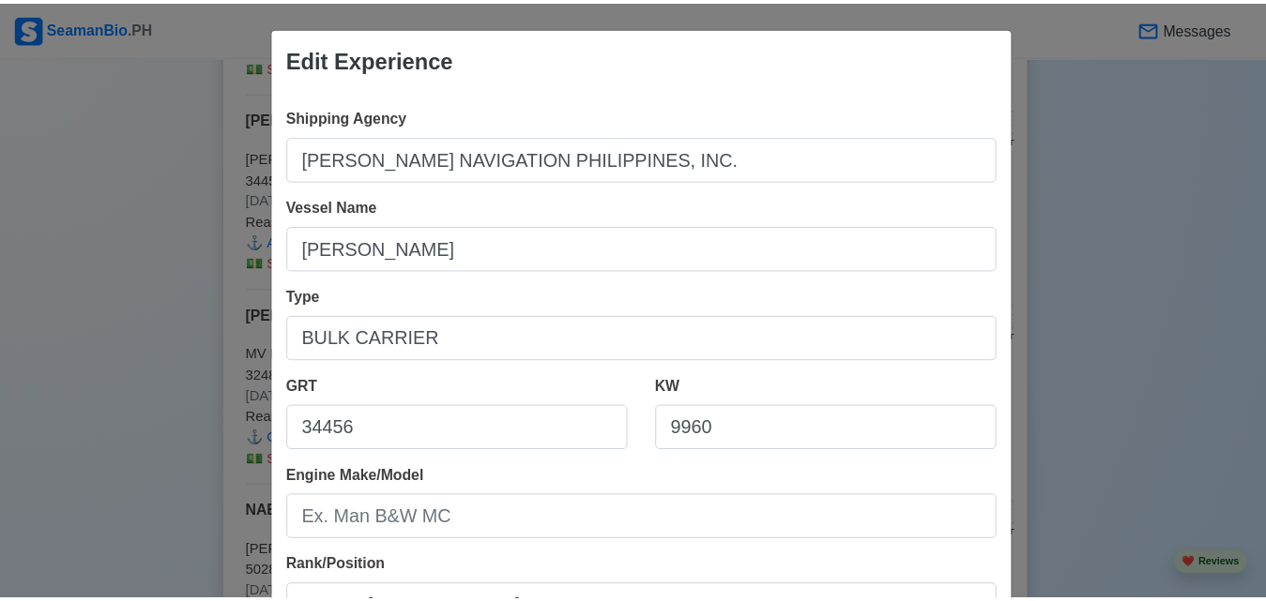
scroll to position [468, 0]
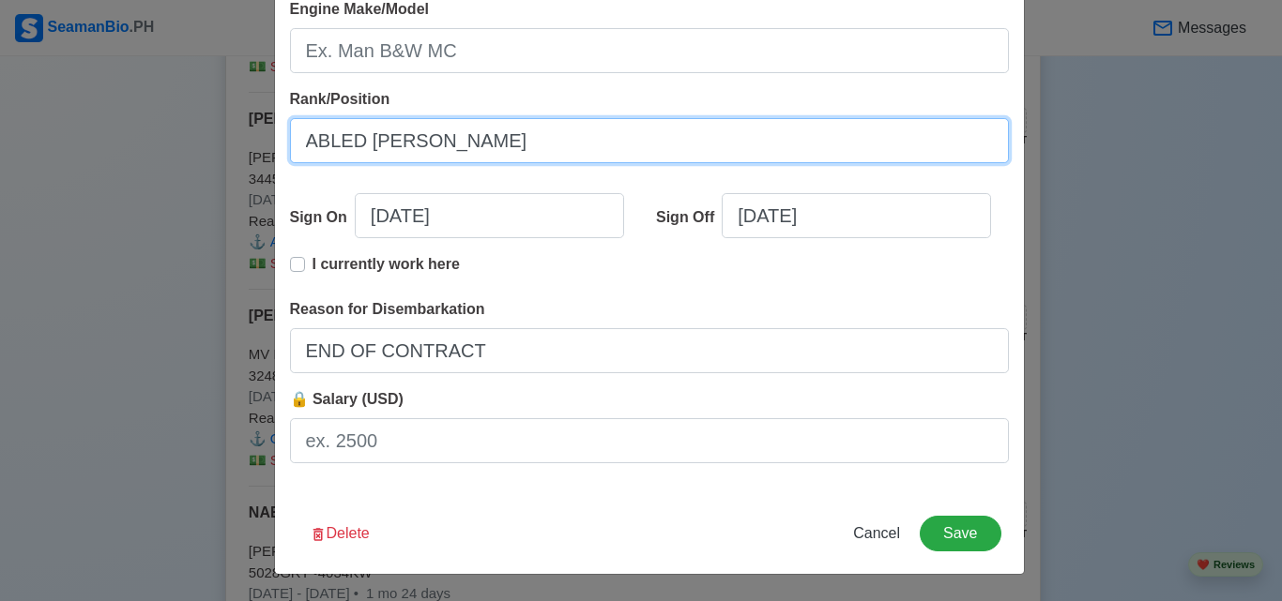
drag, startPoint x: 354, startPoint y: 145, endPoint x: 549, endPoint y: 145, distance: 195.2
click at [354, 144] on input "ABLED [PERSON_NAME]" at bounding box center [649, 140] width 719 height 45
type input "ABLE [PERSON_NAME]"
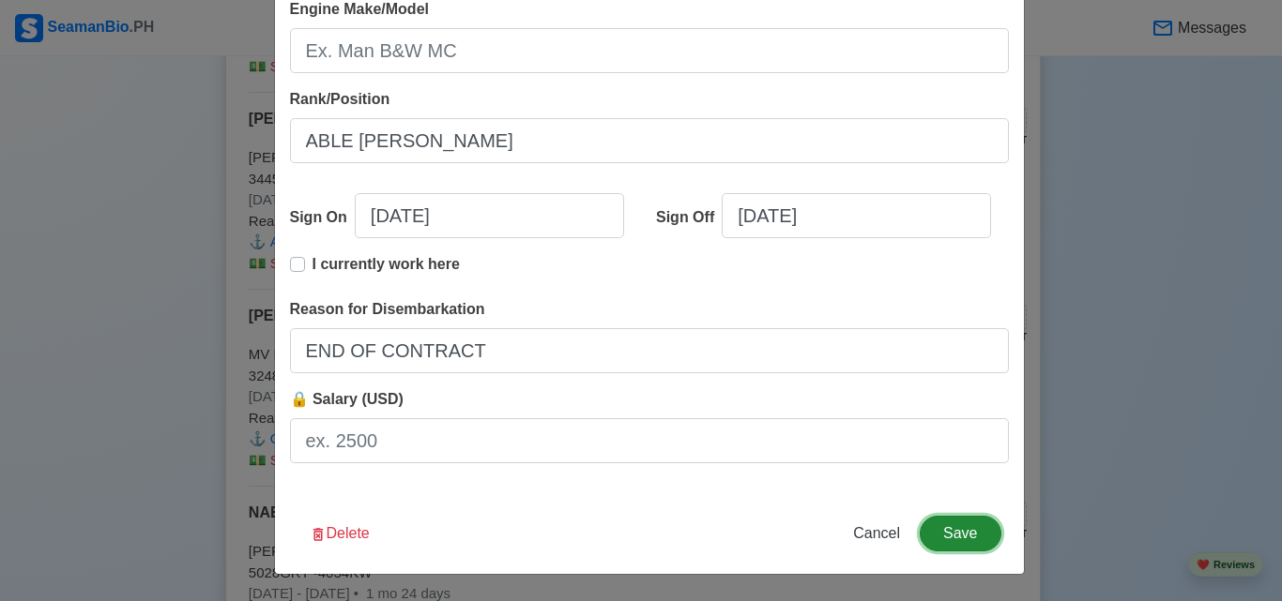
click at [928, 524] on button "Save" at bounding box center [959, 534] width 81 height 36
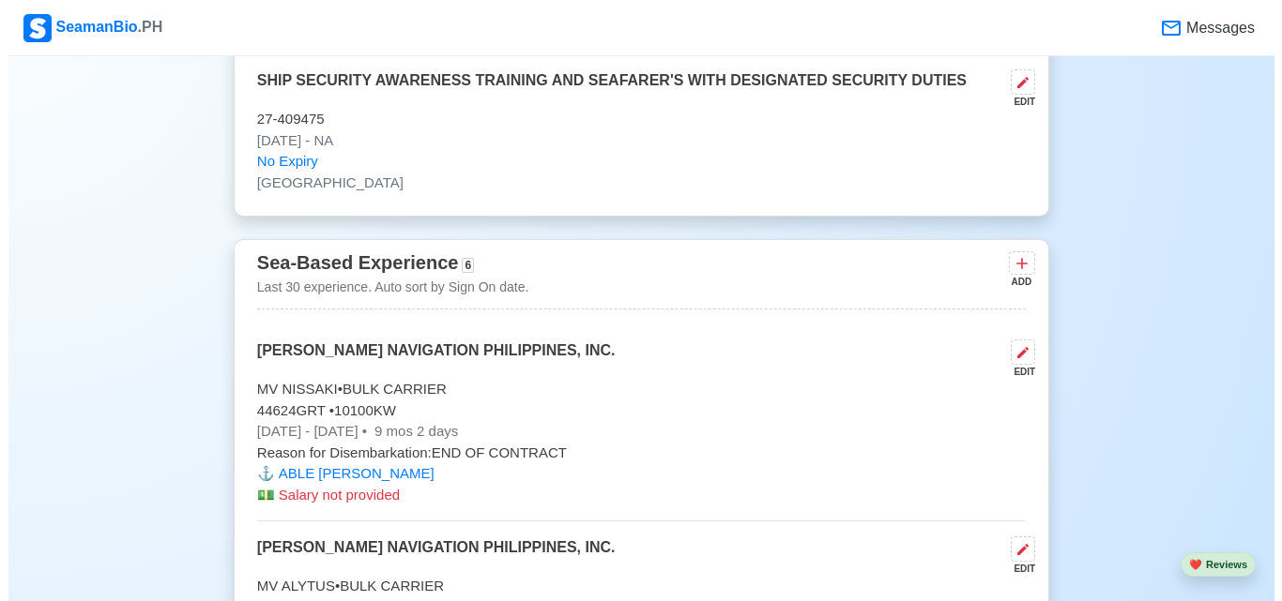
scroll to position [4139, 0]
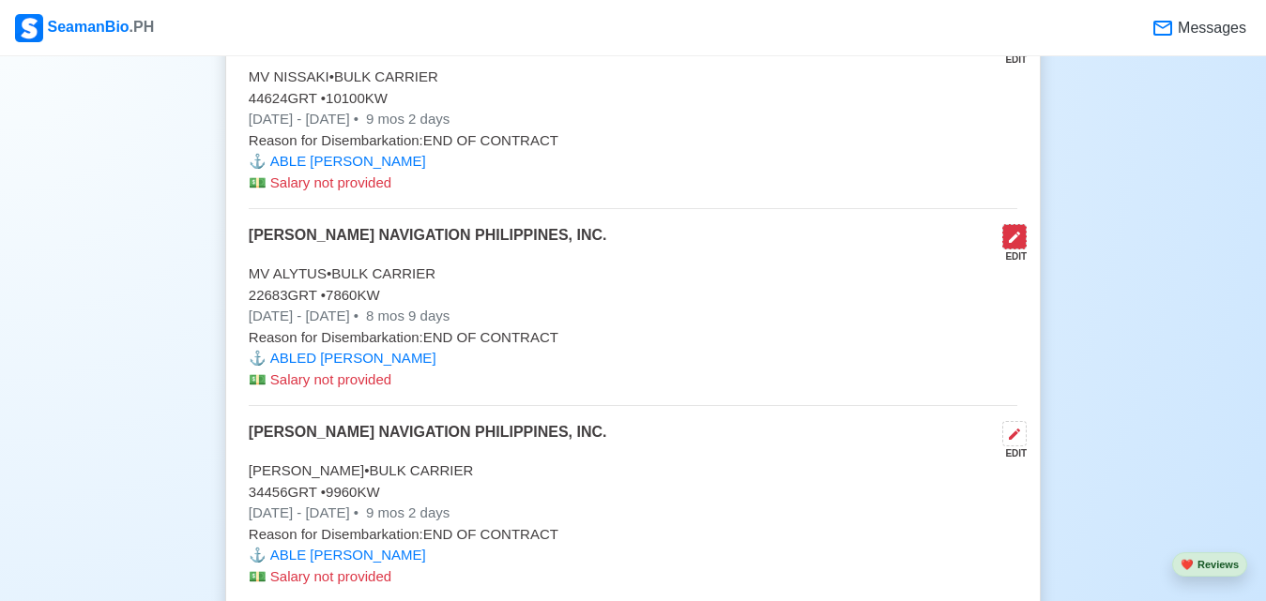
click at [1008, 245] on icon at bounding box center [1014, 237] width 15 height 15
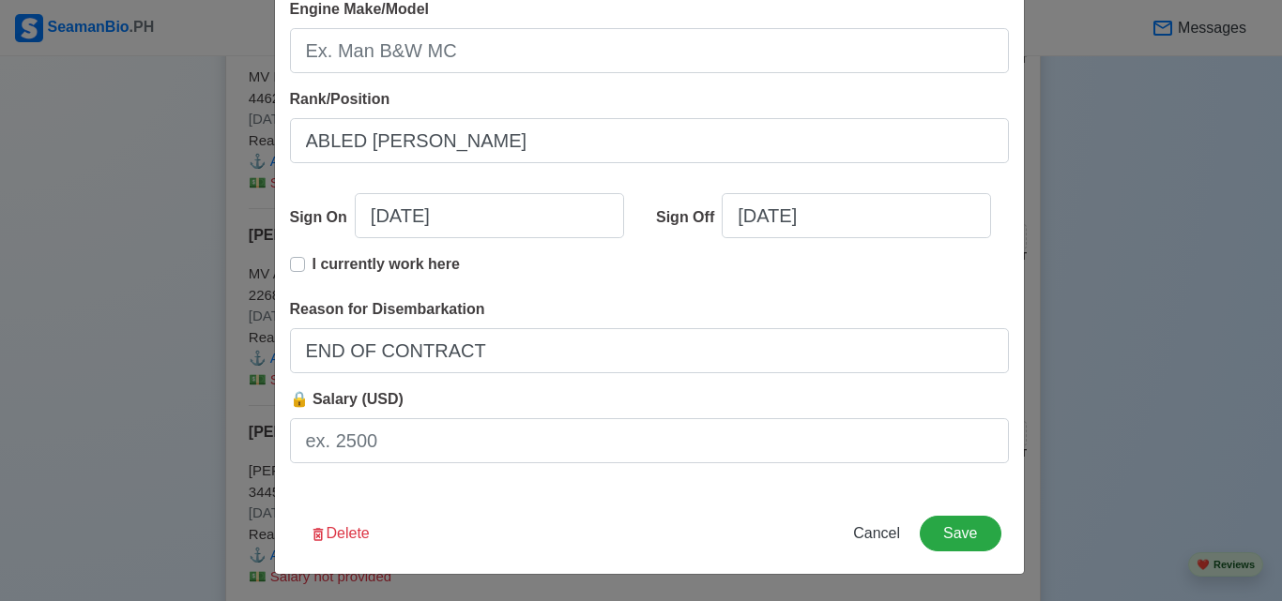
scroll to position [156, 0]
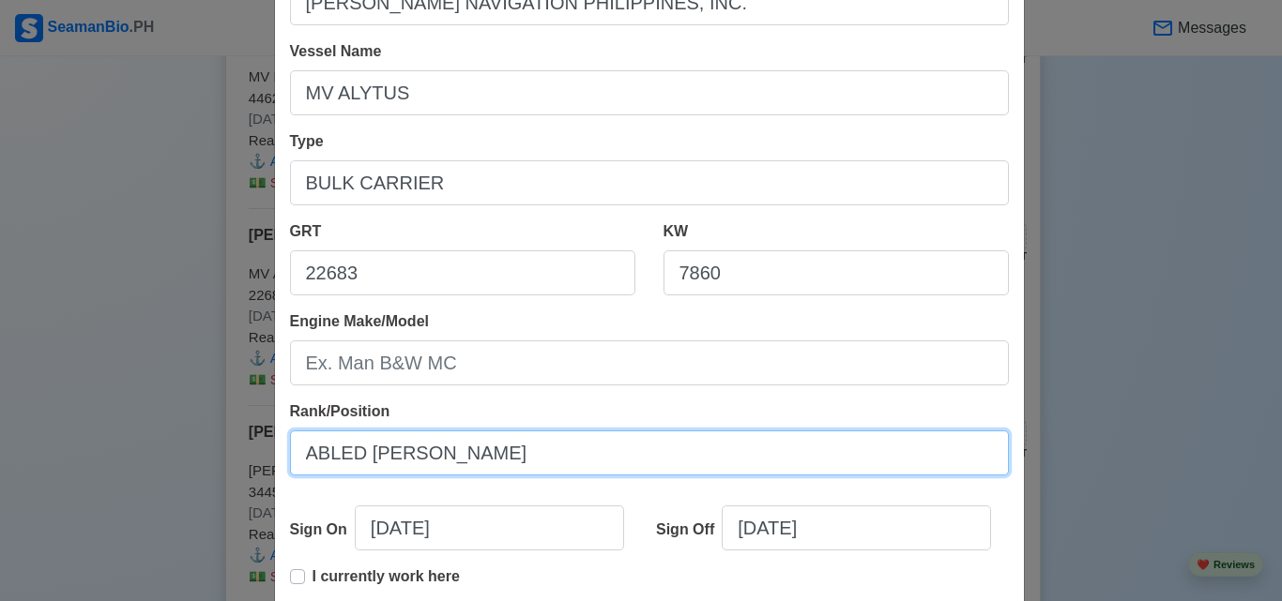
click at [348, 457] on input "ABLED [PERSON_NAME]" at bounding box center [649, 453] width 719 height 45
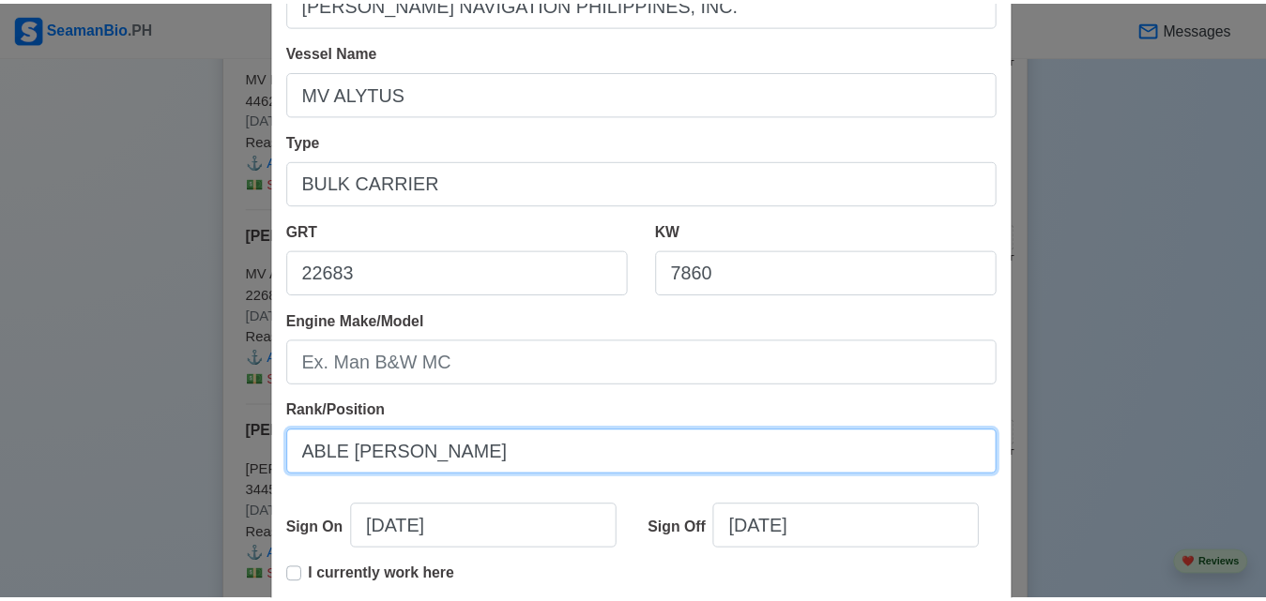
scroll to position [468, 0]
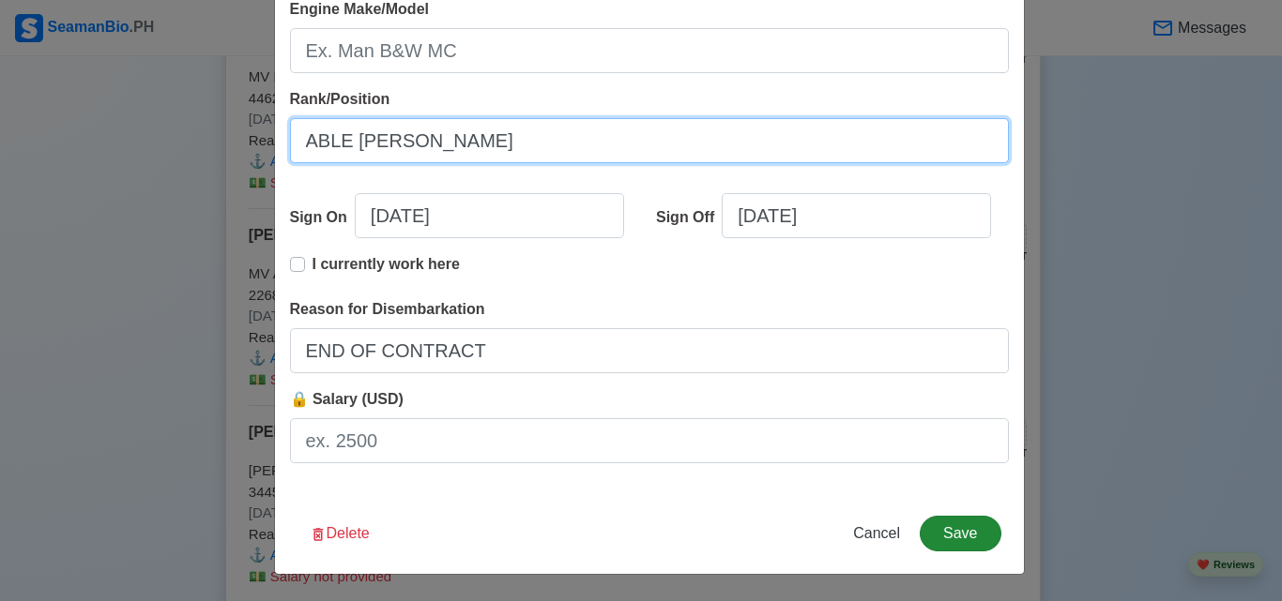
type input "ABLE [PERSON_NAME]"
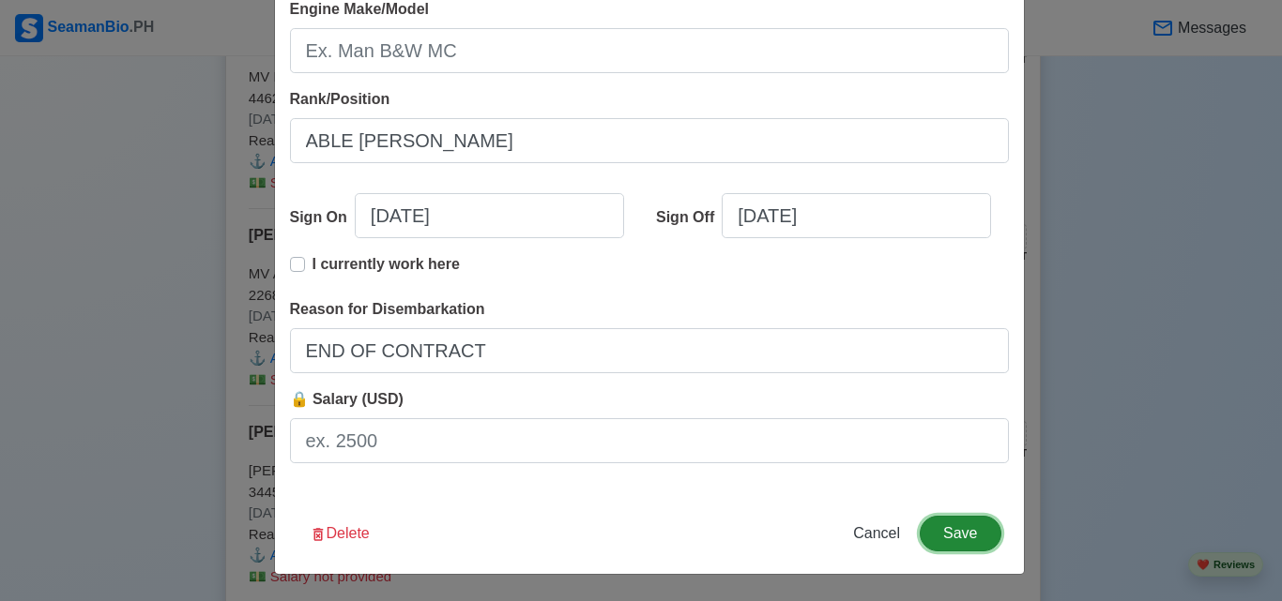
click at [964, 536] on button "Save" at bounding box center [959, 534] width 81 height 36
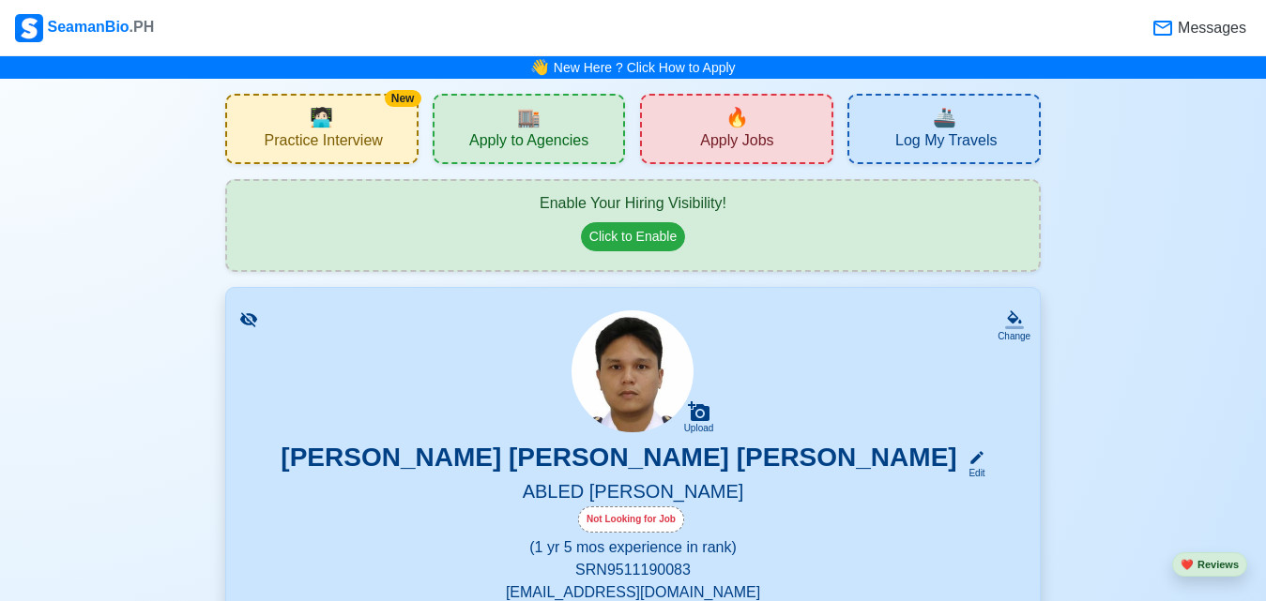
scroll to position [312, 0]
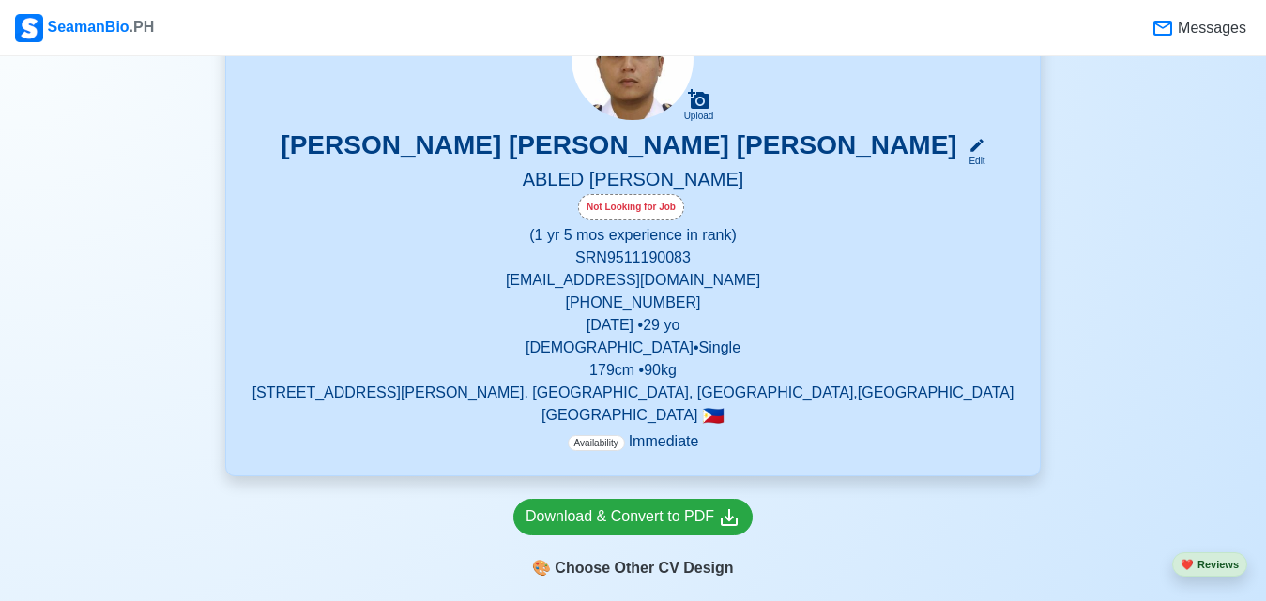
click at [634, 208] on div "Not Looking for Job" at bounding box center [631, 207] width 106 height 26
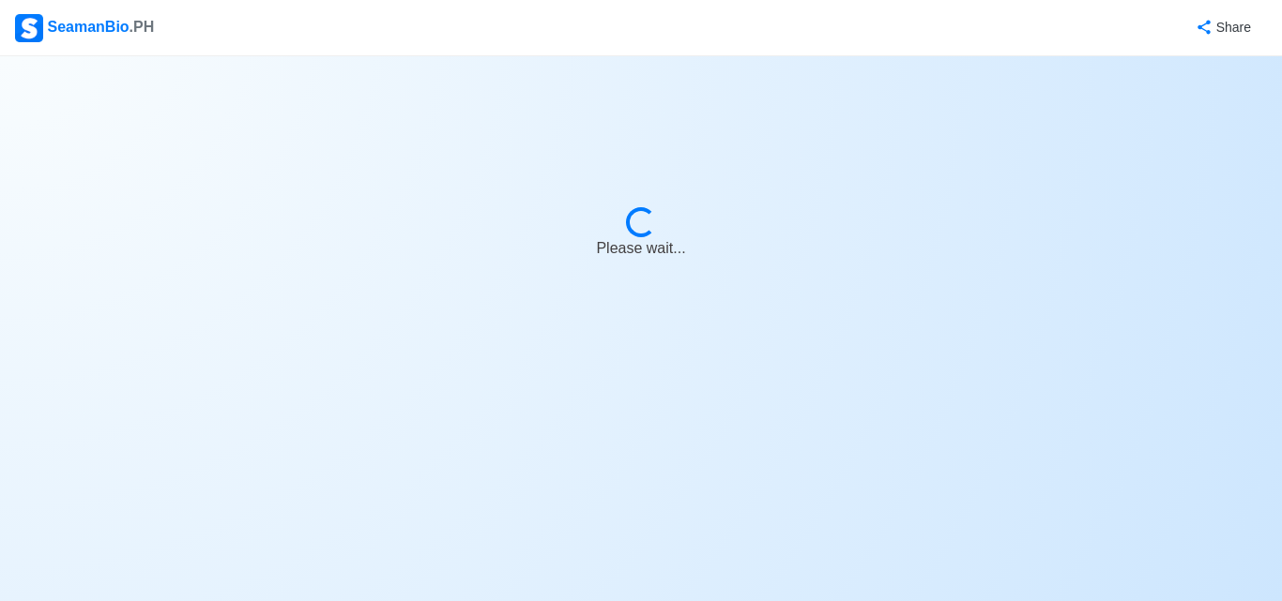
select select "Visible for Hiring"
select select "Single"
select select "[DEMOGRAPHIC_DATA]"
select select "PH"
select select "1"
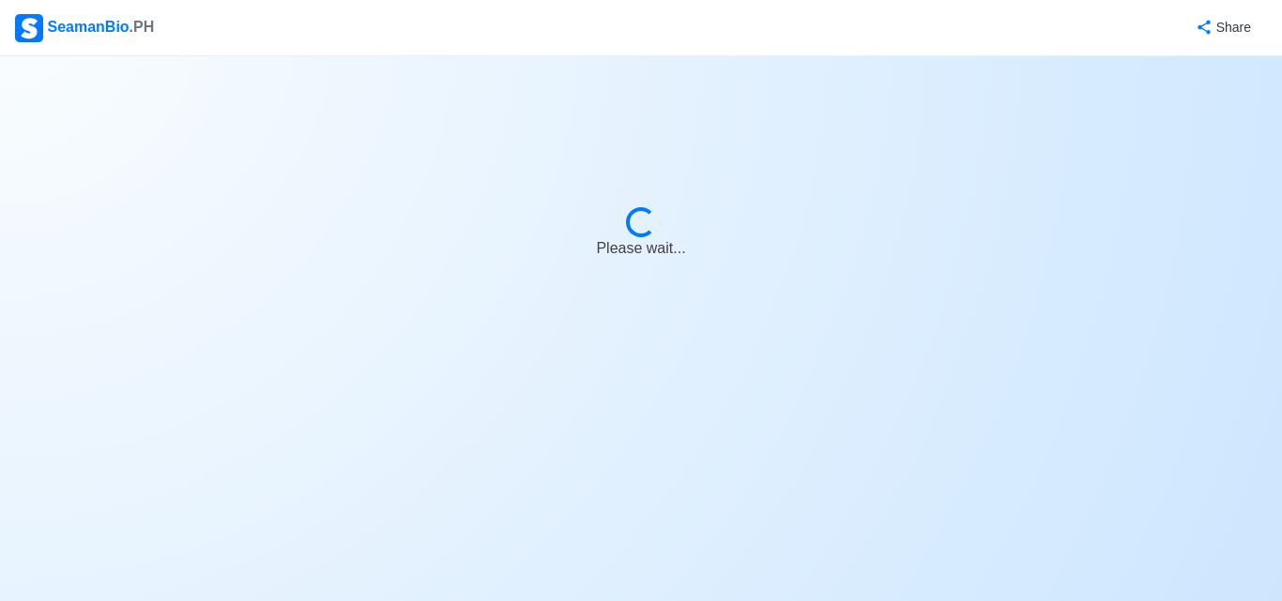
select select "5"
select select "4102416000000"
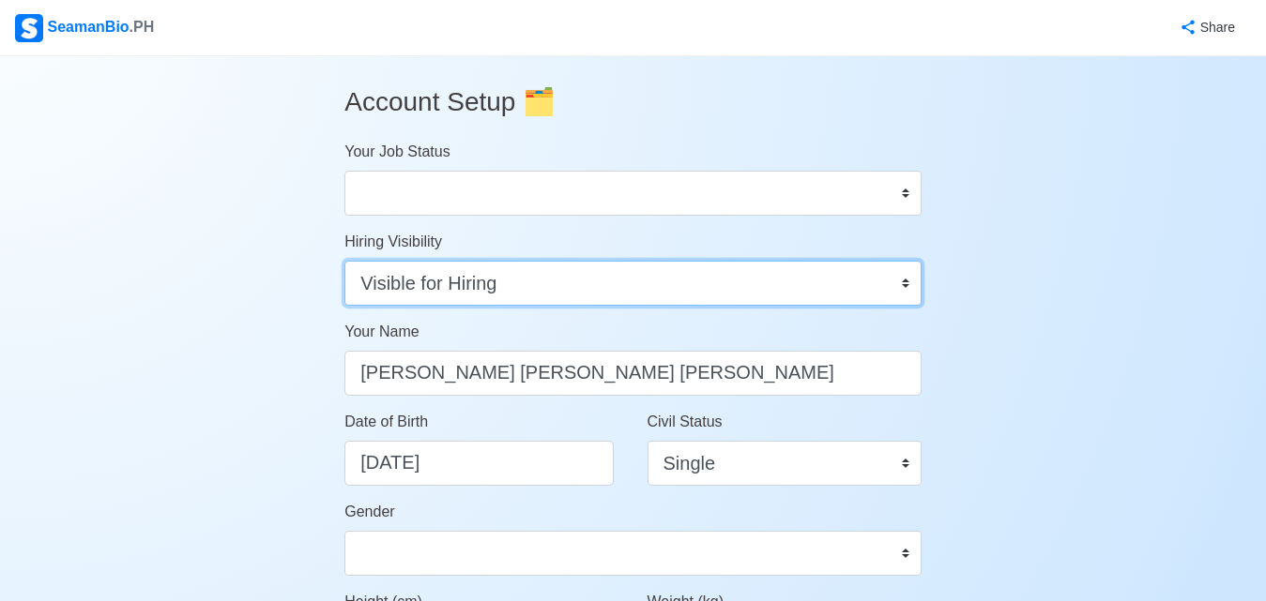
click at [908, 292] on select "Visible for Hiring Not Visible for Hiring" at bounding box center [632, 283] width 577 height 45
click at [344, 261] on select "Visible for Hiring Not Visible for Hiring" at bounding box center [632, 283] width 577 height 45
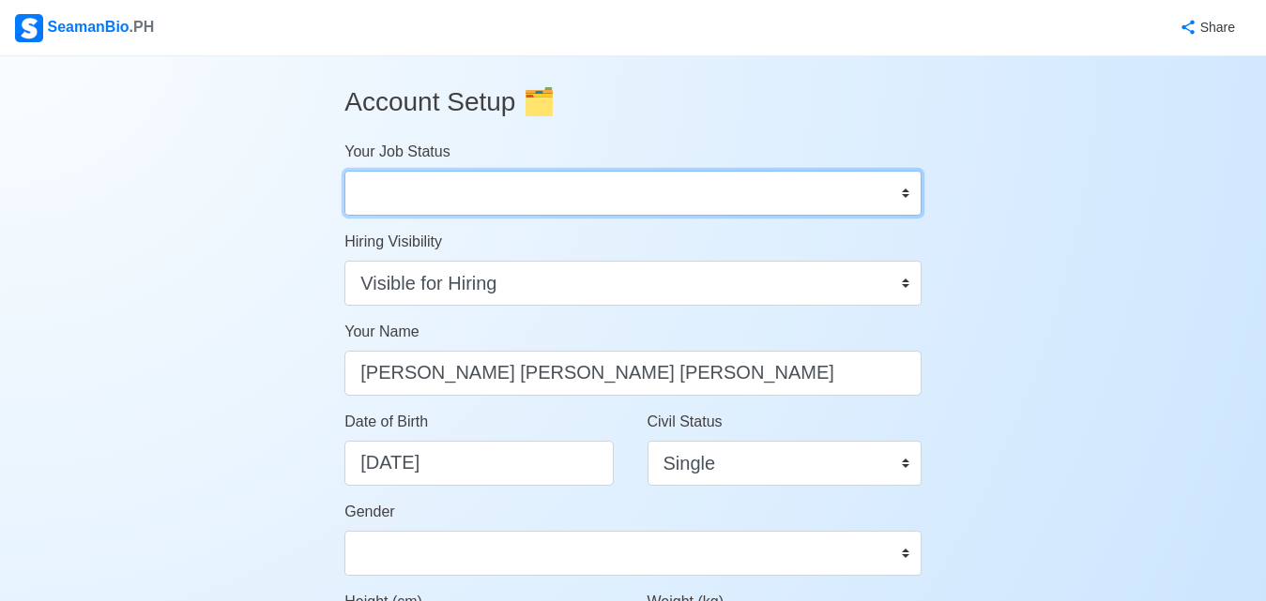
click at [835, 210] on select "Onboard Actively Looking for Job Not Looking for Job" at bounding box center [632, 193] width 577 height 45
select select "Actively Looking for Job"
click at [344, 171] on select "Onboard Actively Looking for Job Not Looking for Job" at bounding box center [632, 193] width 577 height 45
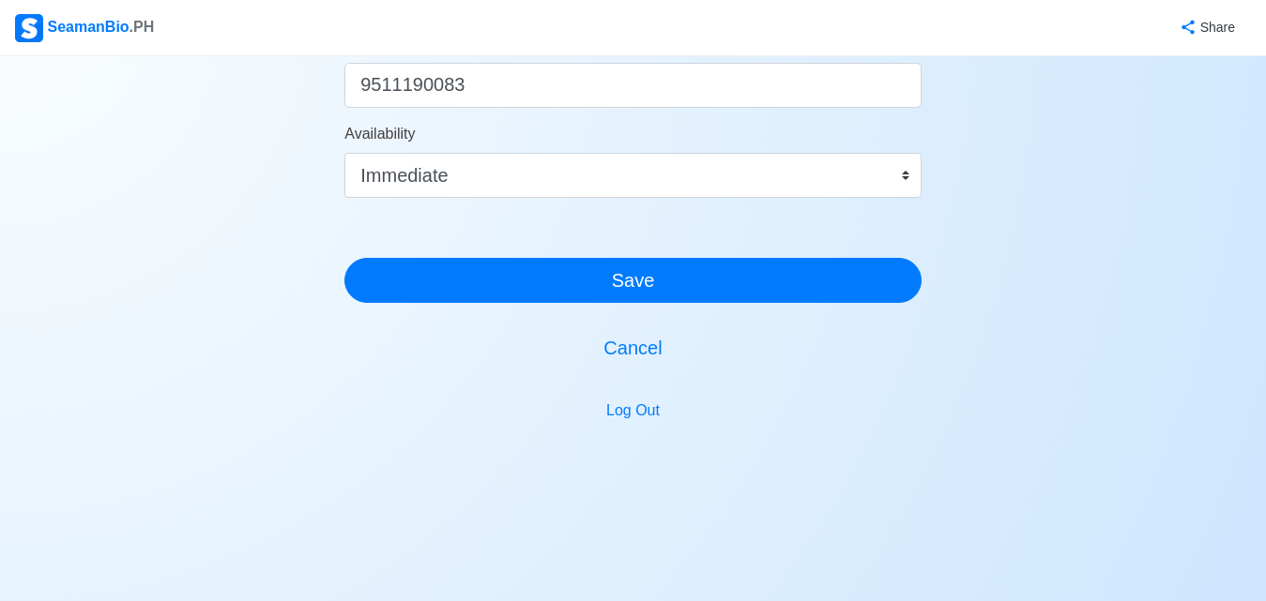
scroll to position [899, 0]
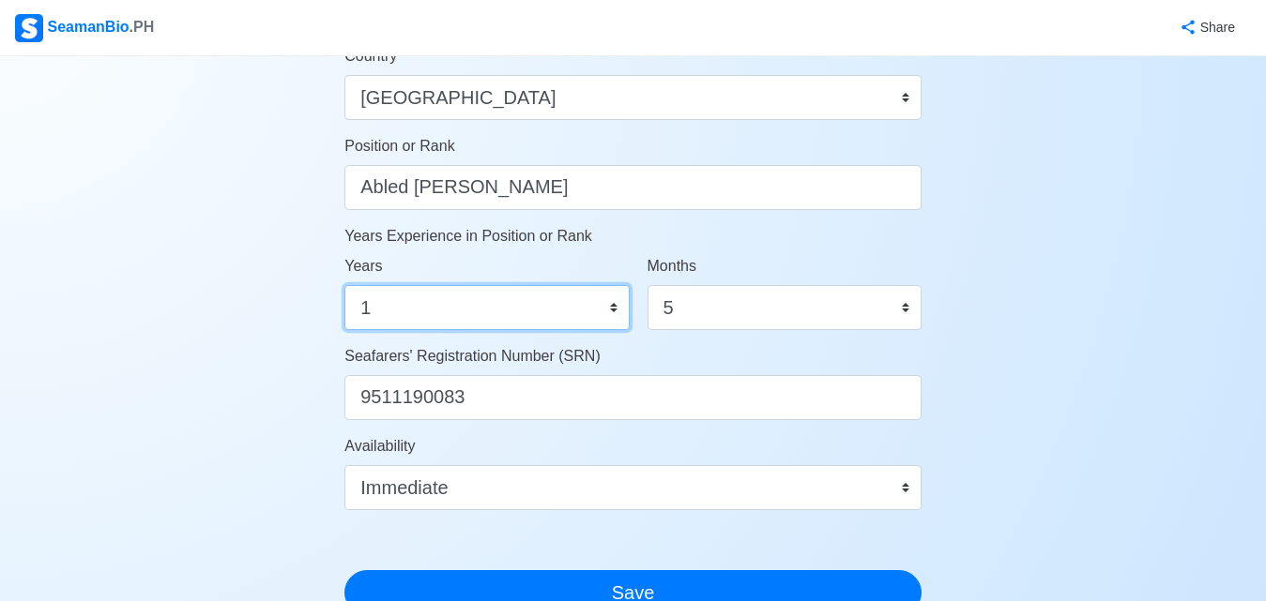
click at [615, 304] on select "0 1 2 3 4 5 6 7 8 9 10 11 12 13 14 15 16 17 18 19 20 21 22 23 24 25 26 27 28 29…" at bounding box center [486, 307] width 284 height 45
select select "2"
click at [344, 285] on select "0 1 2 3 4 5 6 7 8 9 10 11 12 13 14 15 16 17 18 19 20 21 22 23 24 25 26 27 28 29…" at bounding box center [486, 307] width 284 height 45
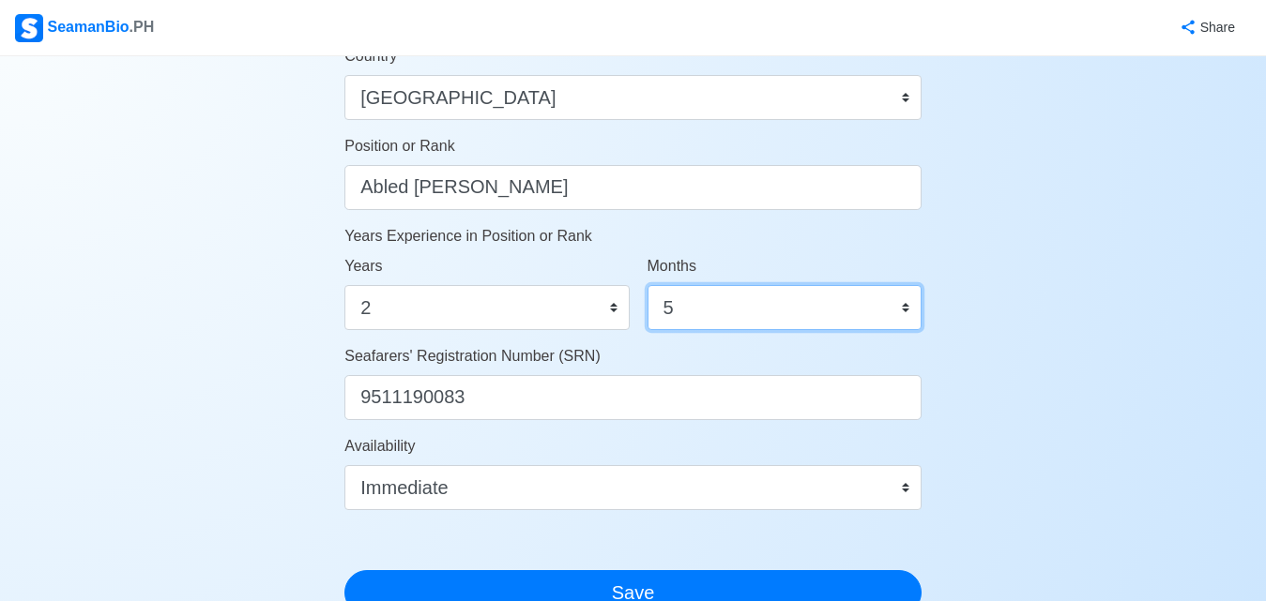
click at [666, 311] on select "0 1 2 3 4 5 6 7 8 9 10 11" at bounding box center [784, 307] width 274 height 45
select select "1"
click at [647, 285] on select "0 1 2 3 4 5 6 7 8 9 10 11" at bounding box center [784, 307] width 274 height 45
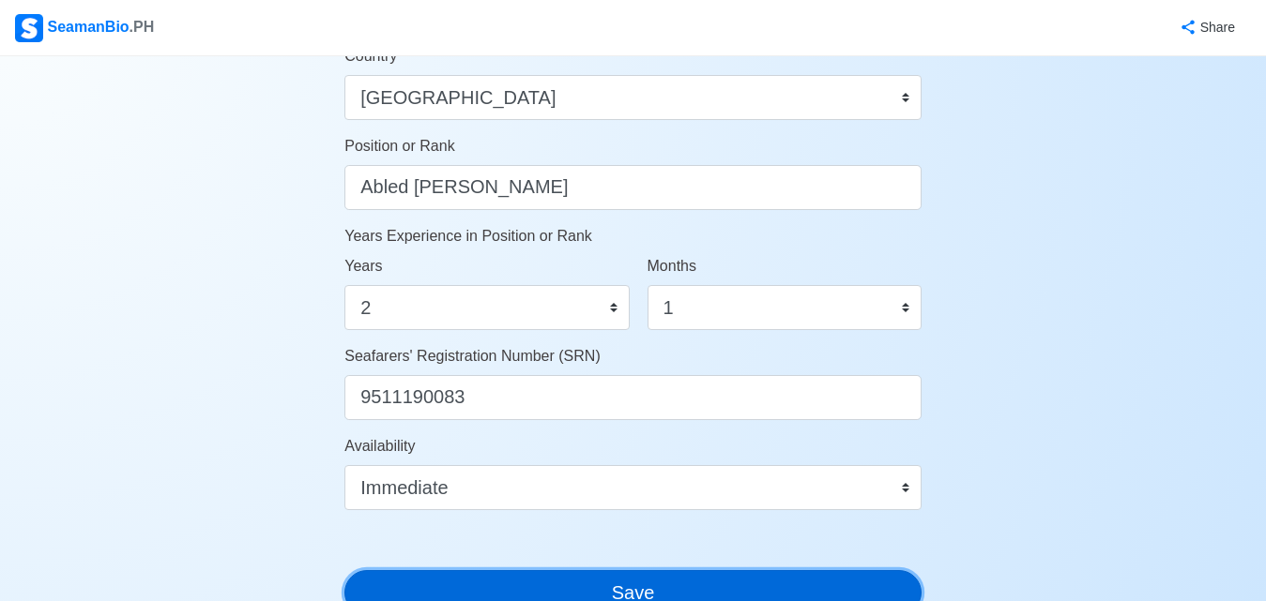
click at [736, 592] on button "Save" at bounding box center [632, 592] width 577 height 45
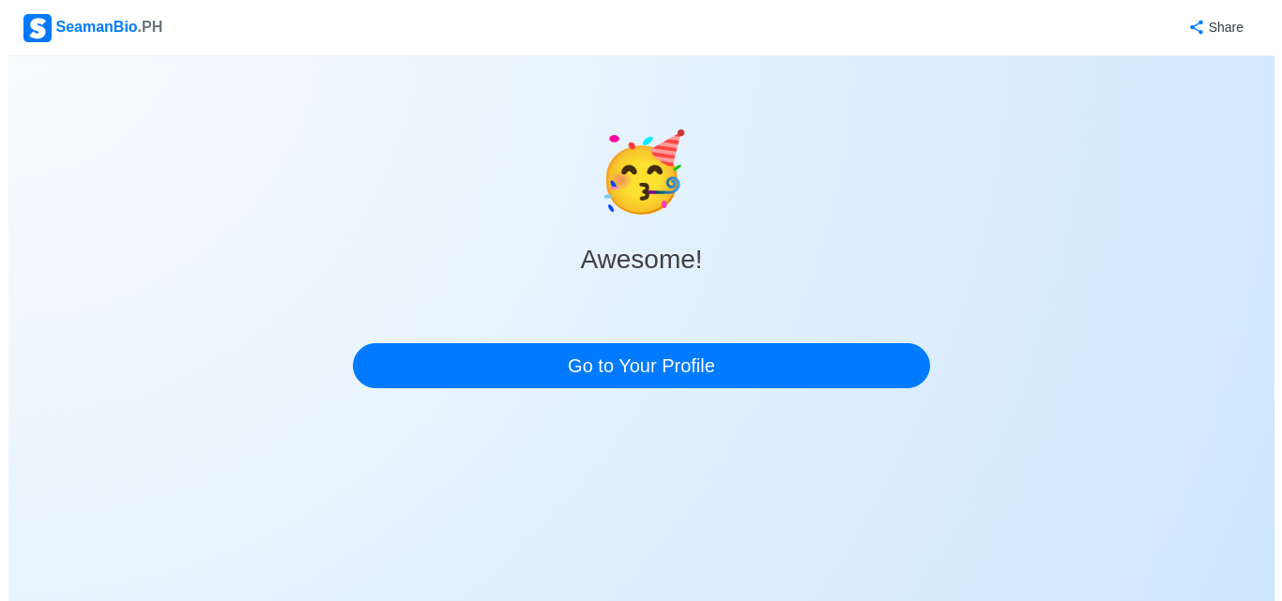
scroll to position [0, 0]
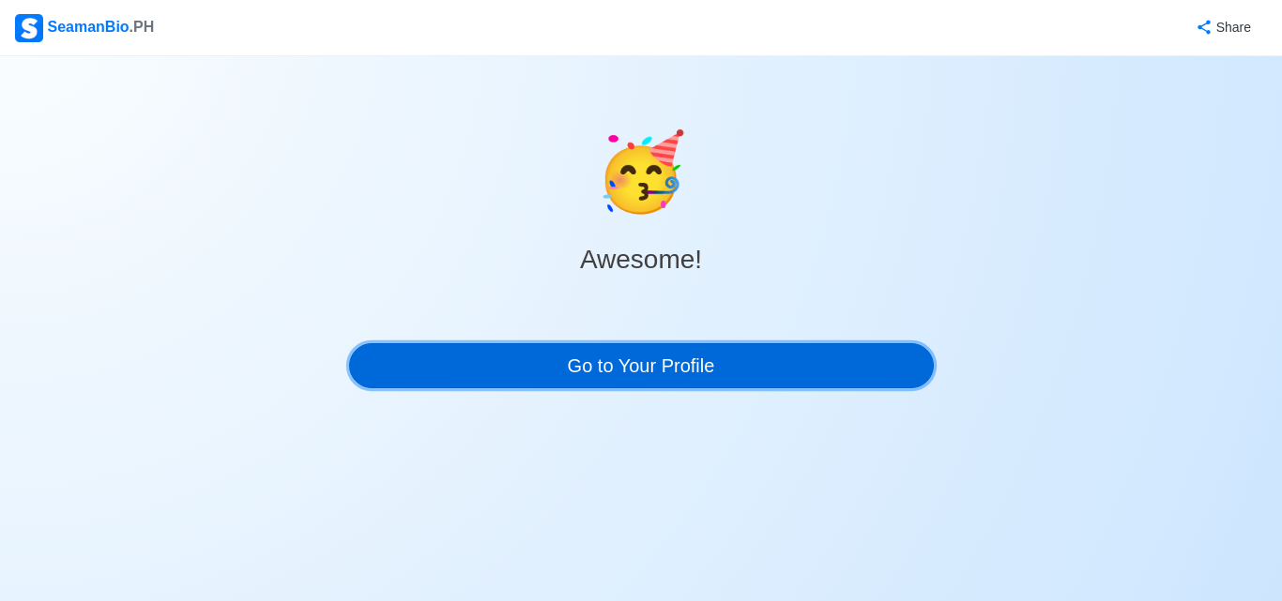
click at [766, 371] on link "Go to Your Profile" at bounding box center [641, 365] width 585 height 45
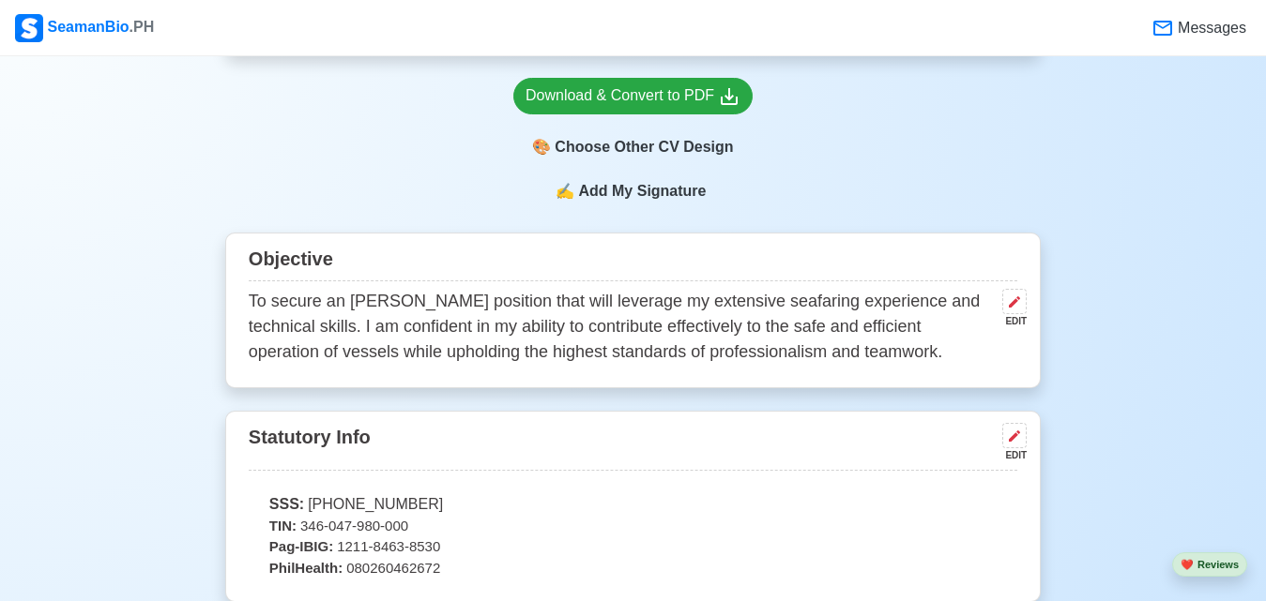
scroll to position [312, 0]
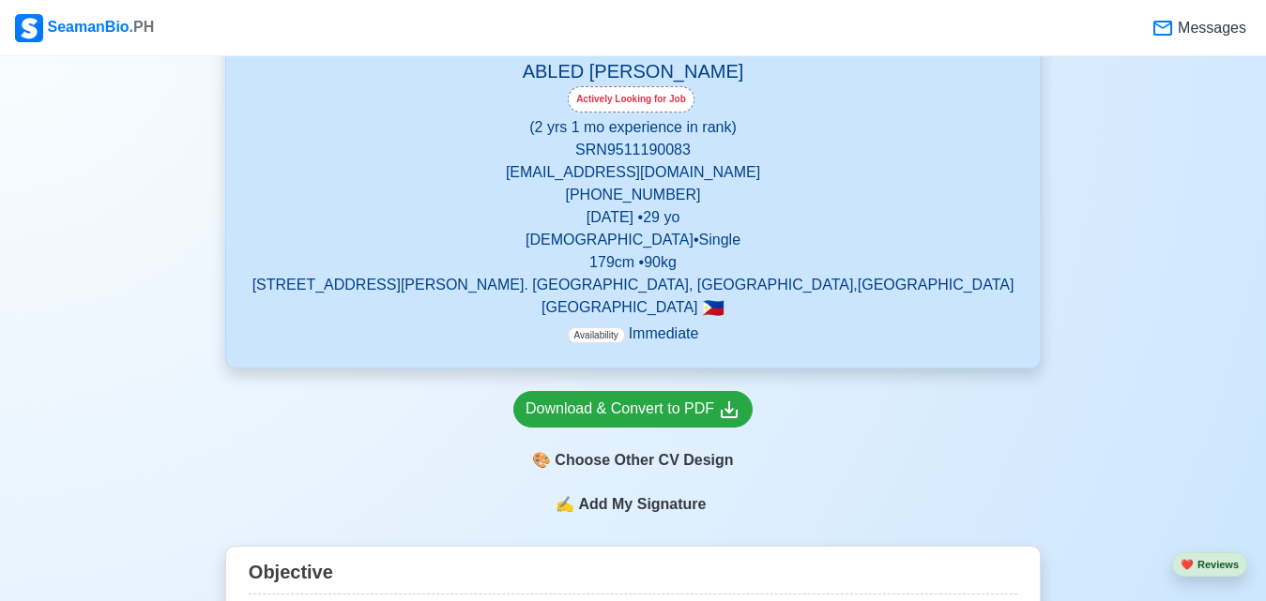
click at [669, 102] on div "Actively Looking for Job" at bounding box center [631, 99] width 127 height 26
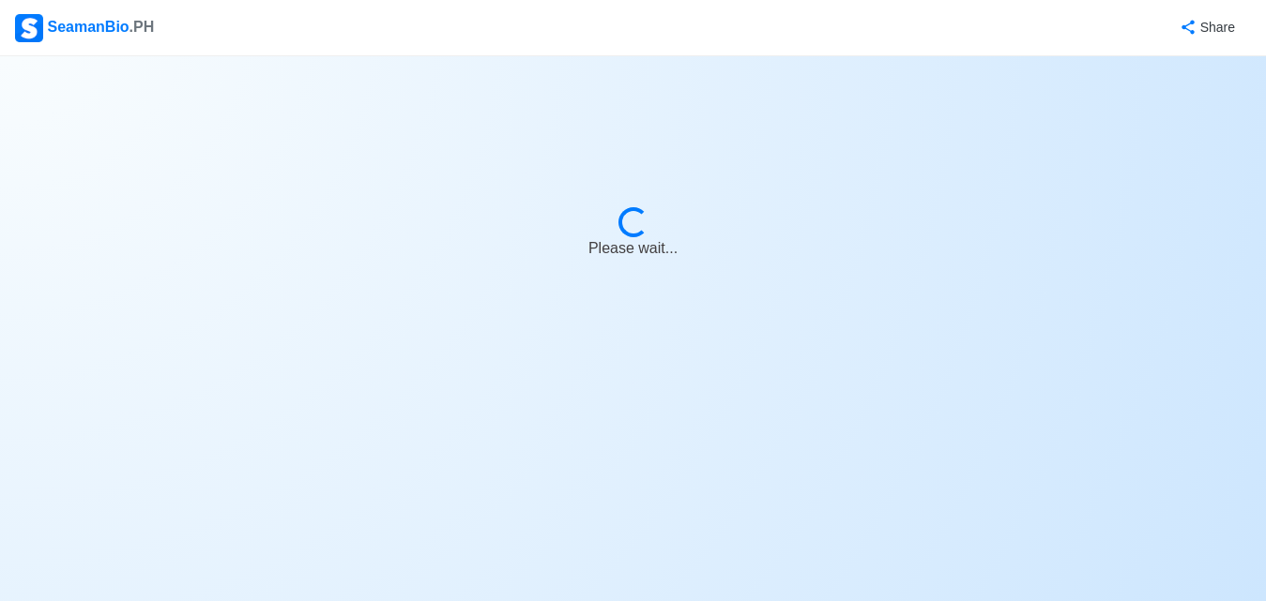
select select "Actively Looking for Job"
select select "Visible for Hiring"
select select "Single"
select select "[DEMOGRAPHIC_DATA]"
select select "PH"
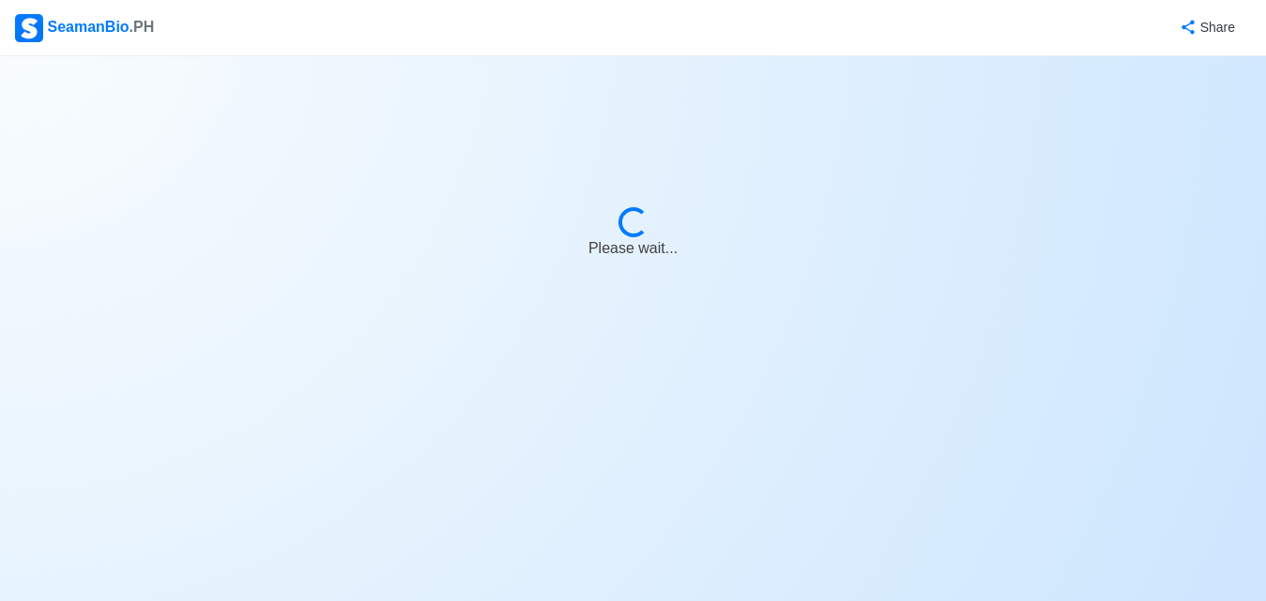
select select "2"
select select "1"
select select "4102416000000"
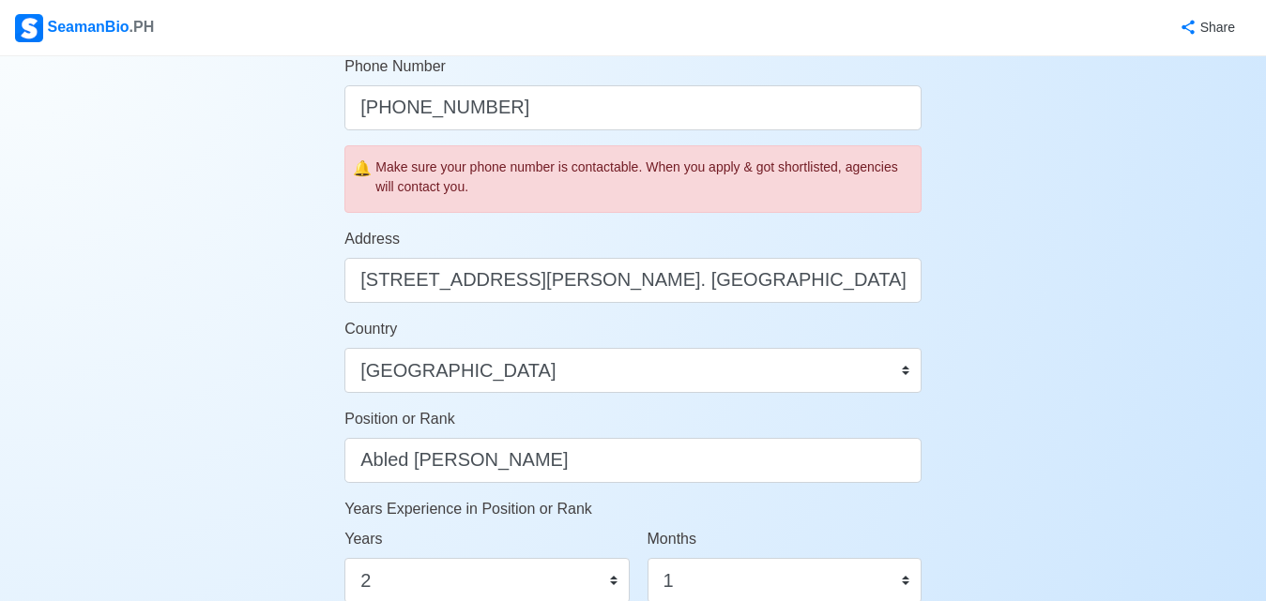
scroll to position [938, 0]
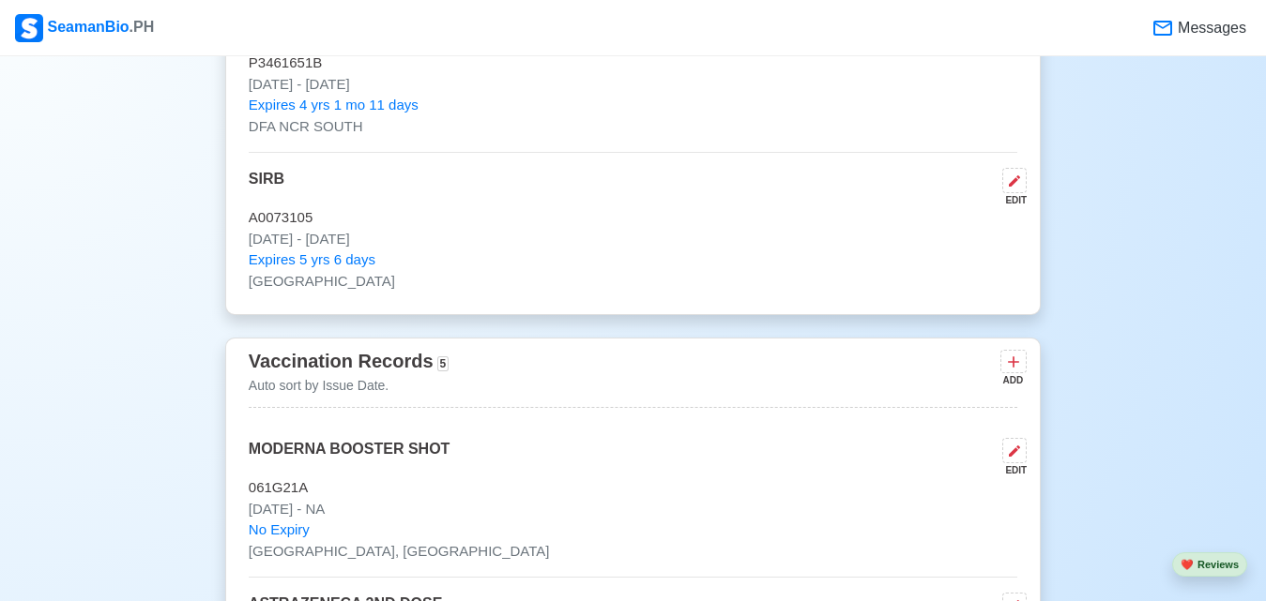
scroll to position [2, 0]
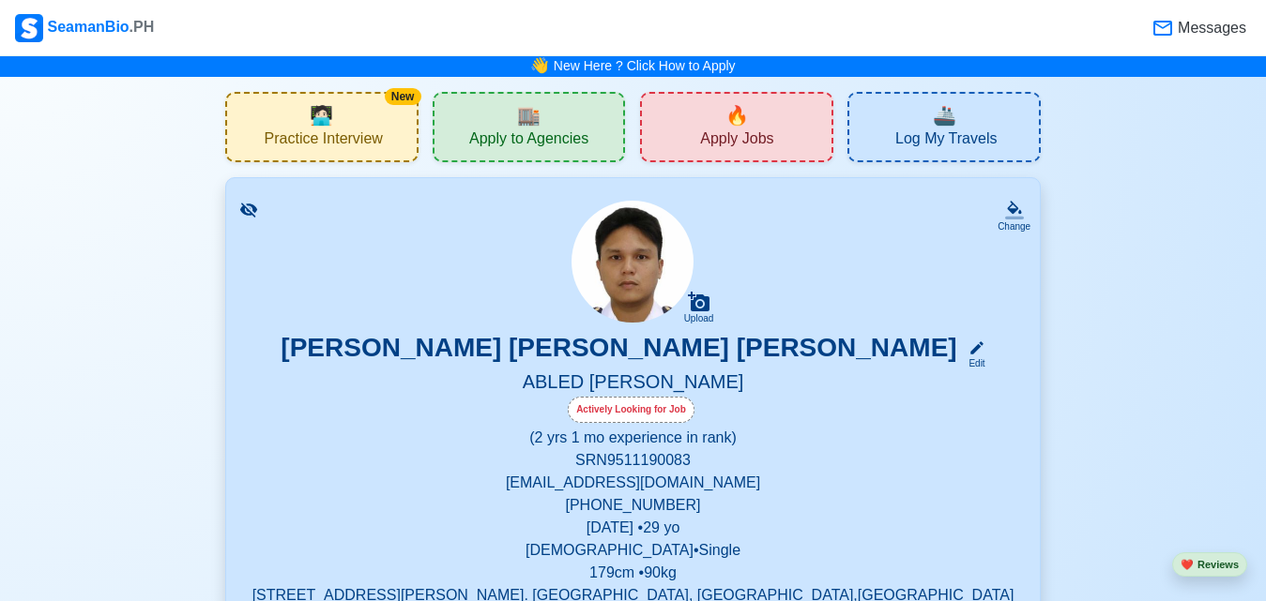
click at [622, 403] on div "Actively Looking for Job" at bounding box center [631, 410] width 127 height 26
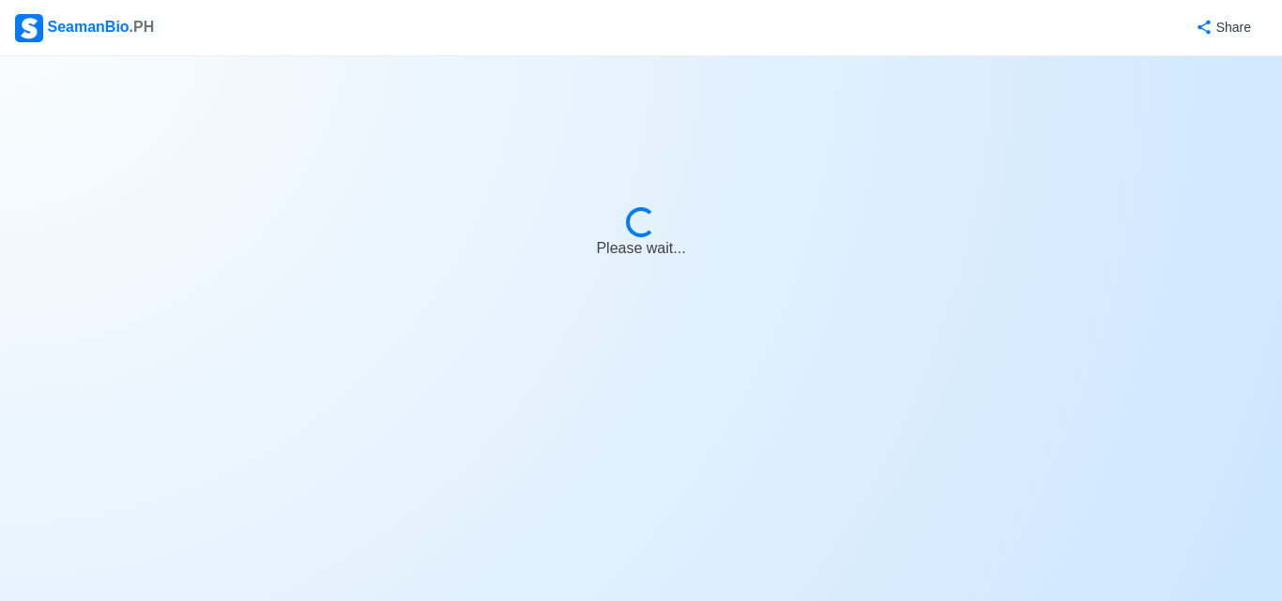
select select "Actively Looking for Job"
select select "Visible for Hiring"
select select "Single"
select select "[DEMOGRAPHIC_DATA]"
select select "PH"
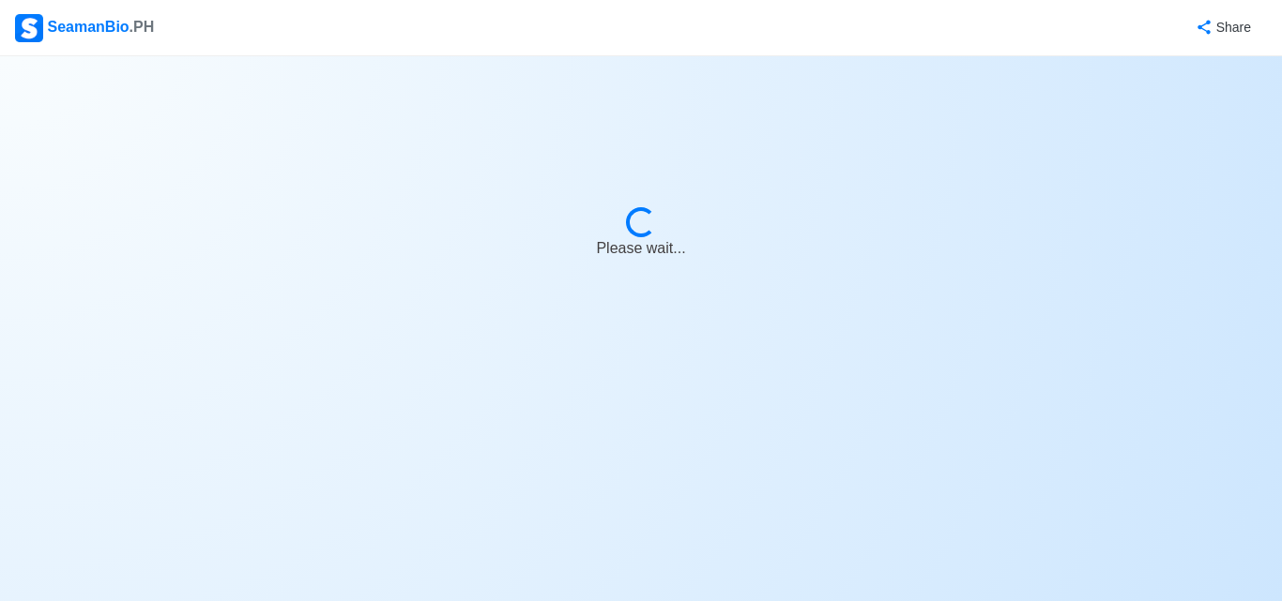
select select "2"
select select "1"
select select "4102416000000"
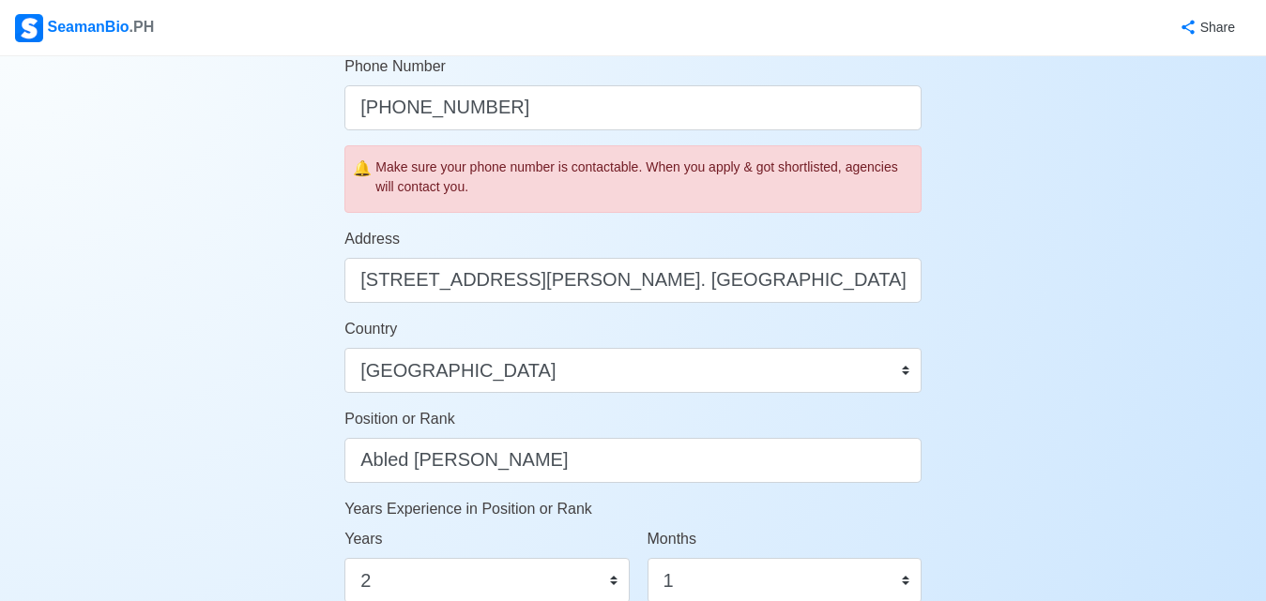
scroll to position [938, 0]
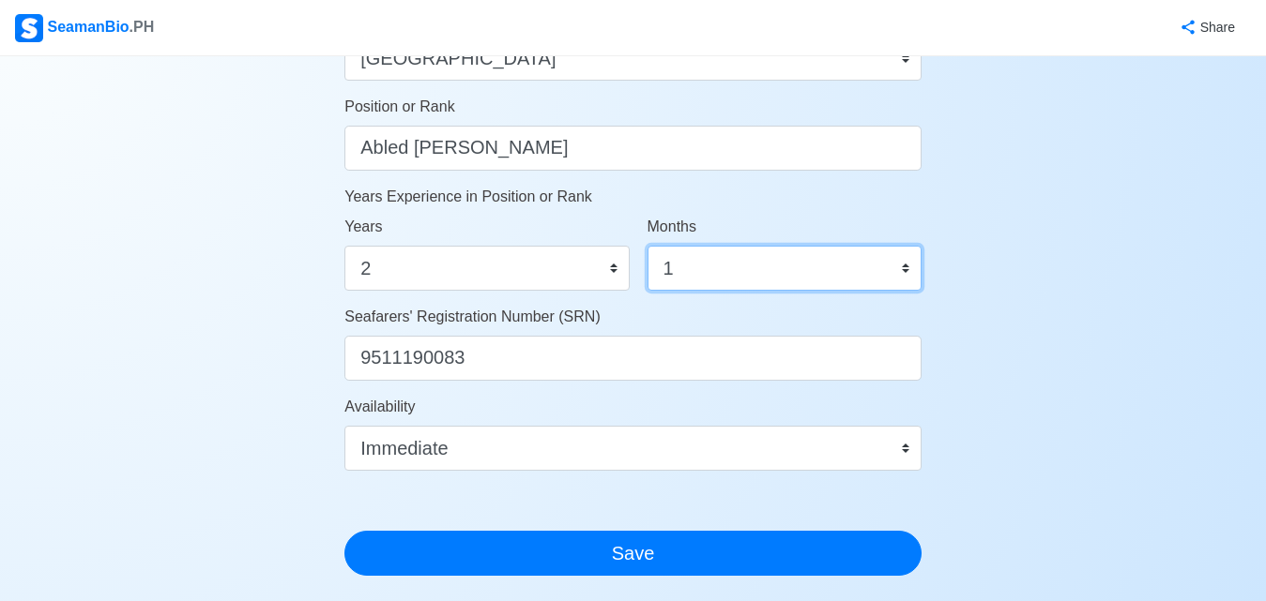
click at [802, 276] on select "0 1 2 3 4 5 6 7 8 9 10 11" at bounding box center [784, 268] width 274 height 45
select select "2"
click at [647, 246] on select "0 1 2 3 4 5 6 7 8 9 10 11" at bounding box center [784, 268] width 274 height 45
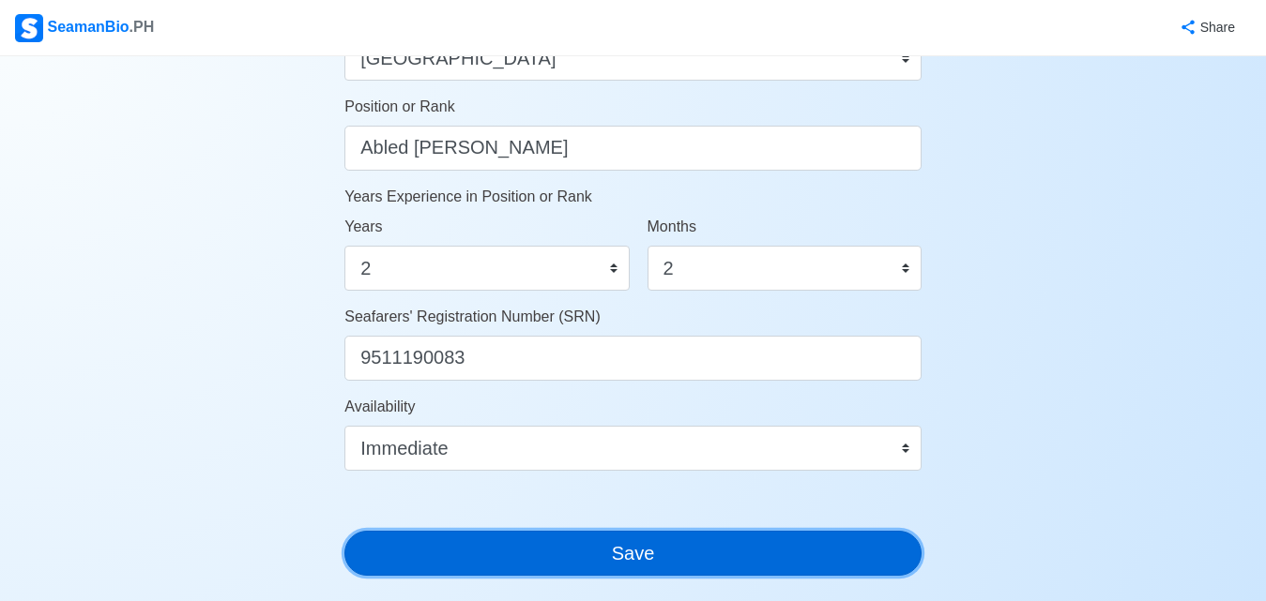
click at [677, 543] on button "Save" at bounding box center [632, 553] width 577 height 45
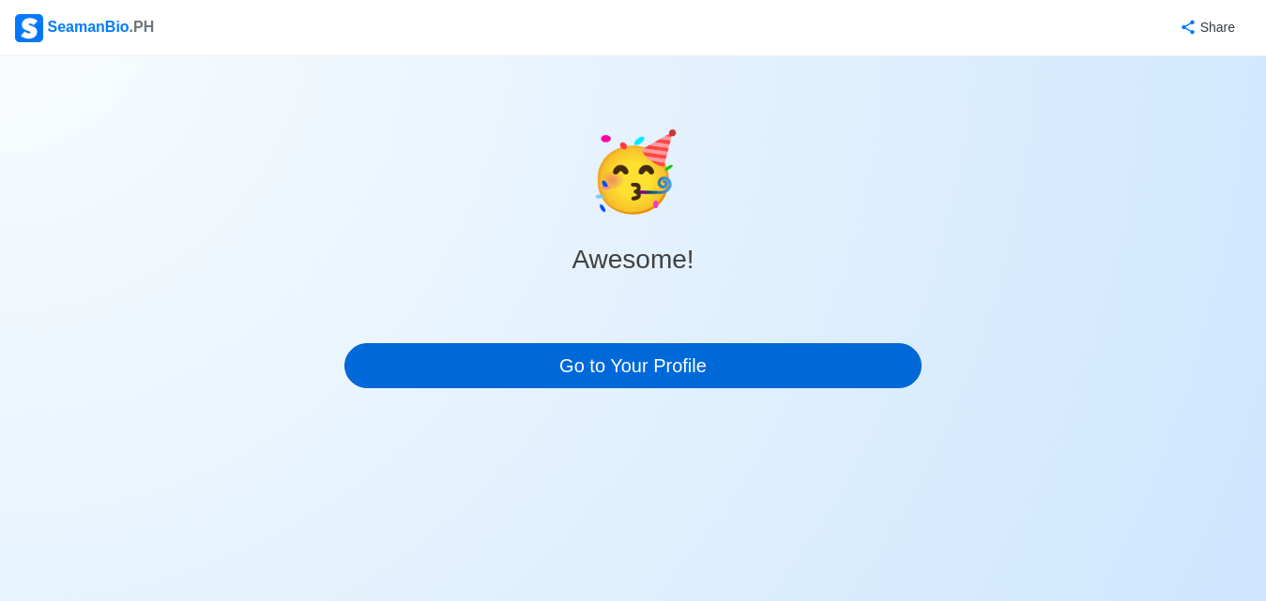
scroll to position [0, 0]
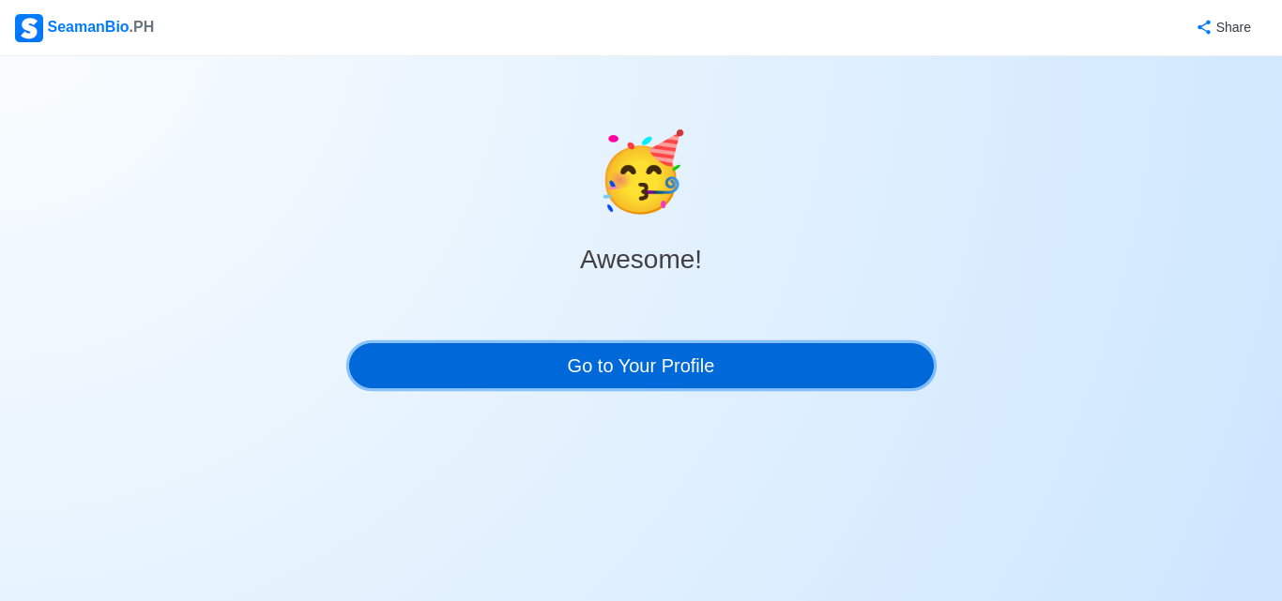
click at [721, 371] on link "Go to Your Profile" at bounding box center [641, 365] width 585 height 45
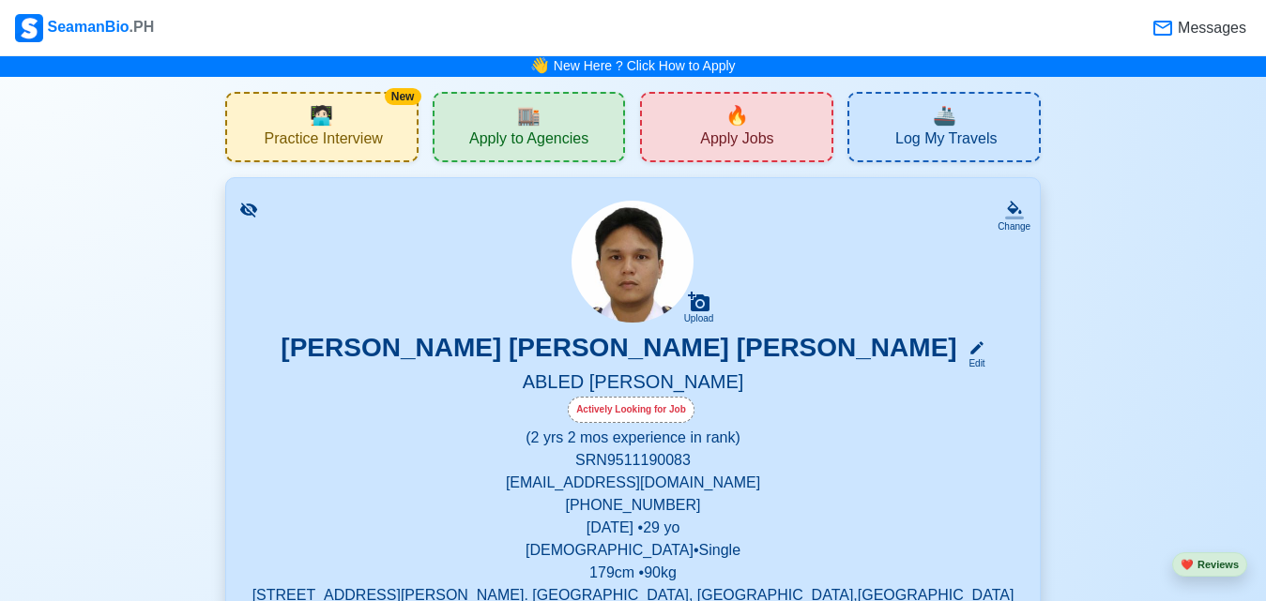
scroll to position [628, 0]
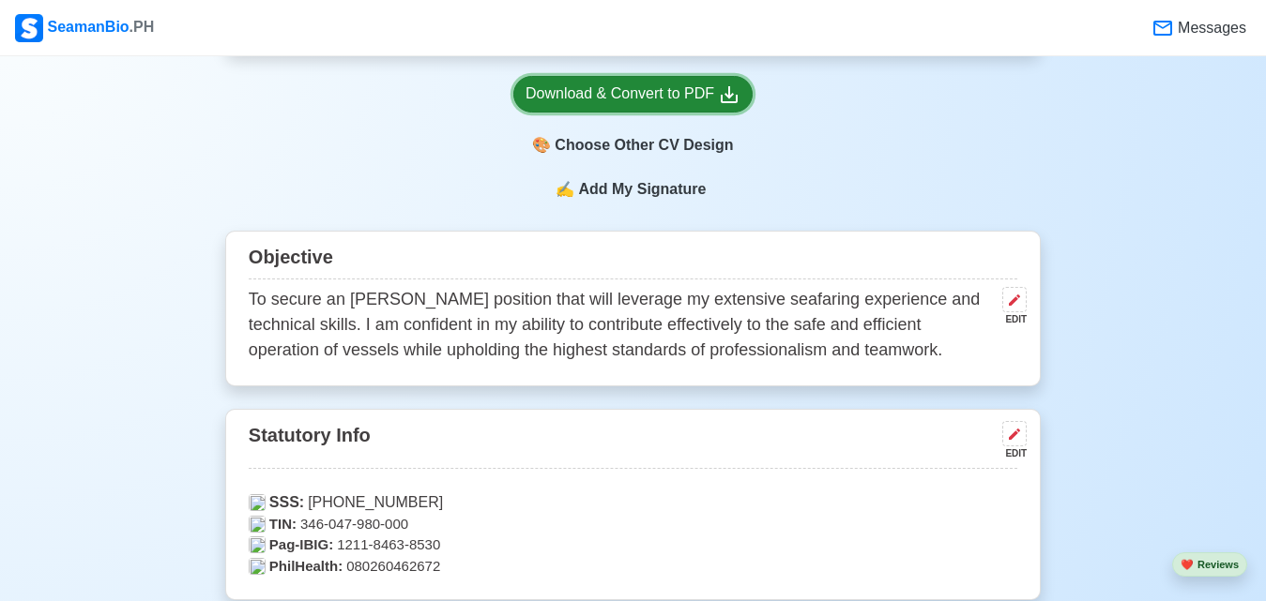
click at [686, 94] on div "Download & Convert to PDF" at bounding box center [632, 94] width 215 height 23
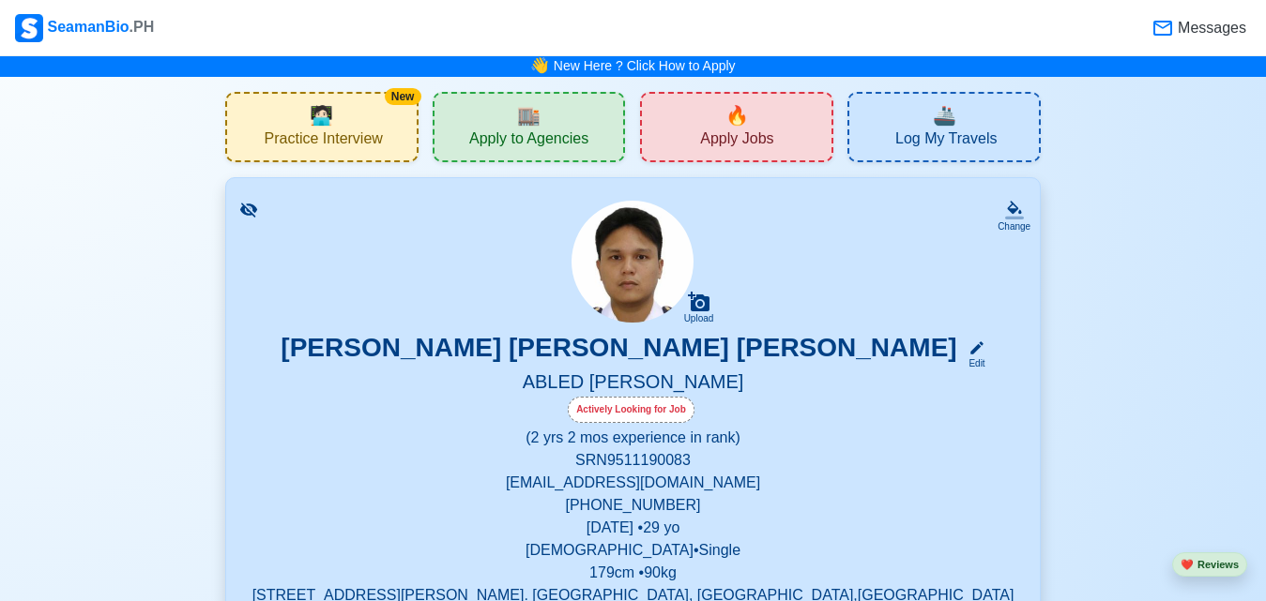
scroll to position [0, 0]
